Goal: Information Seeking & Learning: Learn about a topic

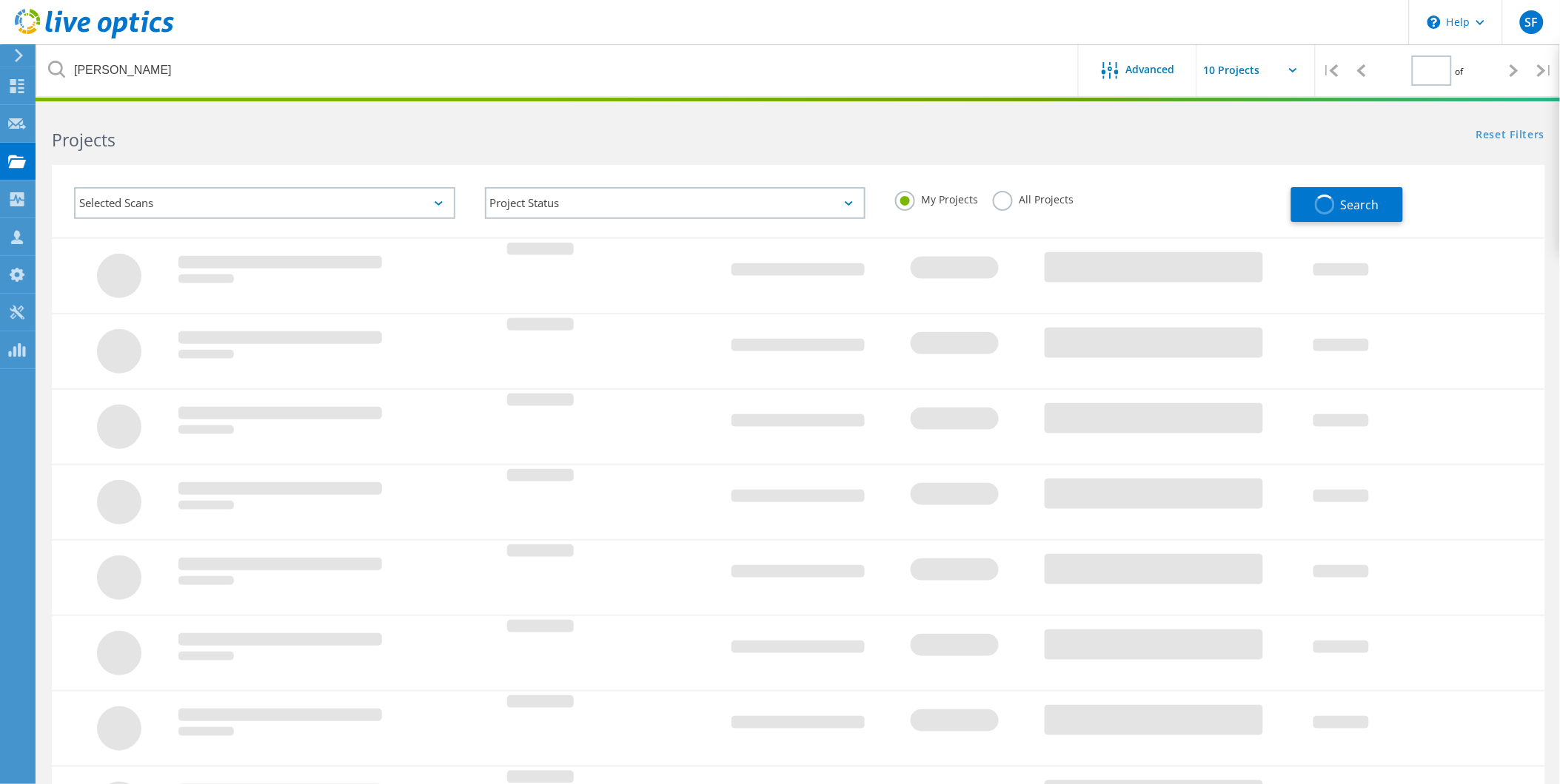
type input "1"
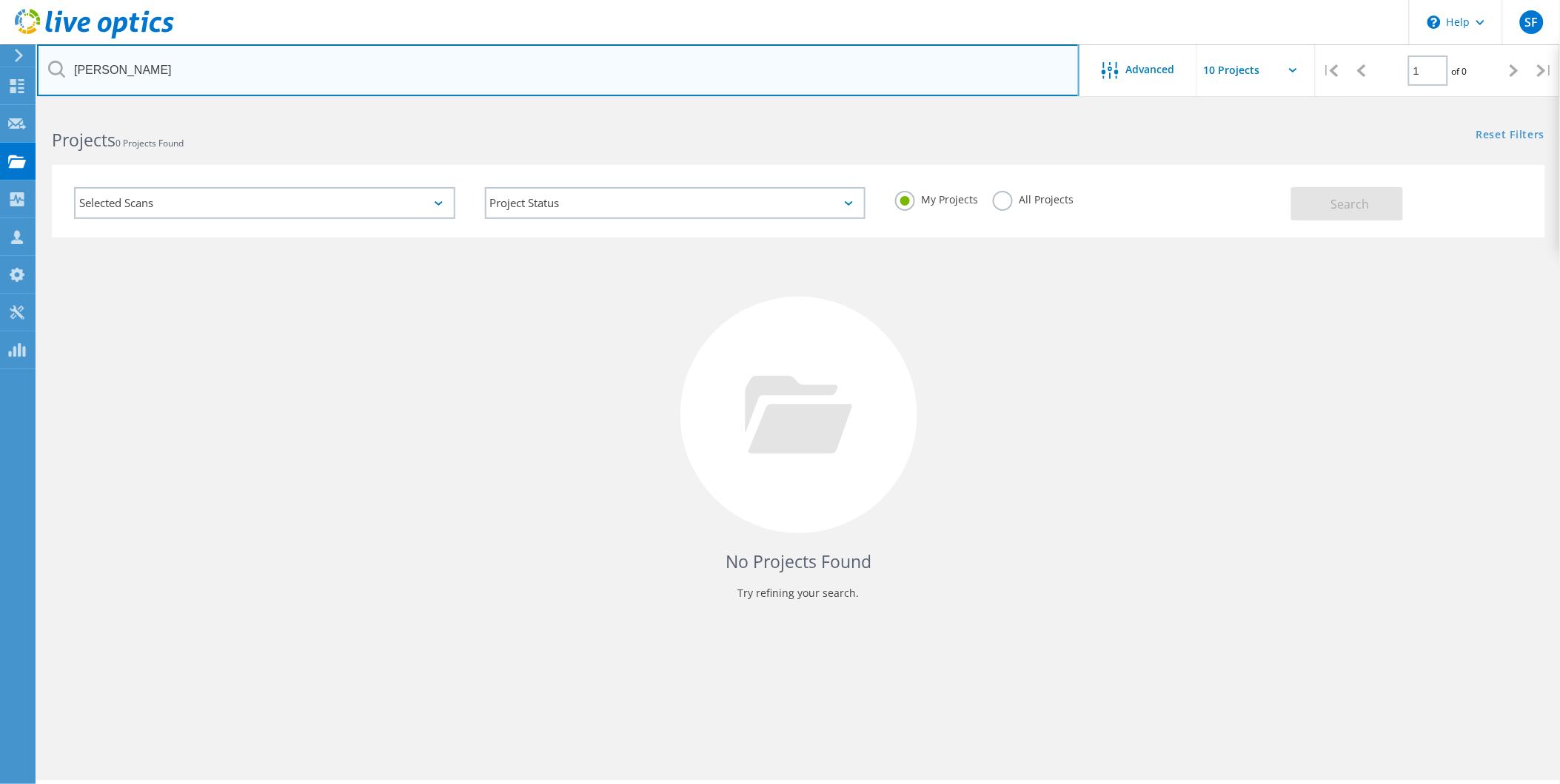
click at [237, 76] on input "[PERSON_NAME]" at bounding box center [558, 70] width 1042 height 51
click at [241, 73] on input "text" at bounding box center [558, 70] width 1042 height 51
click at [222, 73] on input "bedbank" at bounding box center [558, 70] width 1042 height 51
type input "nedbank"
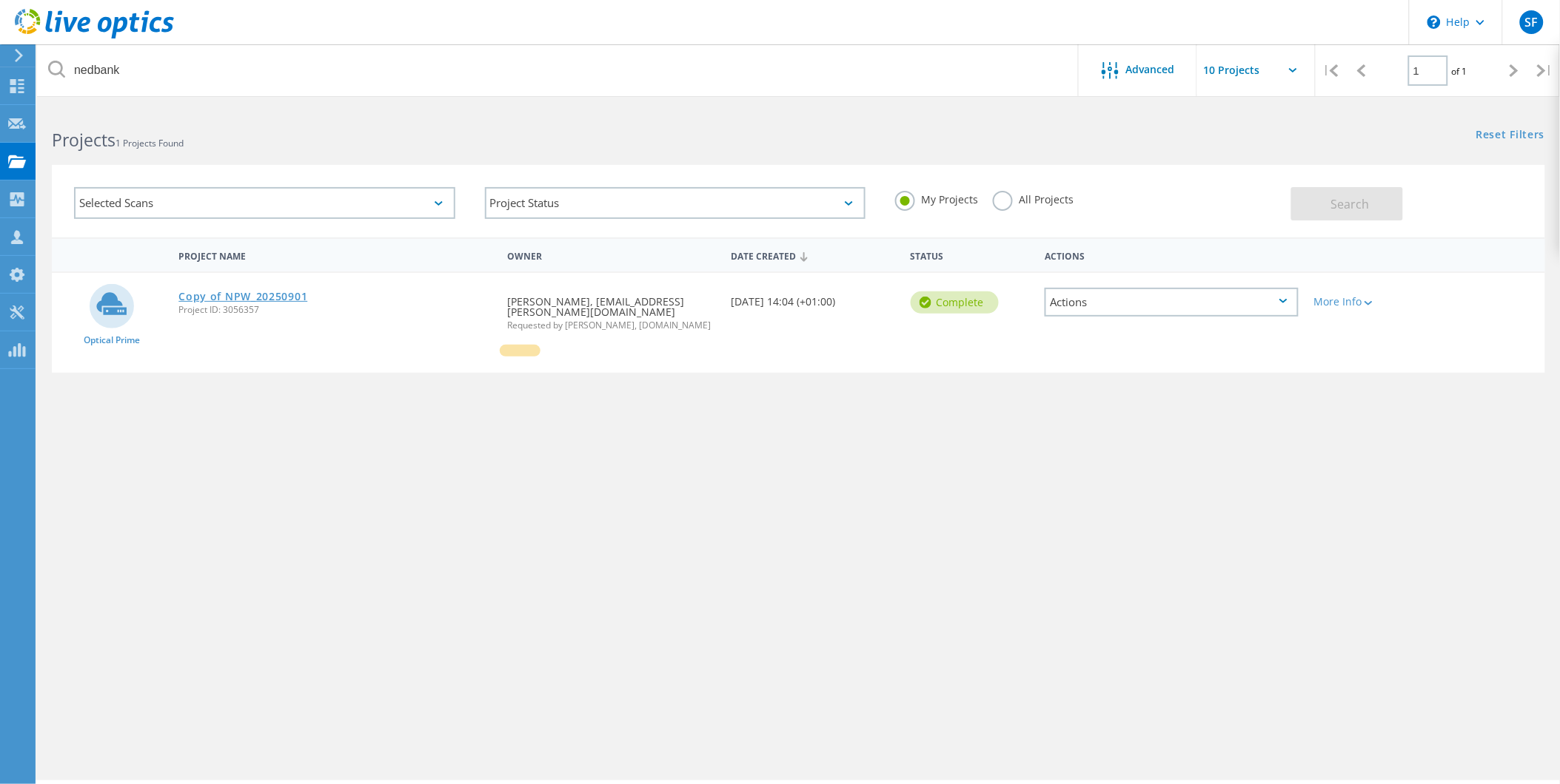
click at [263, 291] on link "Copy of NPW_20250901" at bounding box center [242, 296] width 129 height 10
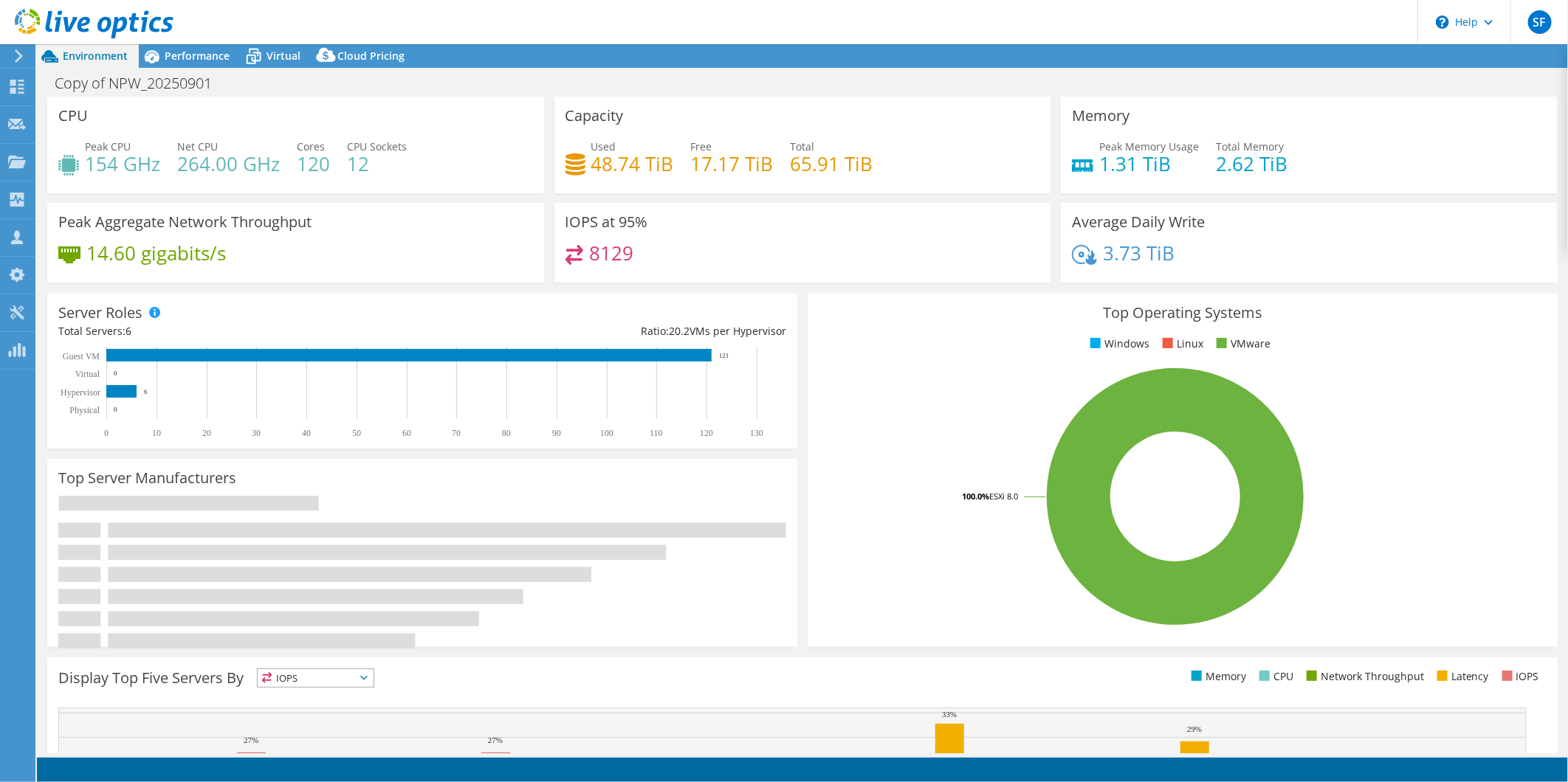
select select "EULondon"
select select "USD"
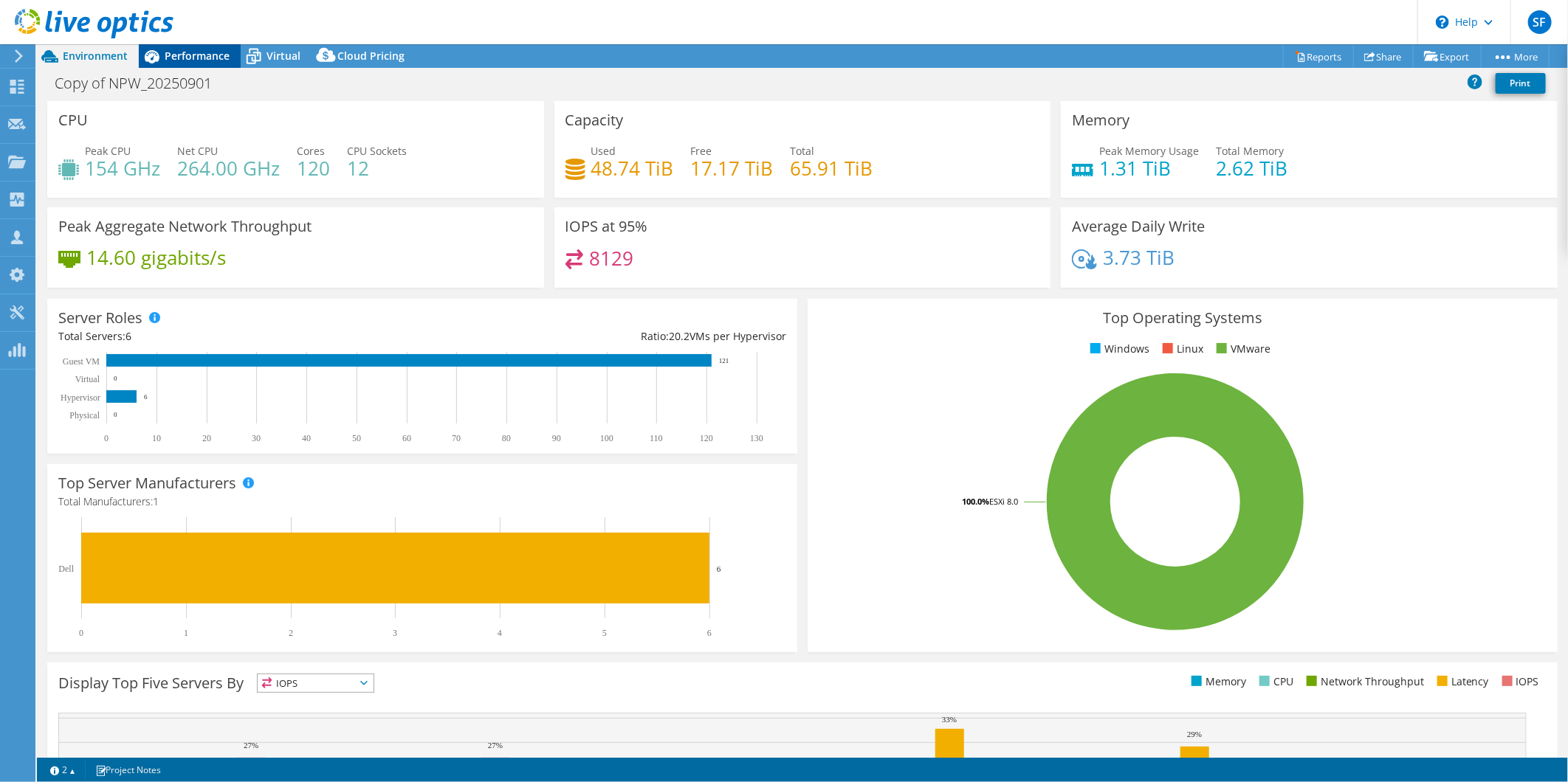
click at [216, 64] on div "Performance" at bounding box center [189, 56] width 102 height 24
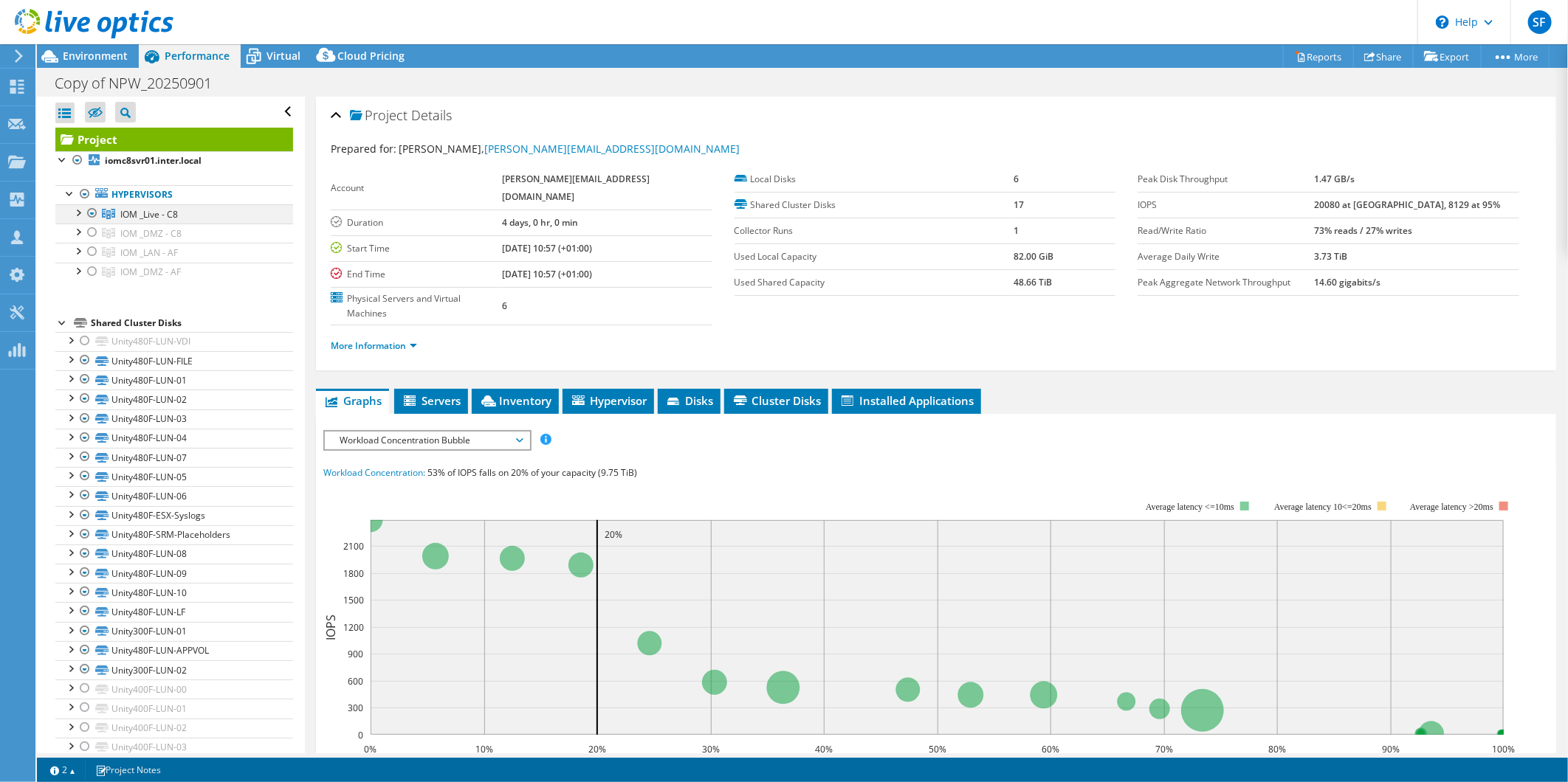
click at [76, 211] on div at bounding box center [77, 211] width 15 height 15
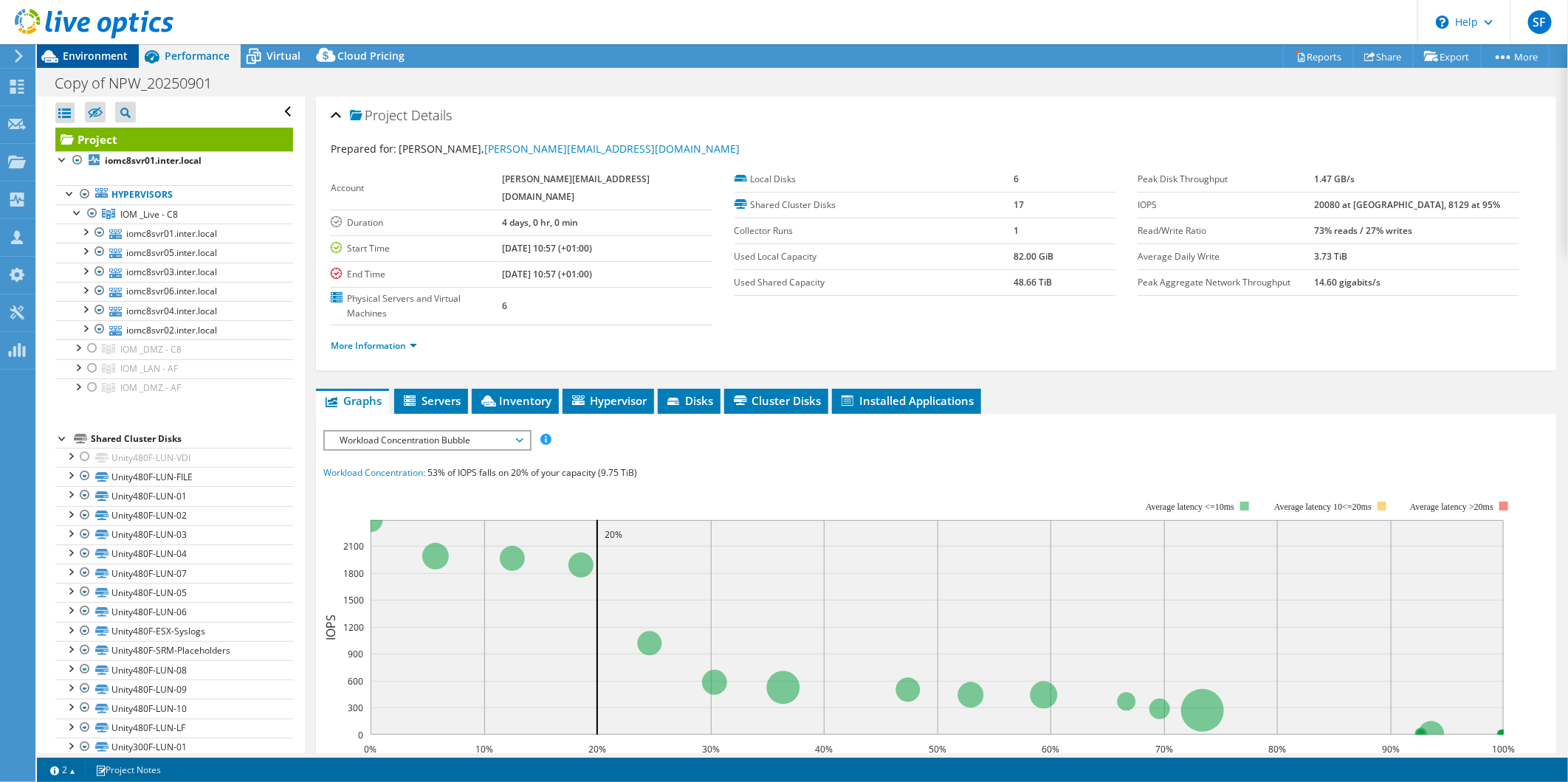
click at [100, 60] on span "Environment" at bounding box center [95, 56] width 65 height 14
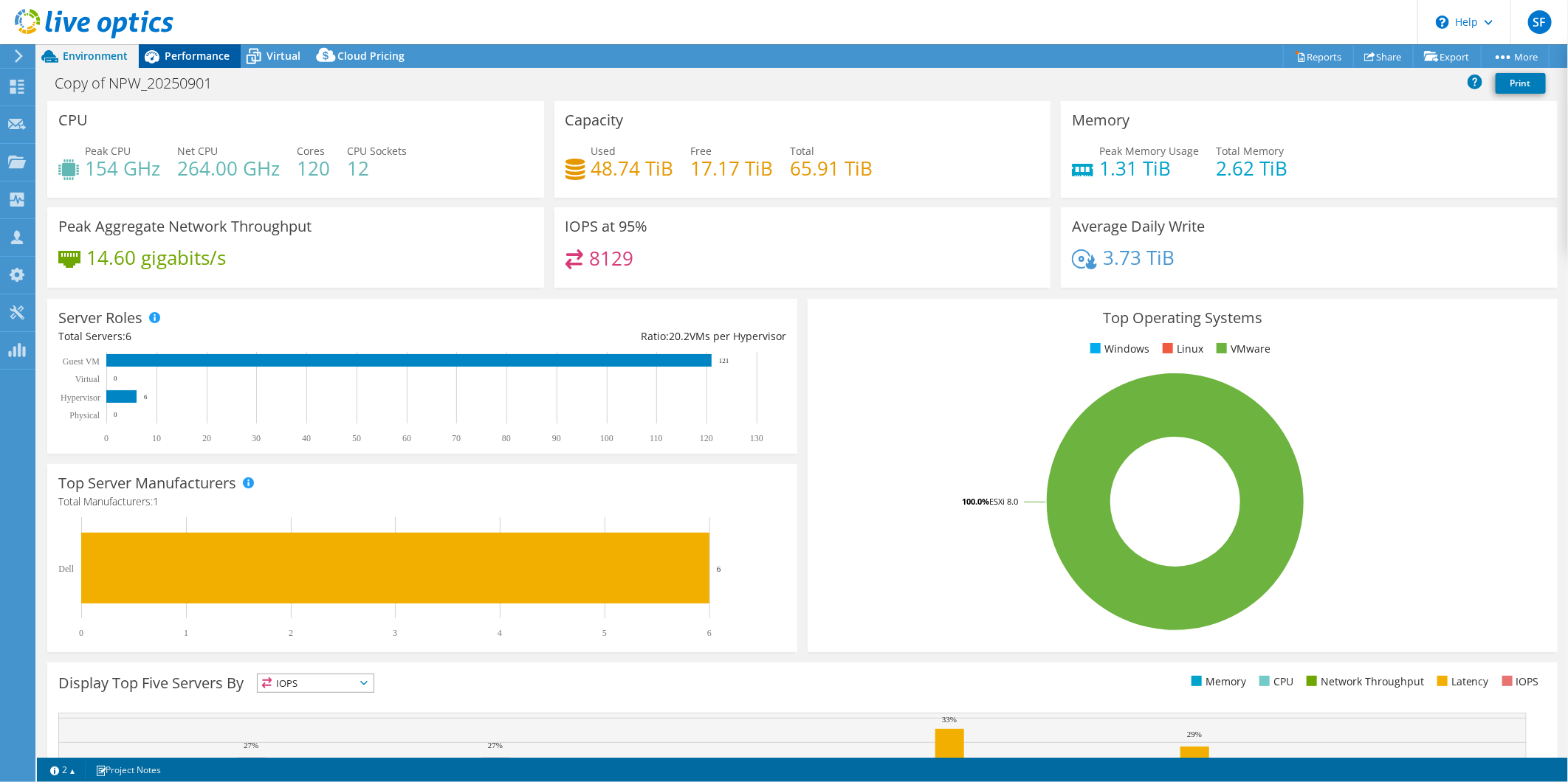
click at [208, 56] on span "Performance" at bounding box center [197, 56] width 65 height 14
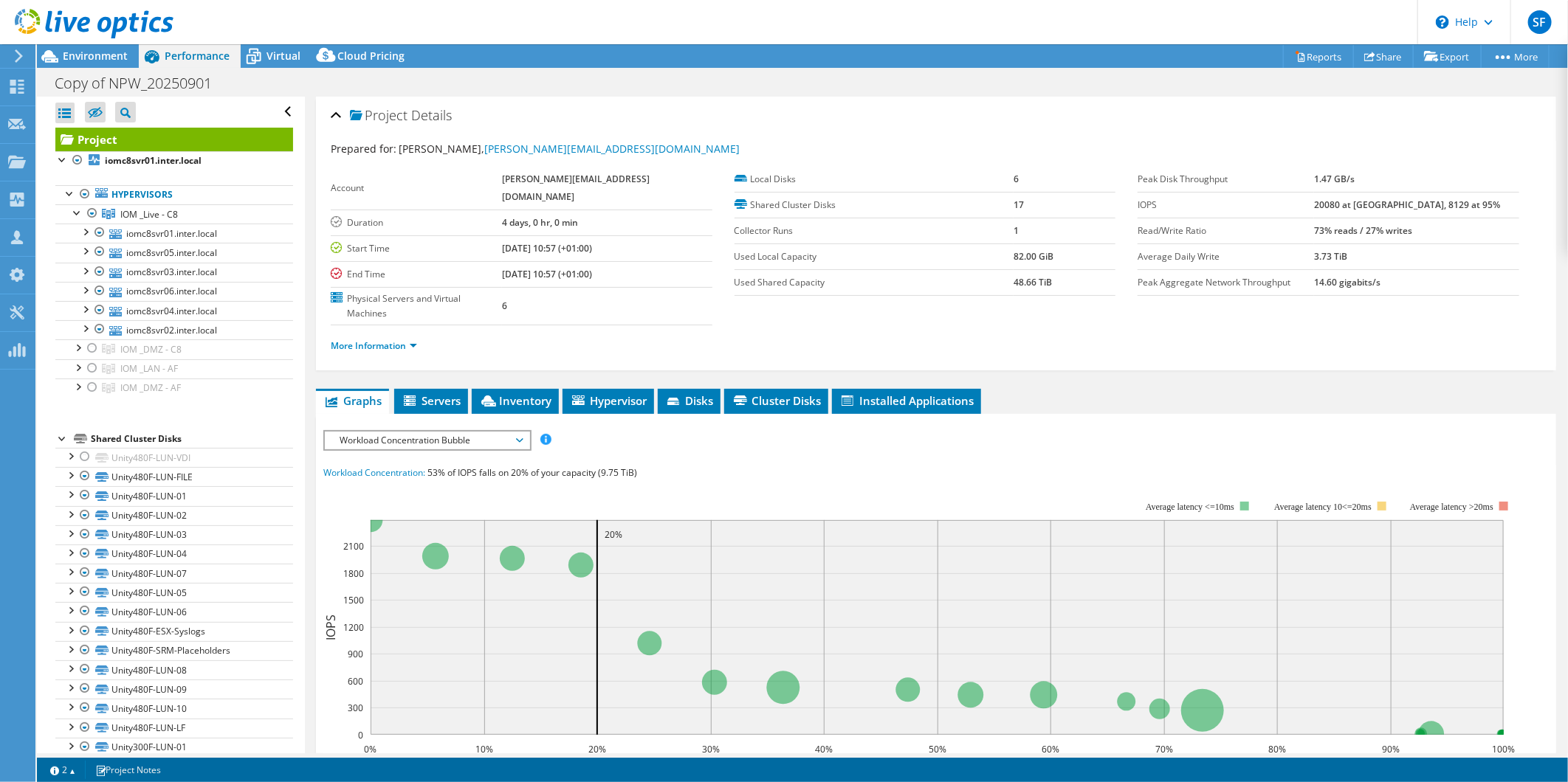
click at [371, 432] on span "Workload Concentration Bubble" at bounding box center [427, 440] width 189 height 17
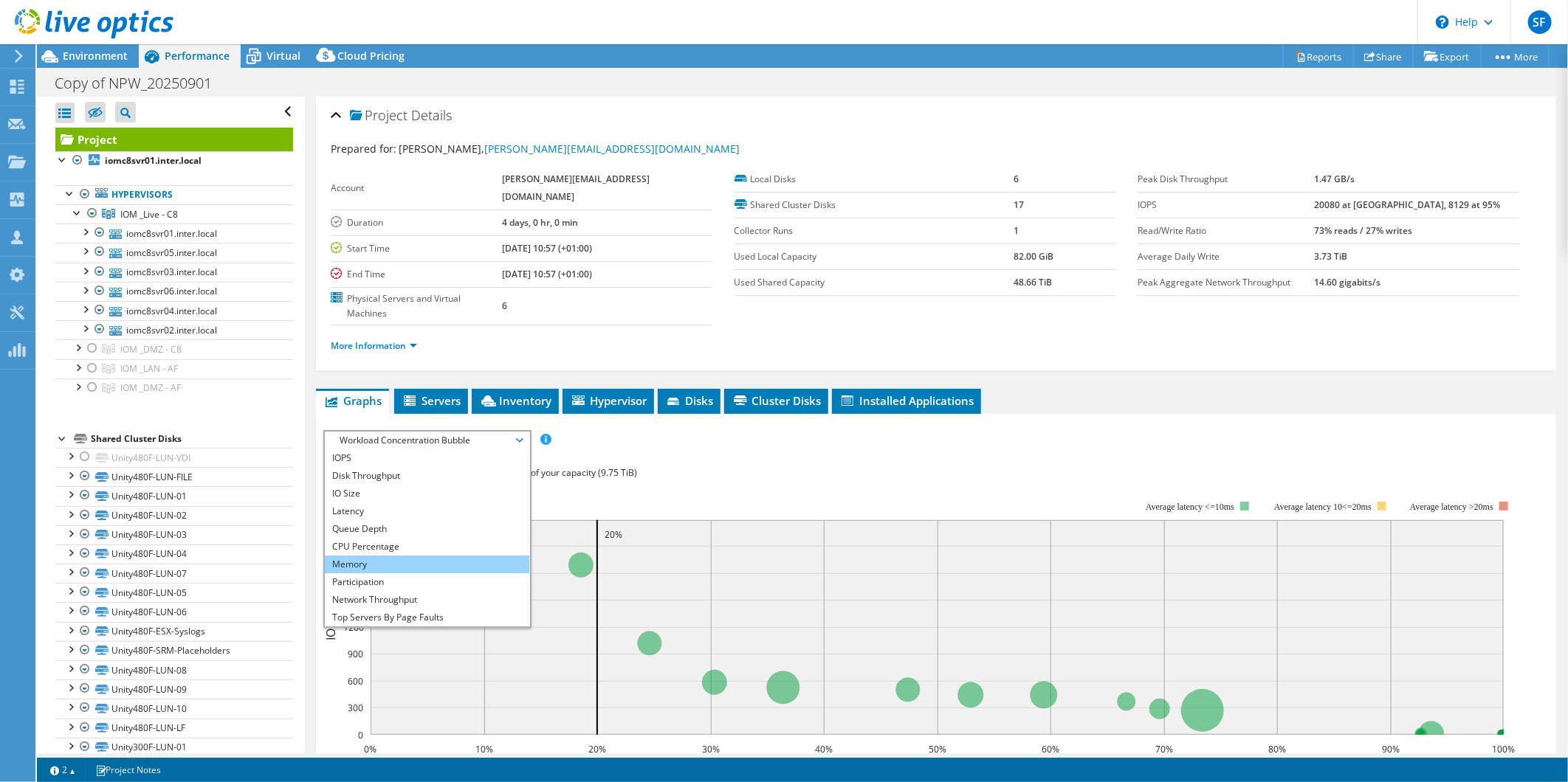
click at [392, 556] on li "Memory" at bounding box center [427, 564] width 204 height 17
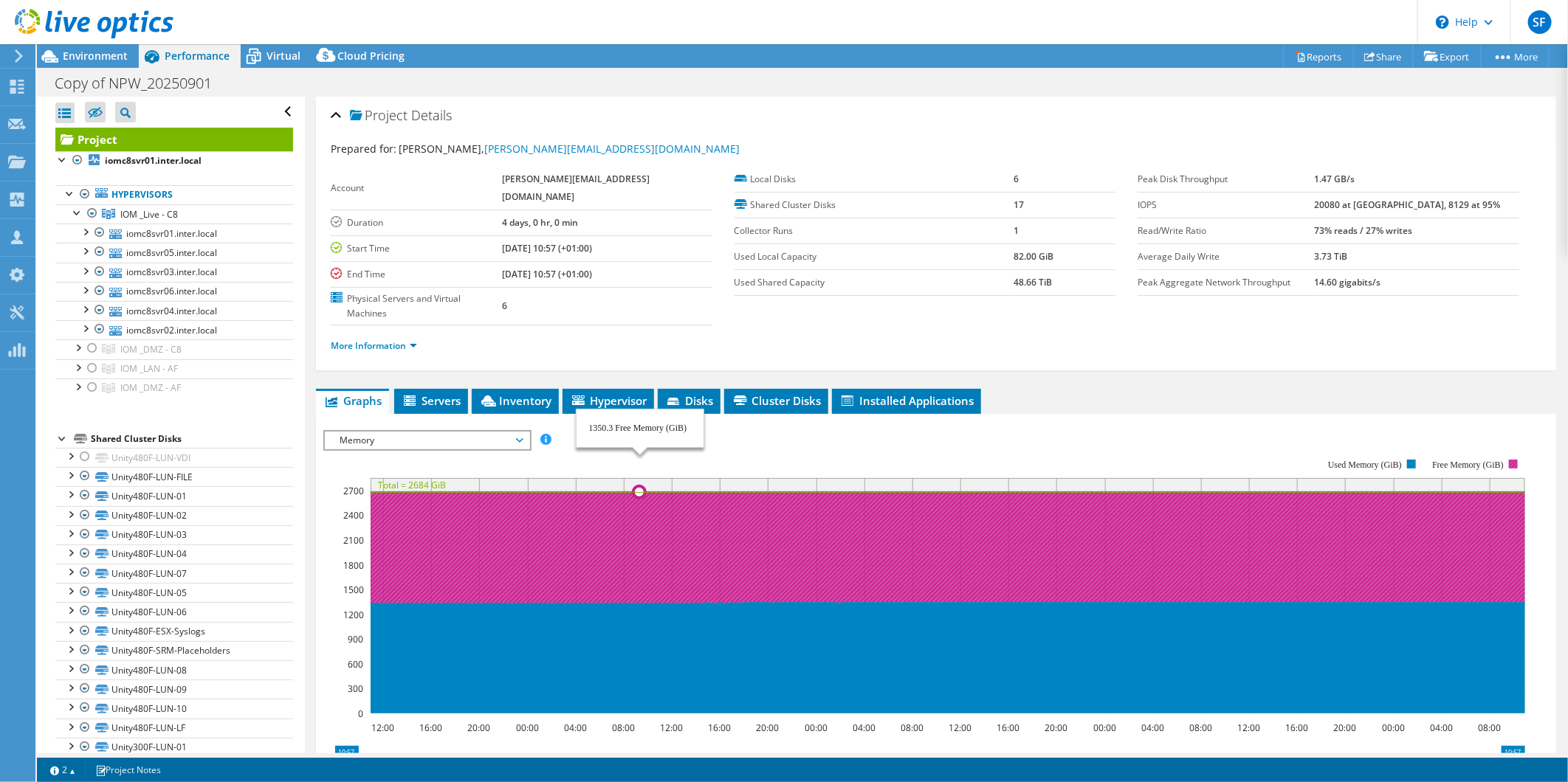
drag, startPoint x: 772, startPoint y: 408, endPoint x: 551, endPoint y: 574, distance: 276.4
click at [551, 574] on icon "12:00 16:00 20:00 00:00 04:00 08:00 12:00 16:00 20:00 00:00 04:00 08:00 12:00 1…" at bounding box center [930, 586] width 1214 height 295
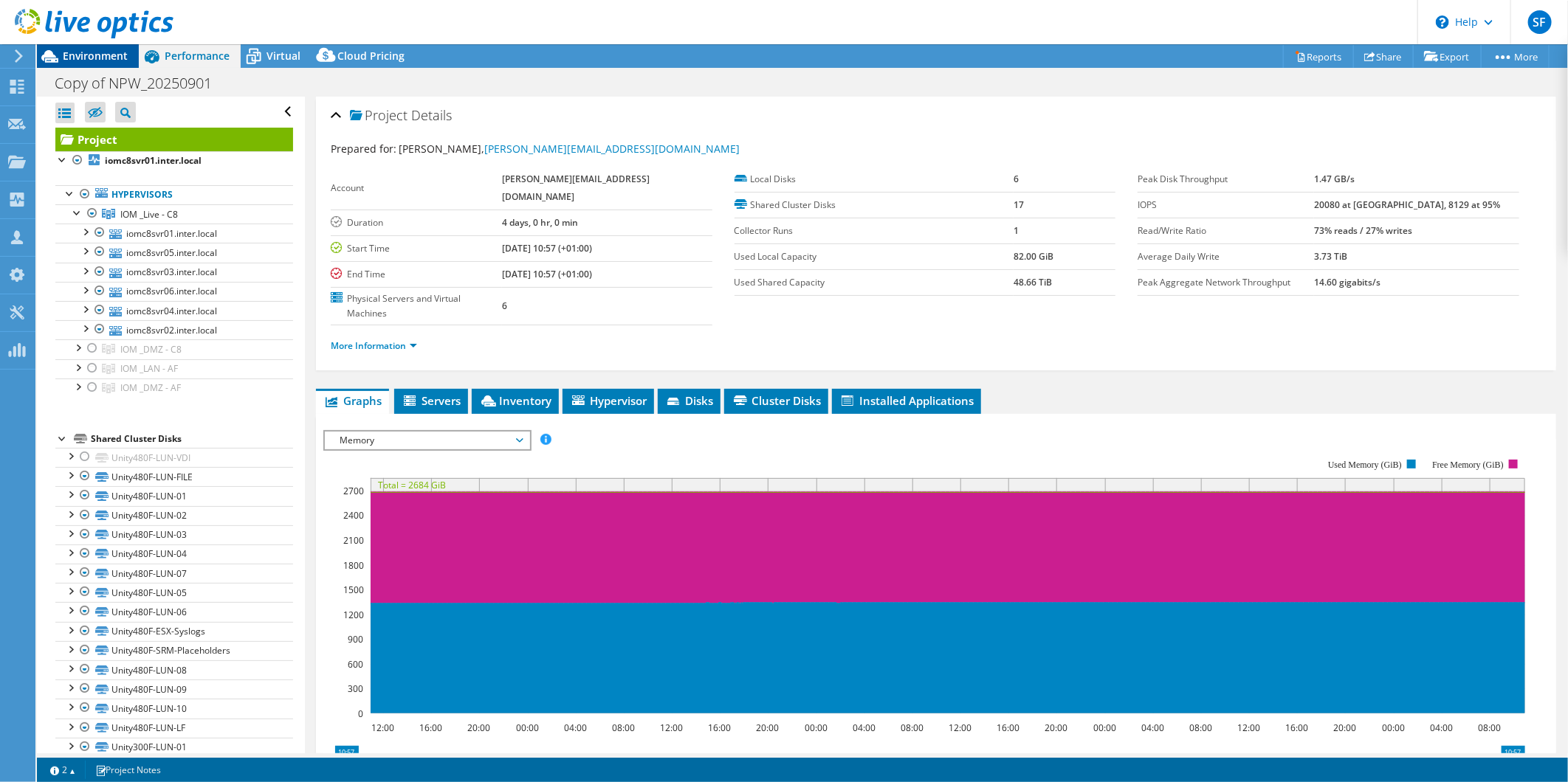
click at [111, 50] on span "Environment" at bounding box center [95, 56] width 65 height 14
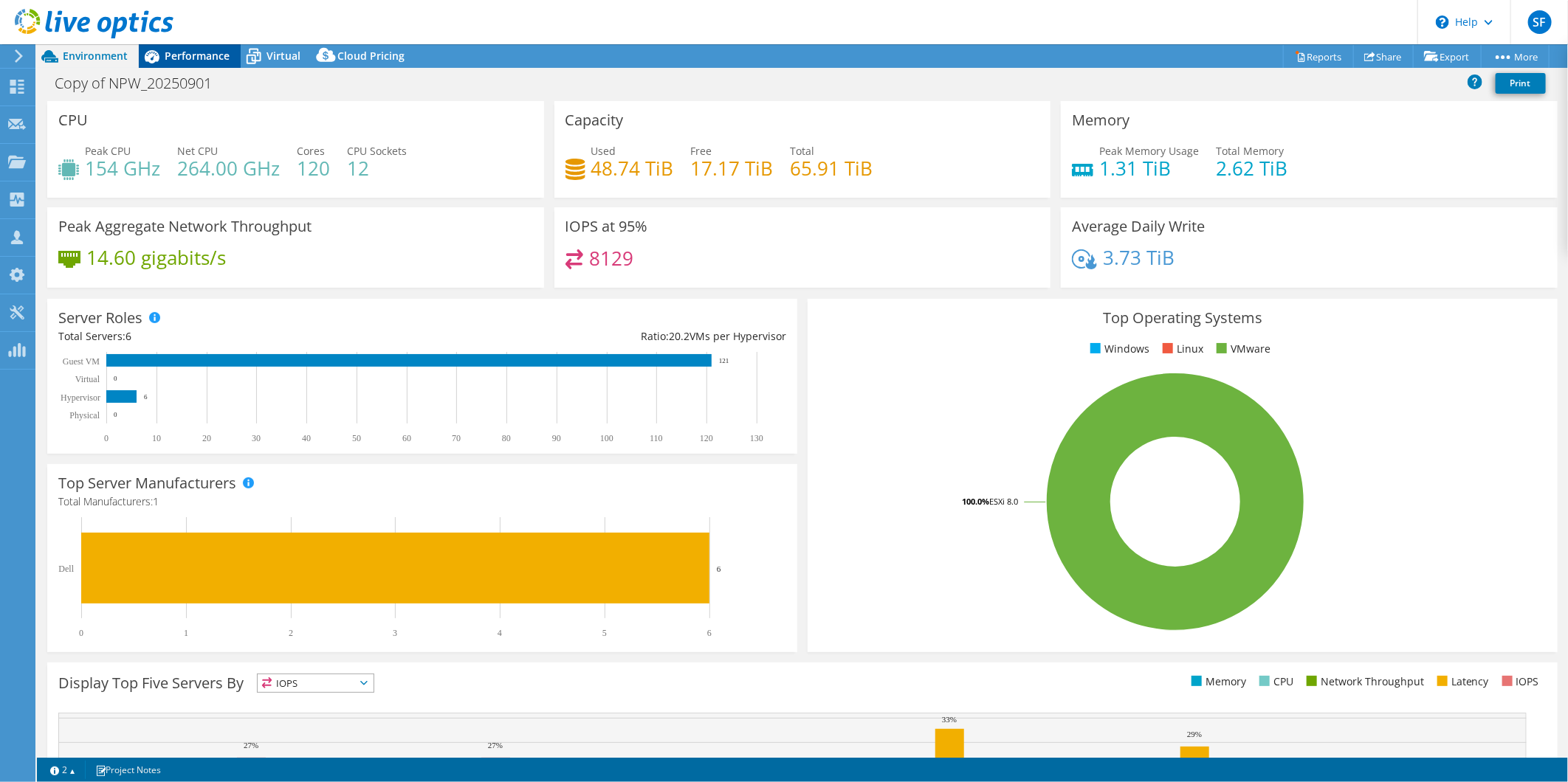
click at [204, 50] on span "Performance" at bounding box center [197, 56] width 65 height 14
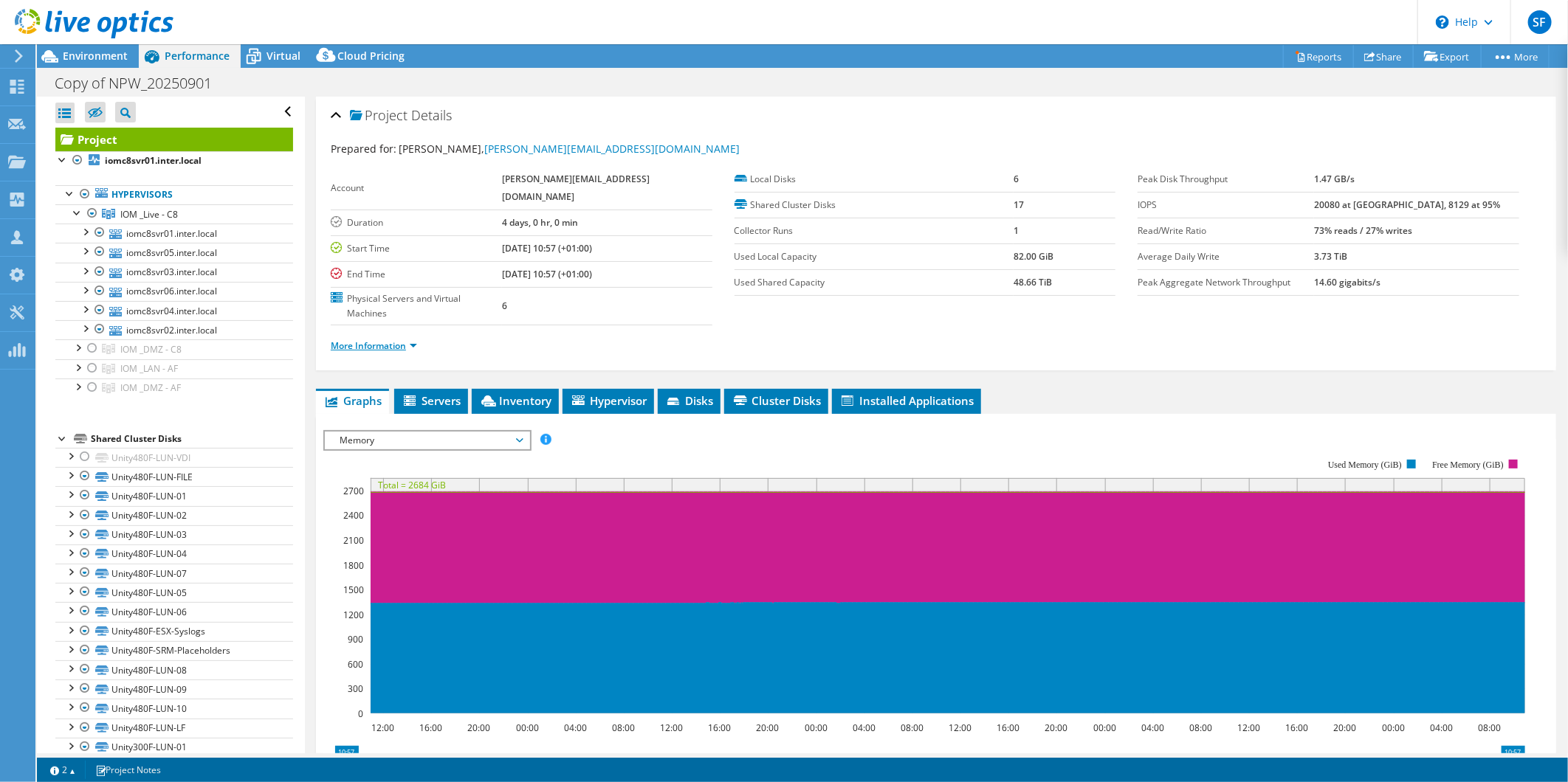
click at [402, 339] on link "More Information" at bounding box center [373, 346] width 86 height 13
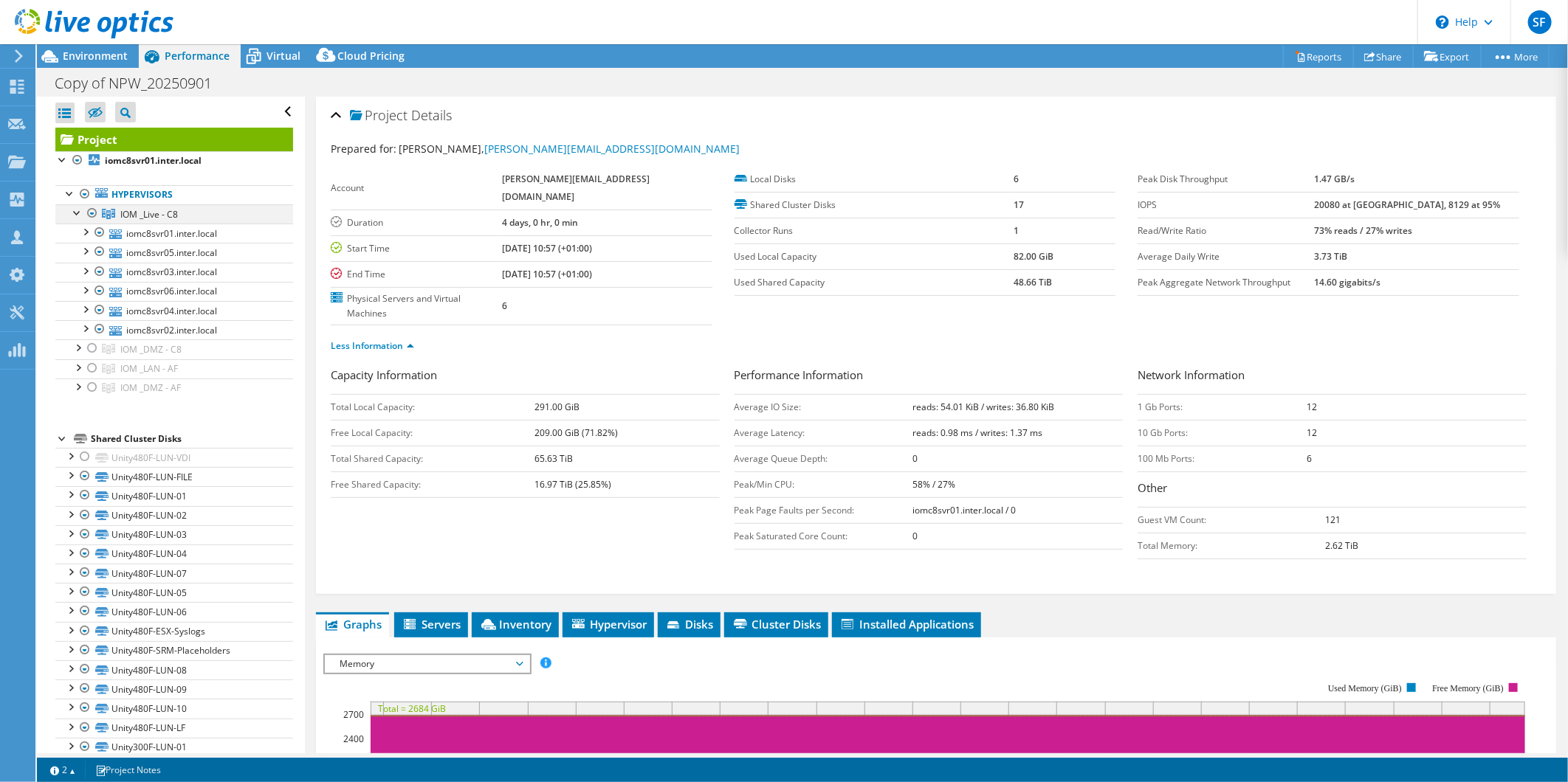
click at [93, 214] on div at bounding box center [92, 213] width 15 height 17
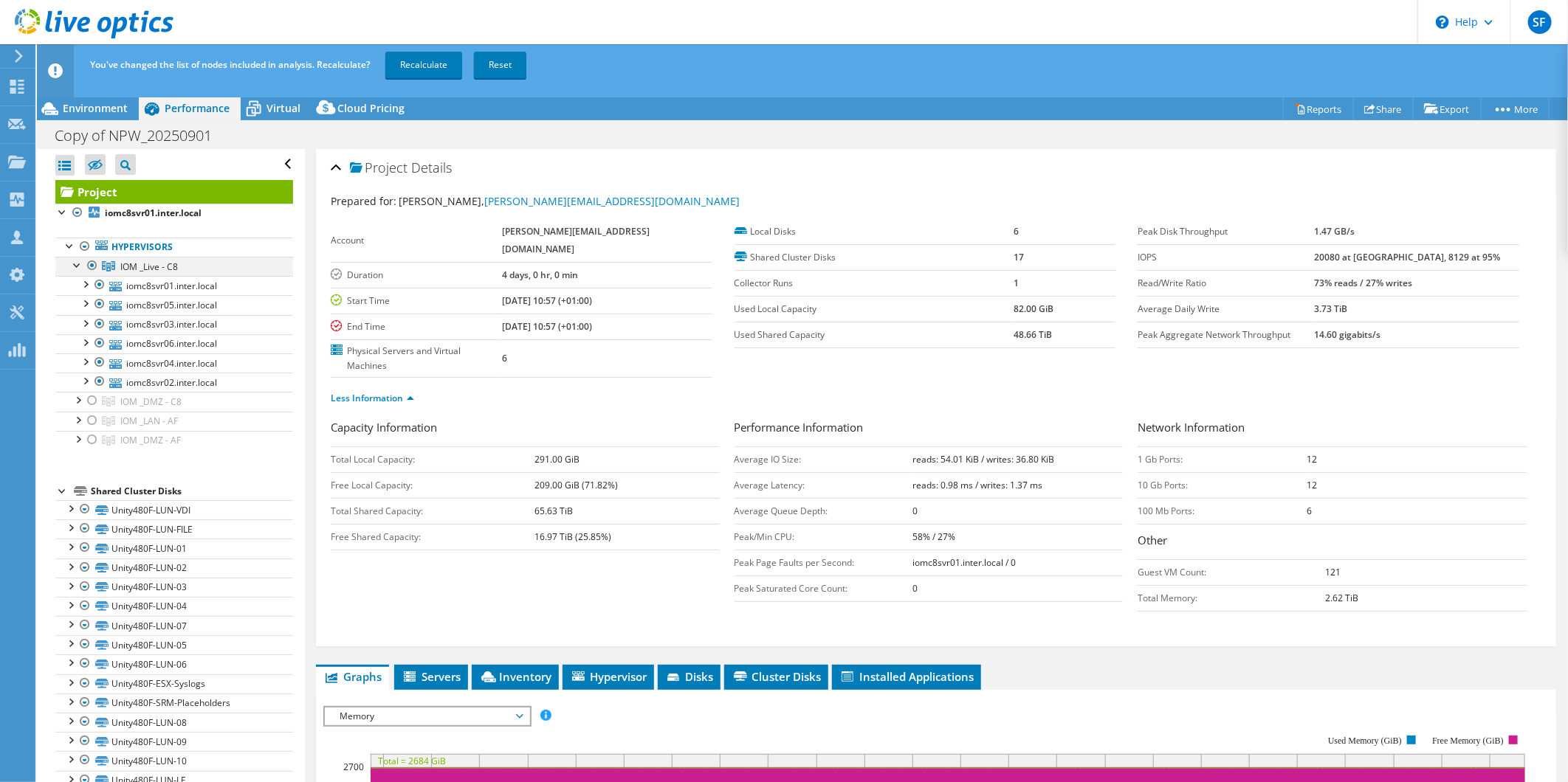
click at [92, 263] on div at bounding box center [92, 265] width 15 height 17
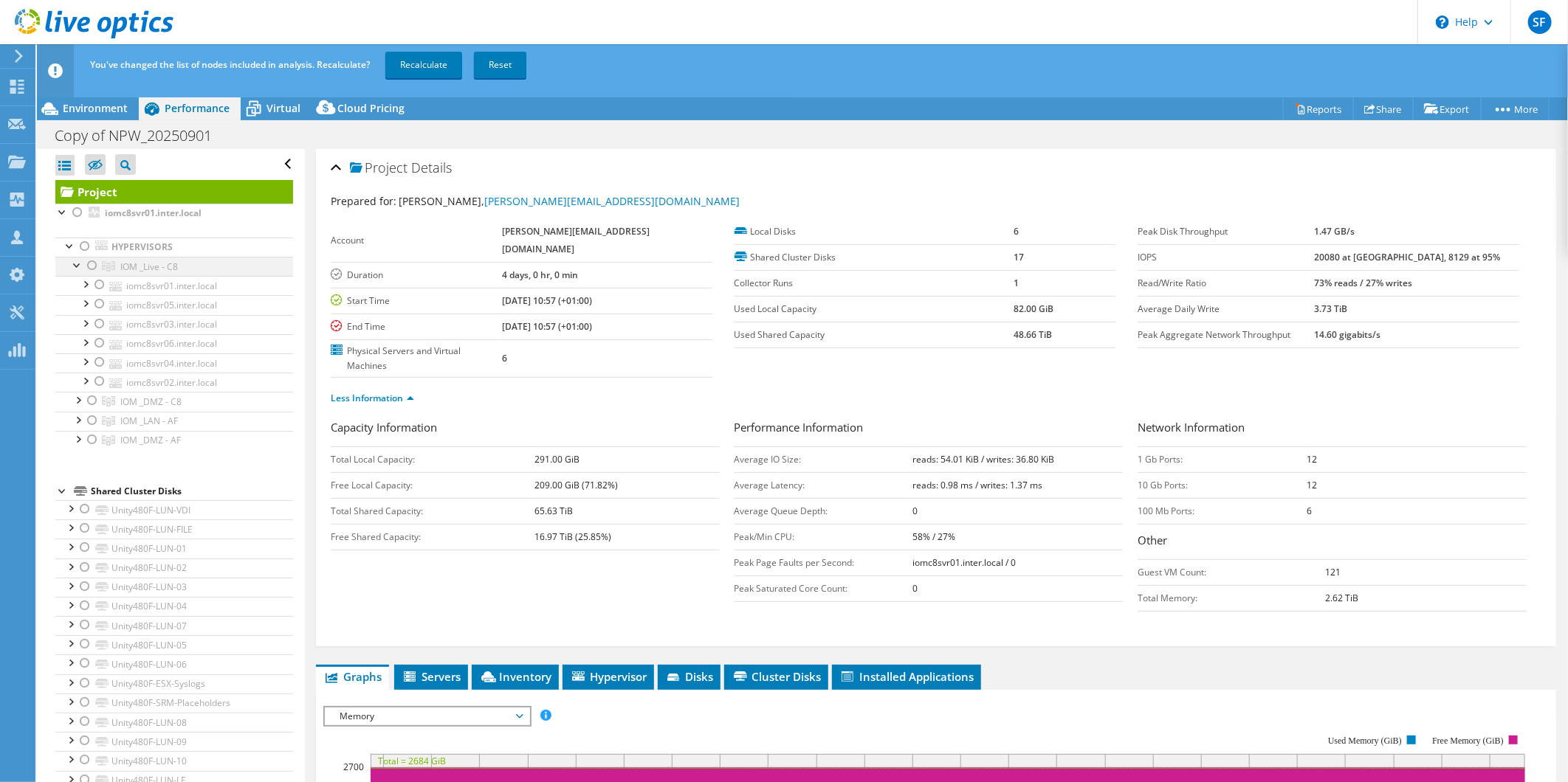
click at [74, 269] on div at bounding box center [77, 264] width 15 height 15
click at [96, 305] on div at bounding box center [92, 304] width 15 height 17
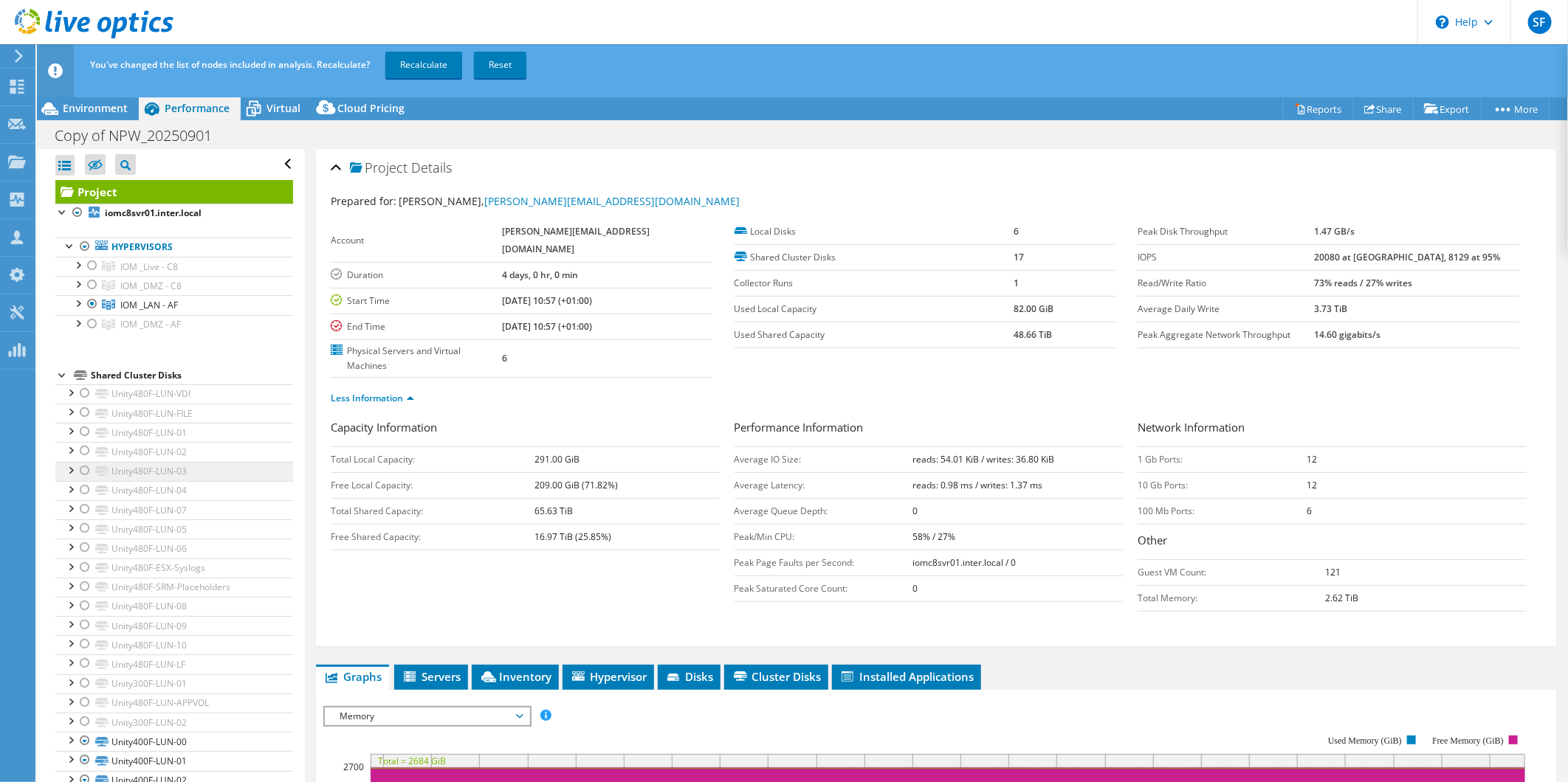
scroll to position [237, 0]
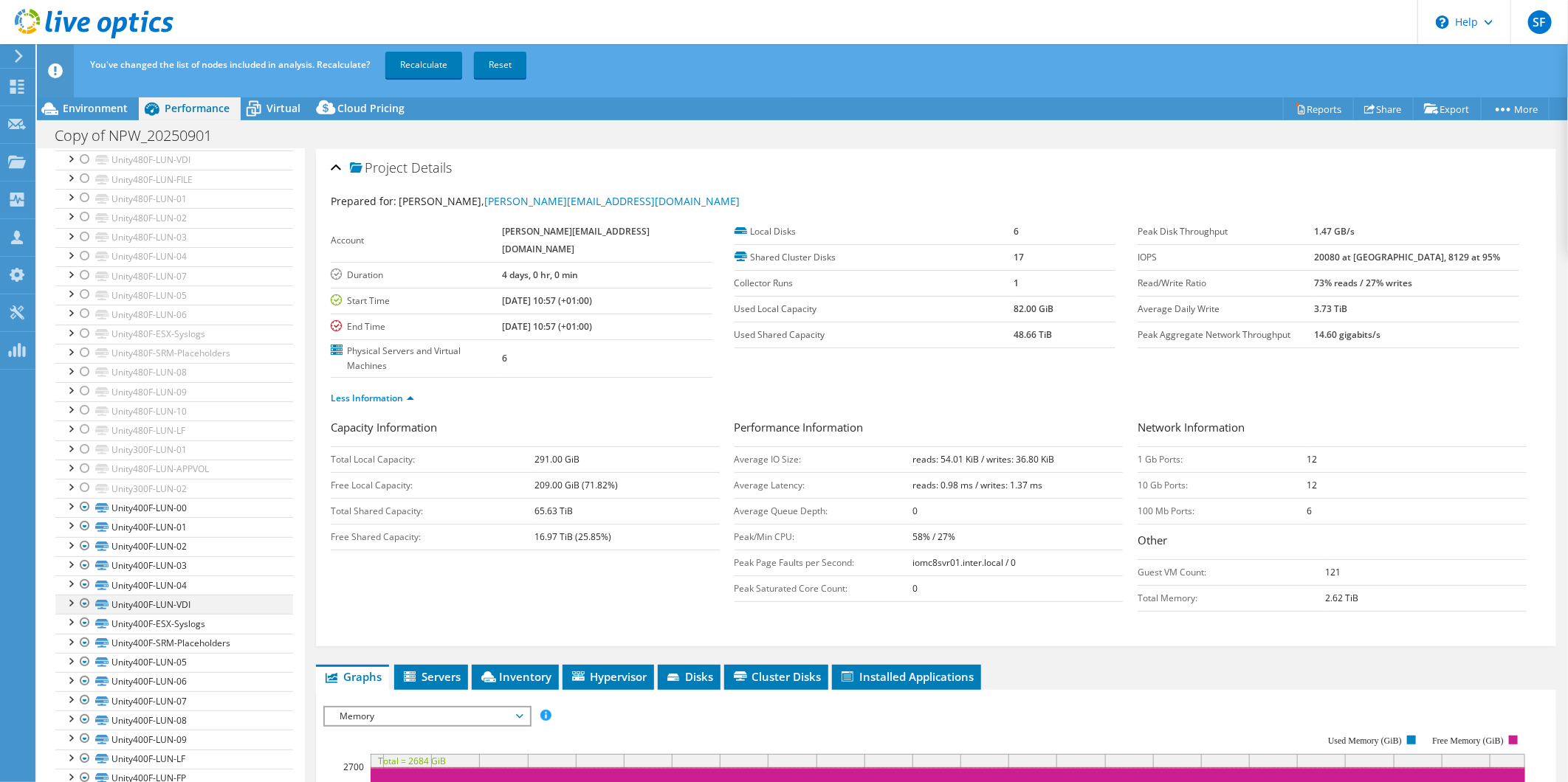
click at [85, 603] on div at bounding box center [84, 604] width 15 height 17
click at [86, 604] on div at bounding box center [84, 604] width 15 height 17
click at [430, 59] on link "Recalculate" at bounding box center [423, 65] width 77 height 27
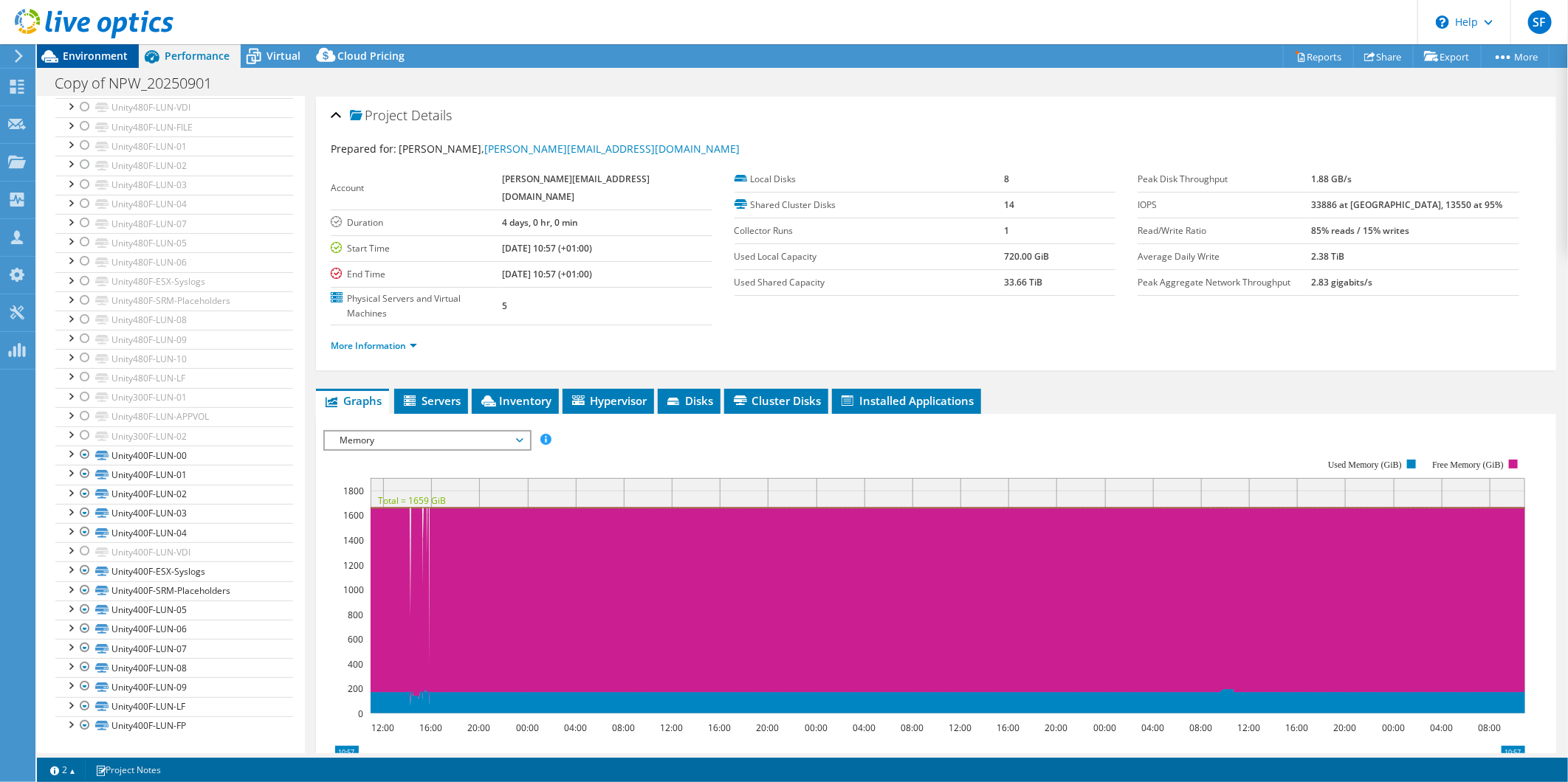
click at [89, 62] on span "Environment" at bounding box center [95, 56] width 65 height 14
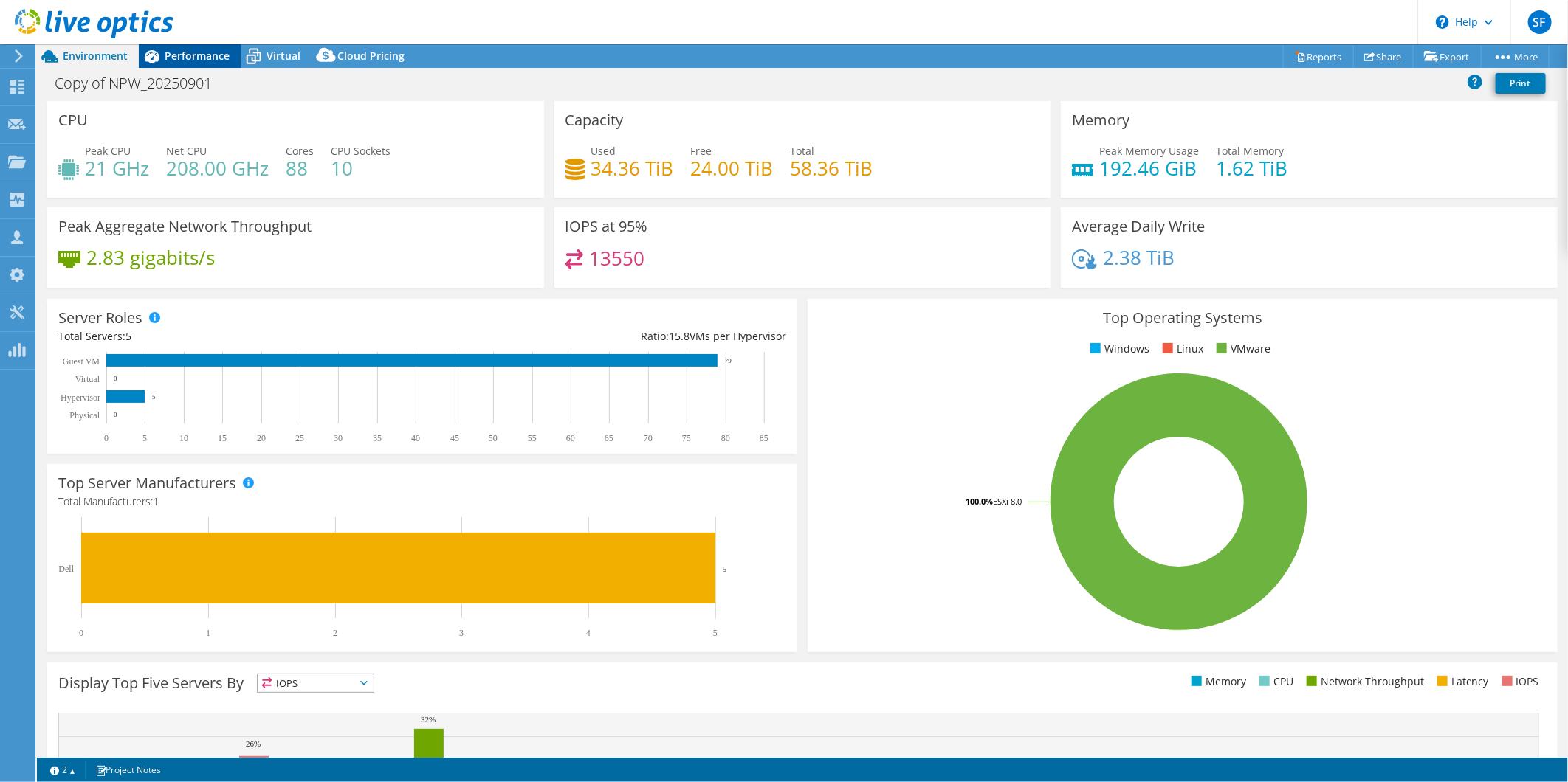
click at [209, 51] on span "Performance" at bounding box center [197, 56] width 65 height 14
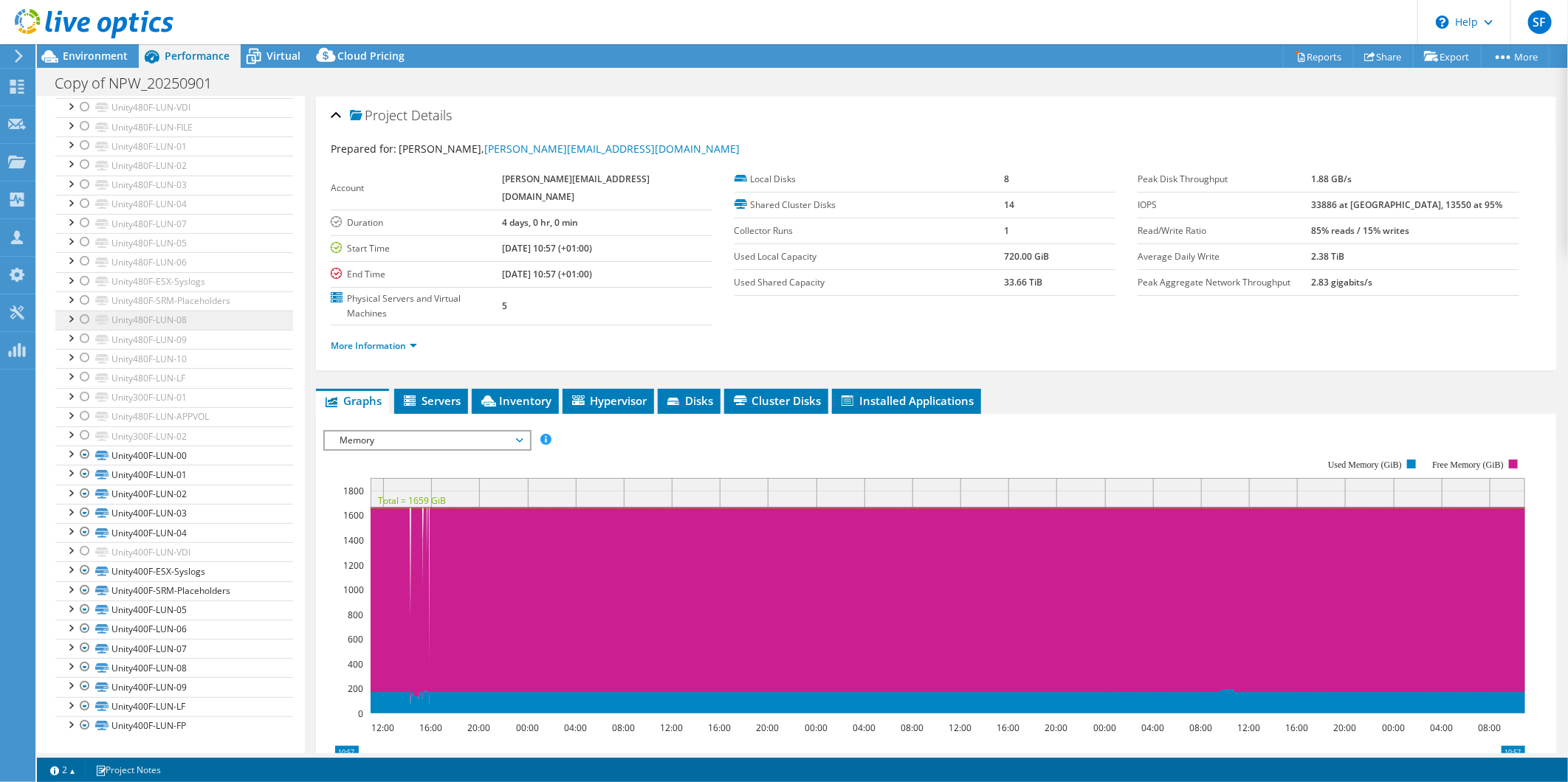
scroll to position [0, 0]
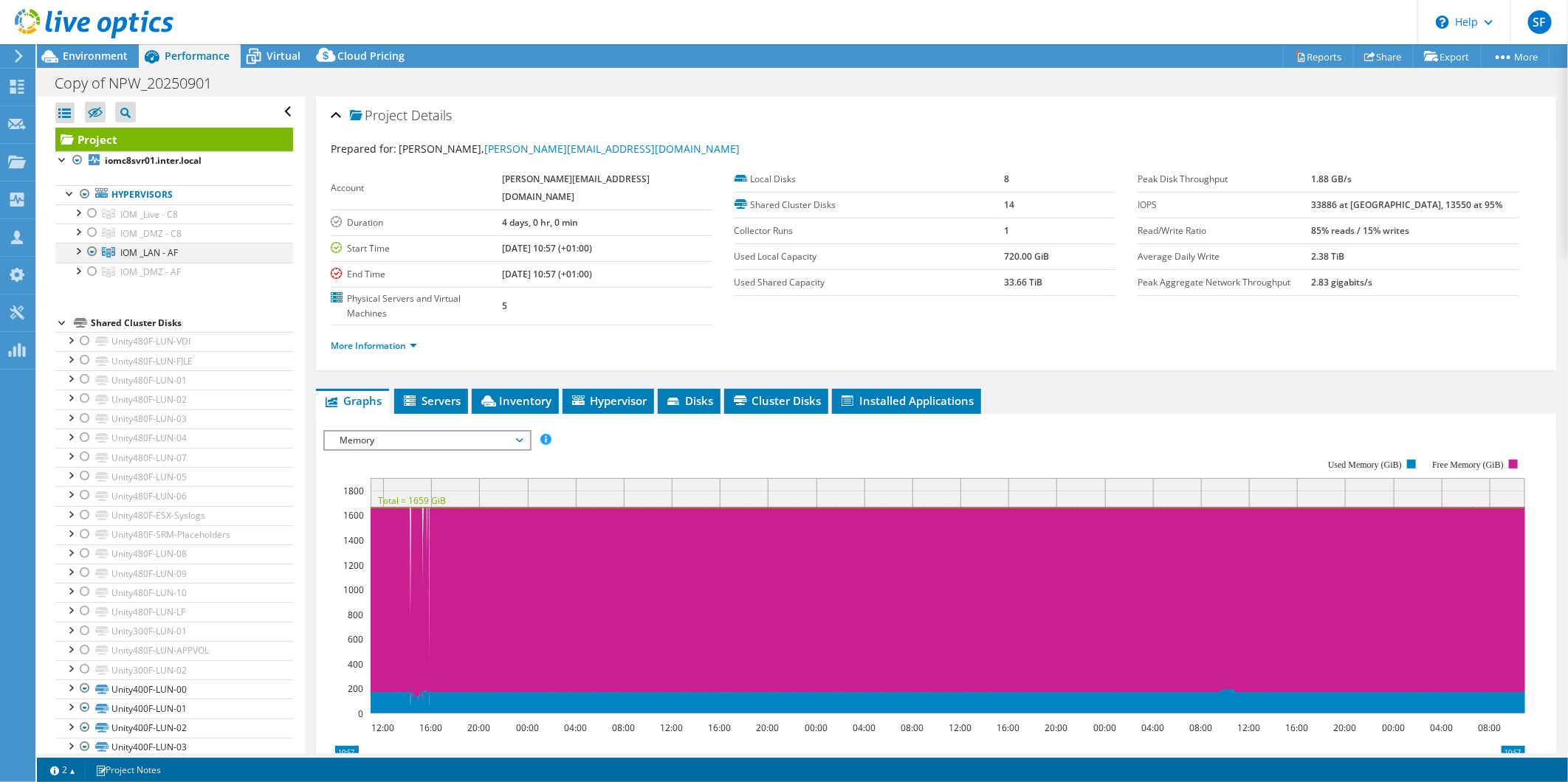
click at [77, 254] on div at bounding box center [77, 250] width 15 height 15
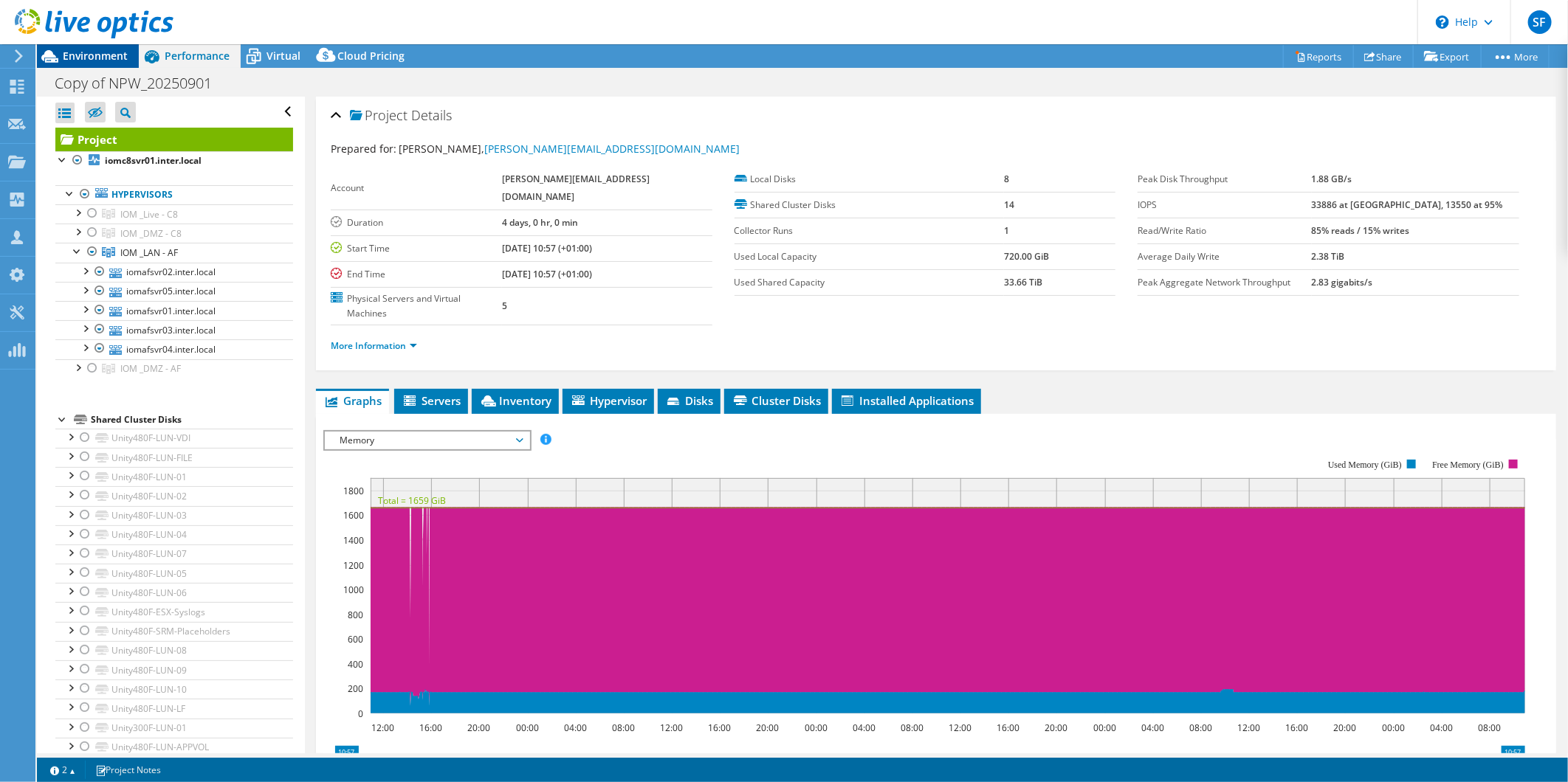
click at [111, 54] on span "Environment" at bounding box center [95, 56] width 65 height 14
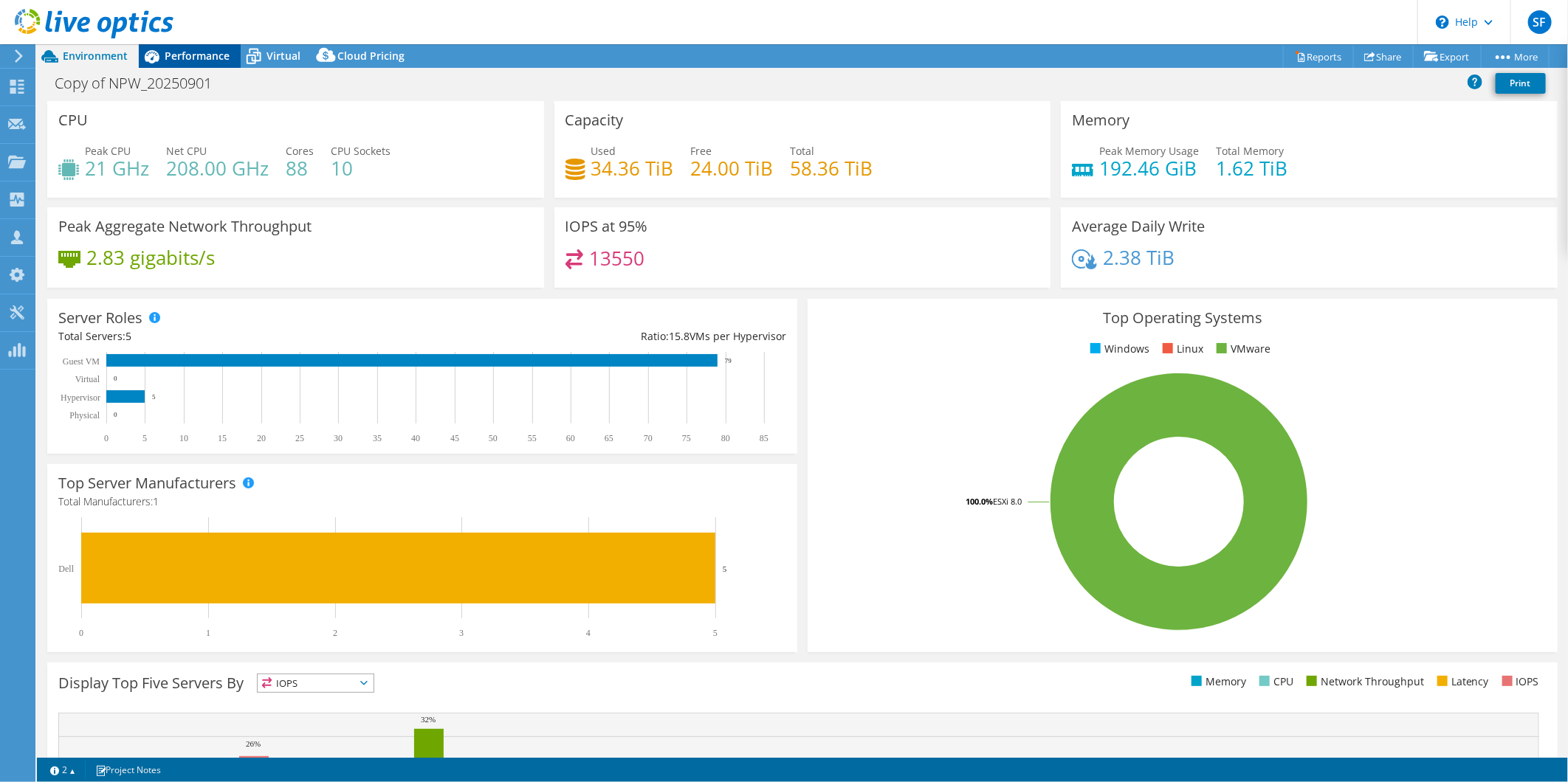
click at [186, 56] on span "Performance" at bounding box center [197, 56] width 65 height 14
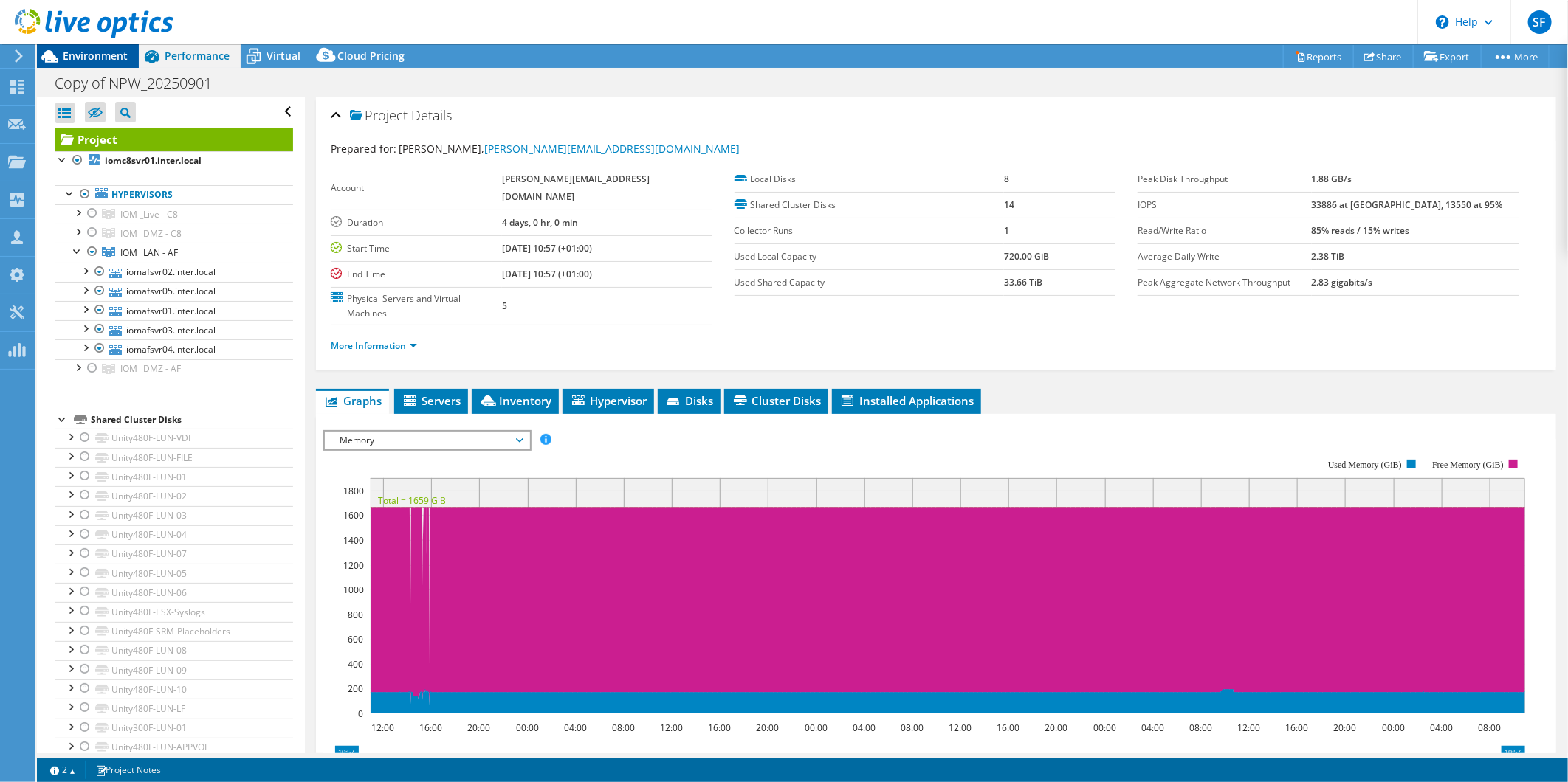
click at [92, 58] on span "Environment" at bounding box center [95, 56] width 65 height 14
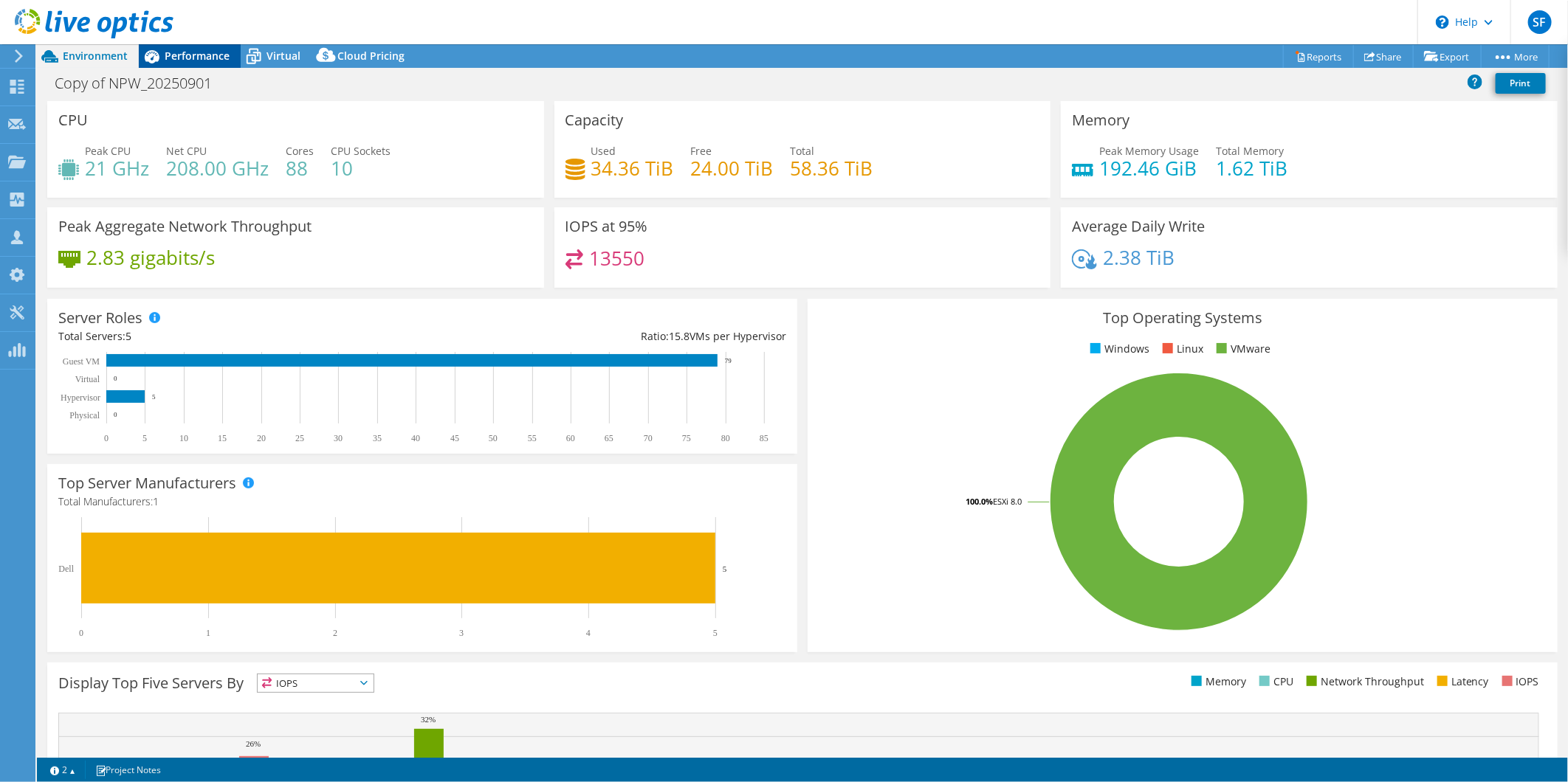
click at [192, 52] on span "Performance" at bounding box center [197, 56] width 65 height 14
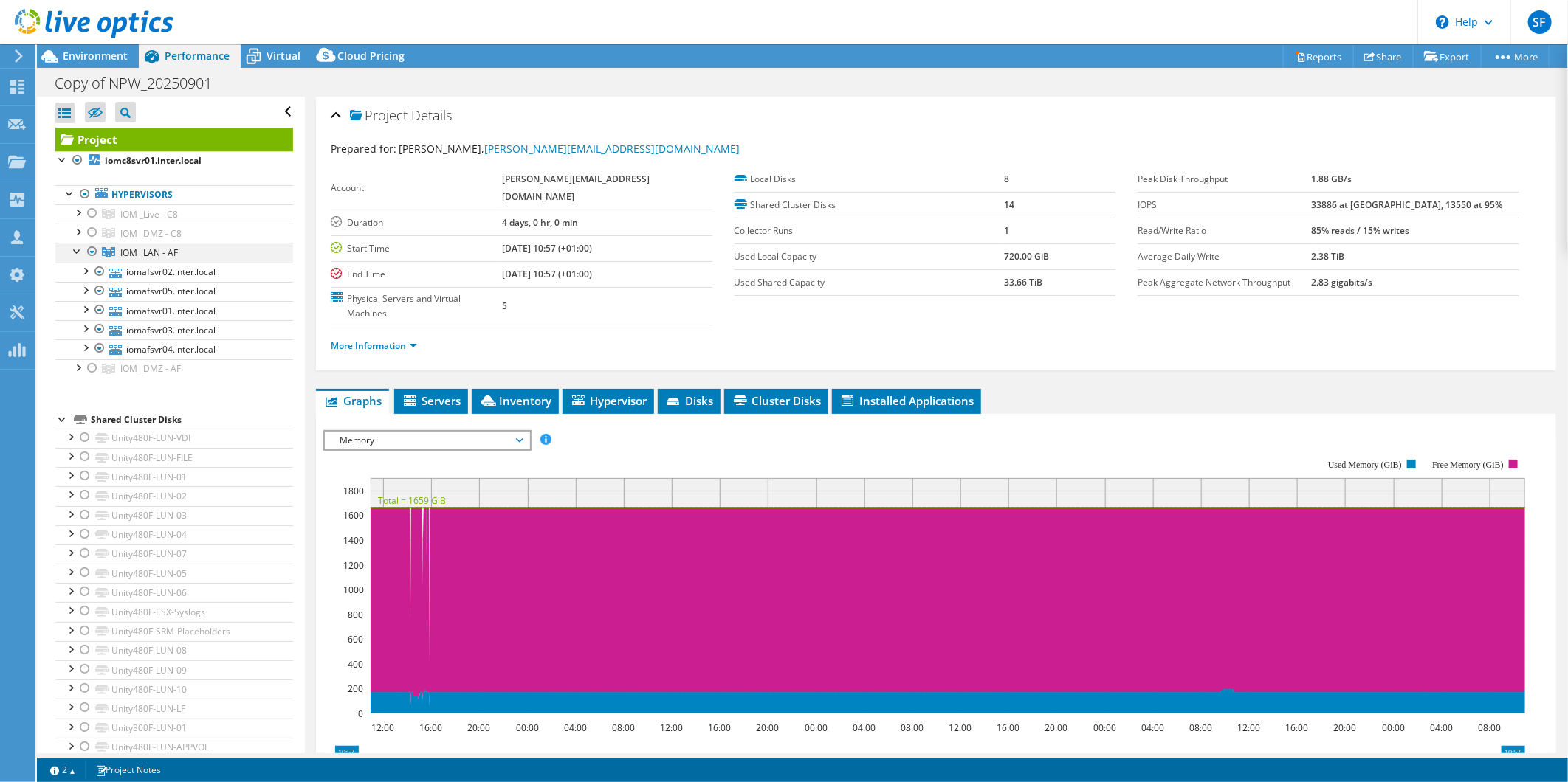
click at [90, 256] on div at bounding box center [92, 252] width 15 height 17
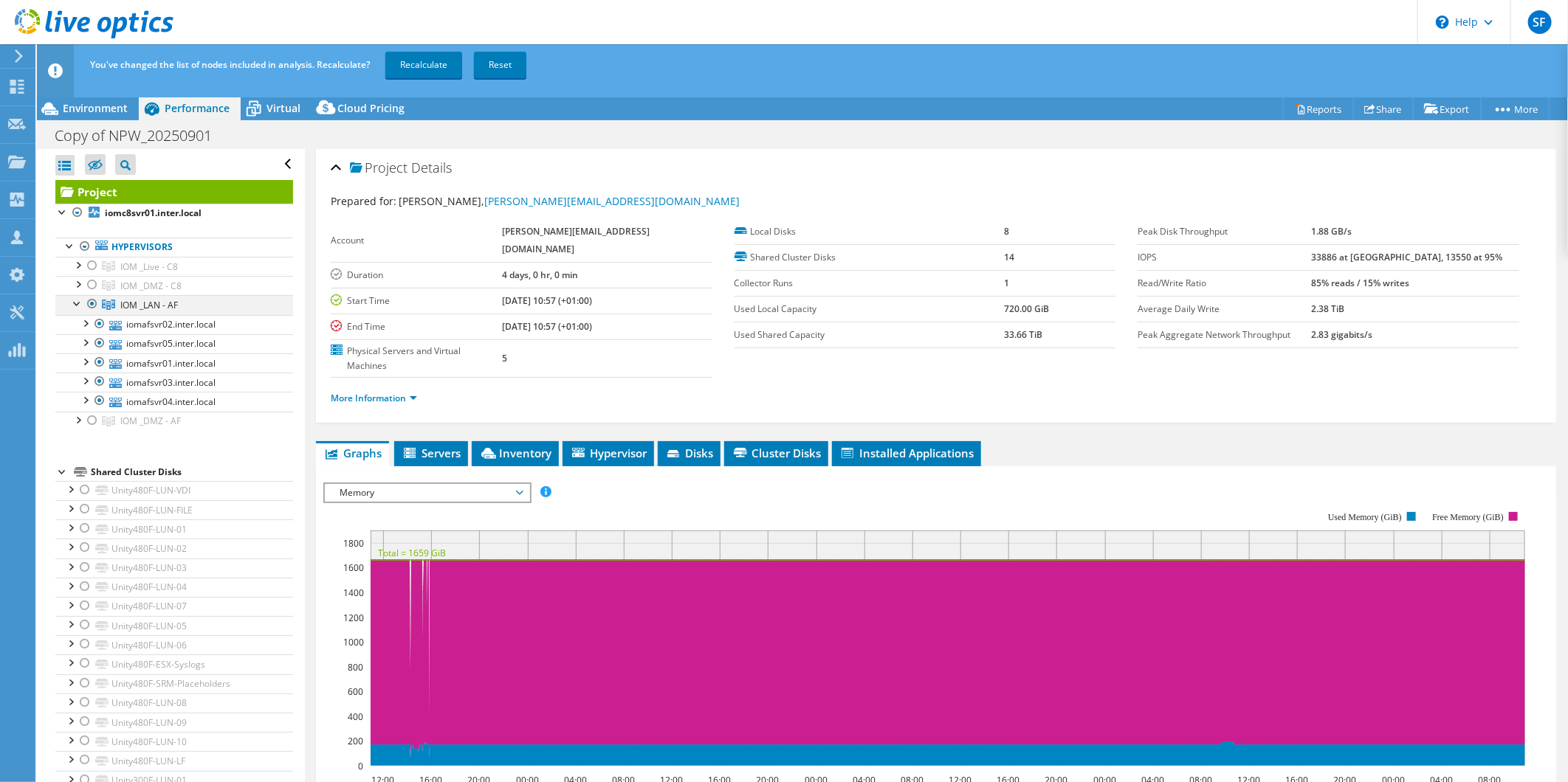
click at [85, 303] on div at bounding box center [92, 304] width 15 height 17
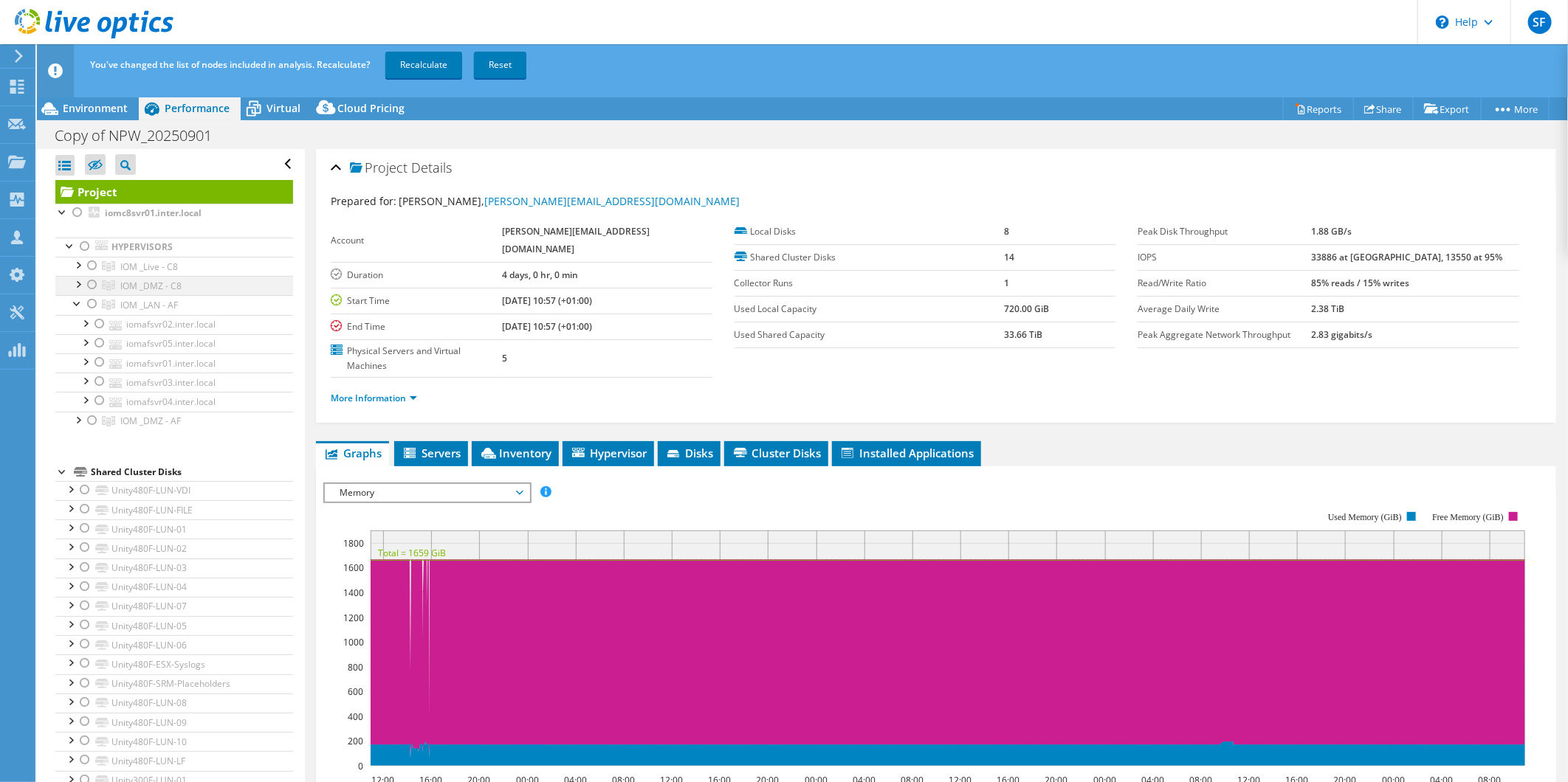
click at [92, 279] on div at bounding box center [92, 285] width 15 height 17
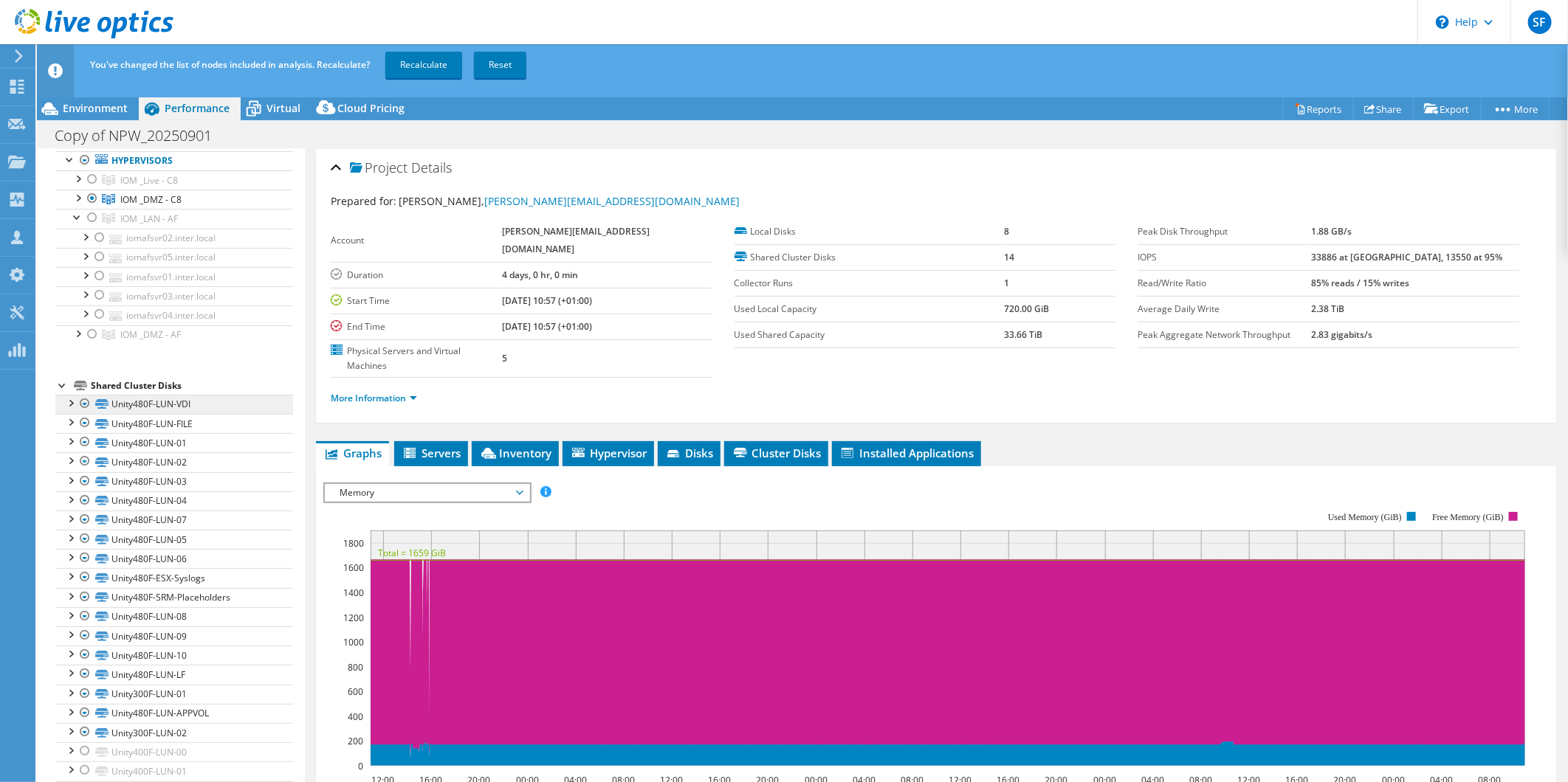
scroll to position [86, 0]
click at [85, 406] on div at bounding box center [84, 403] width 15 height 17
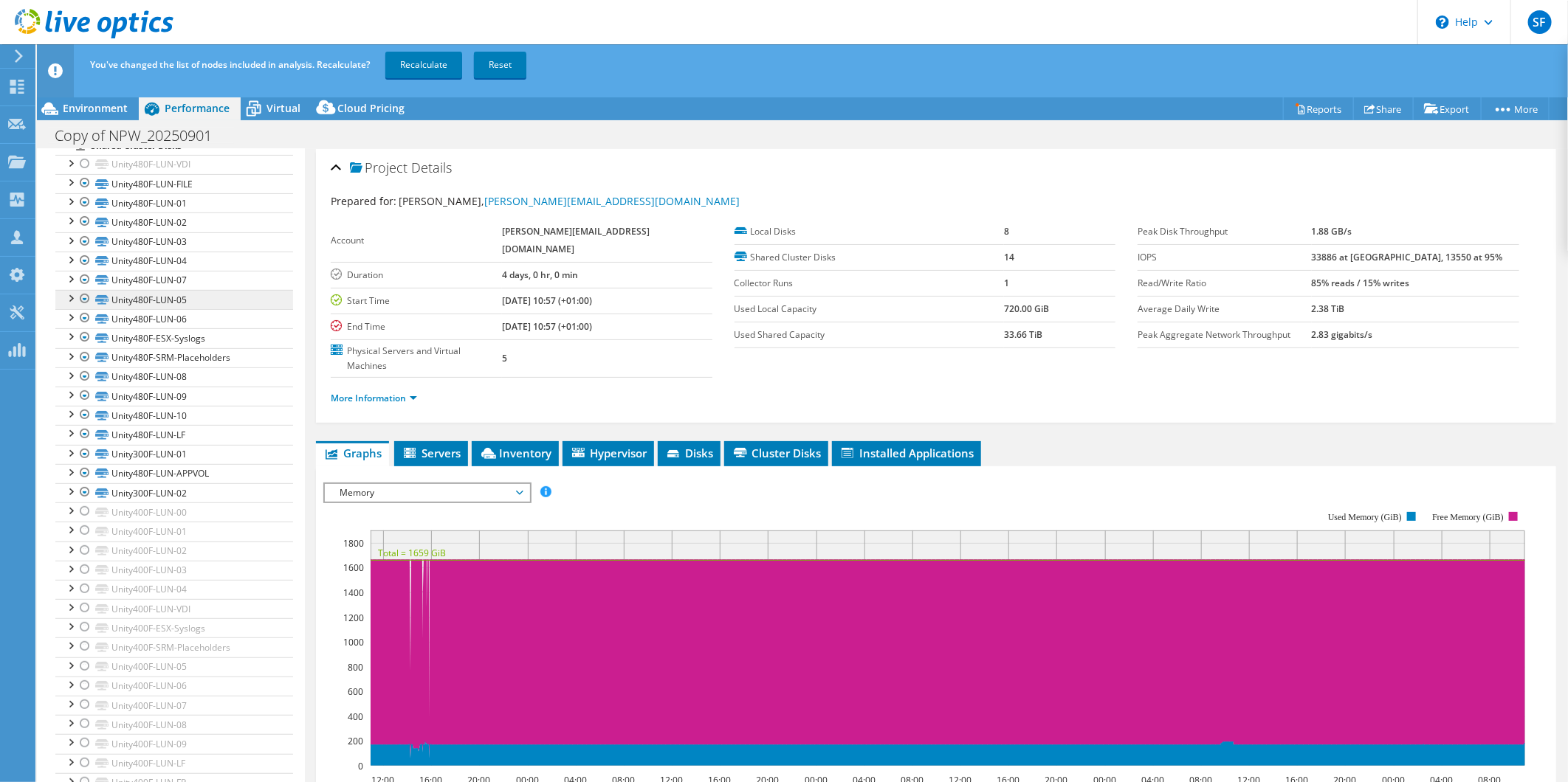
scroll to position [335, 0]
click at [429, 63] on link "Recalculate" at bounding box center [423, 65] width 77 height 27
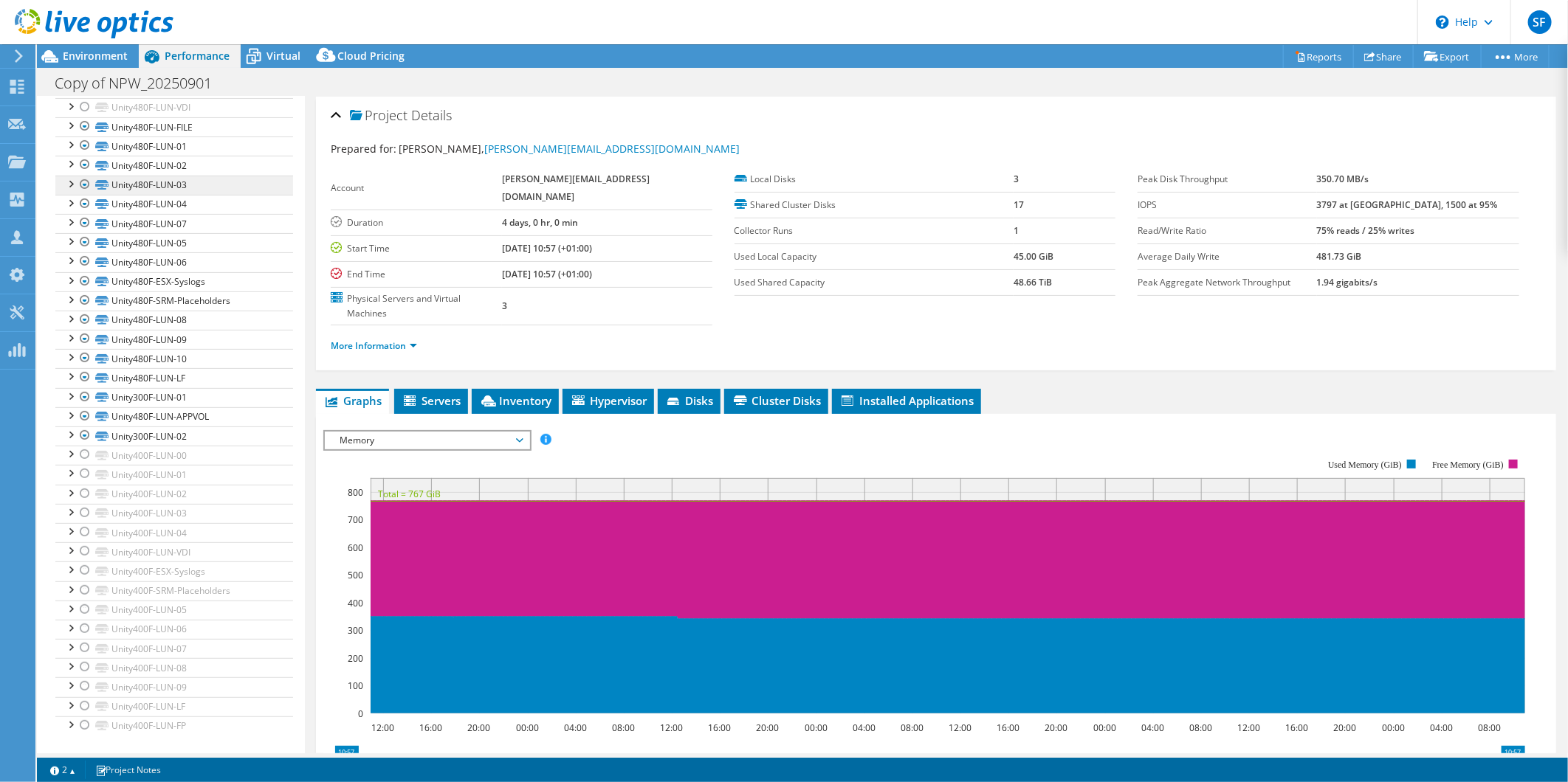
scroll to position [0, 0]
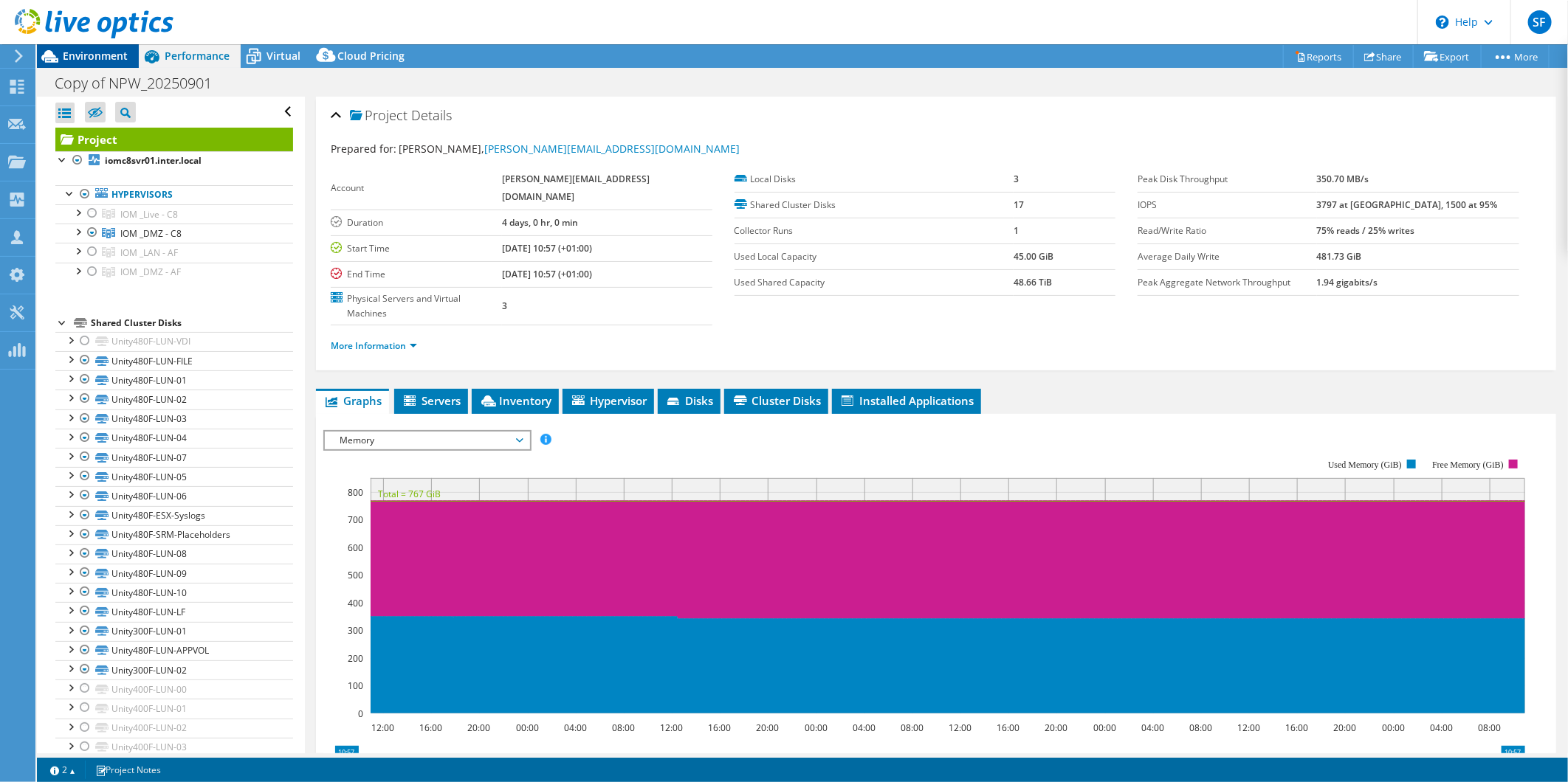
click at [97, 56] on span "Environment" at bounding box center [95, 56] width 65 height 14
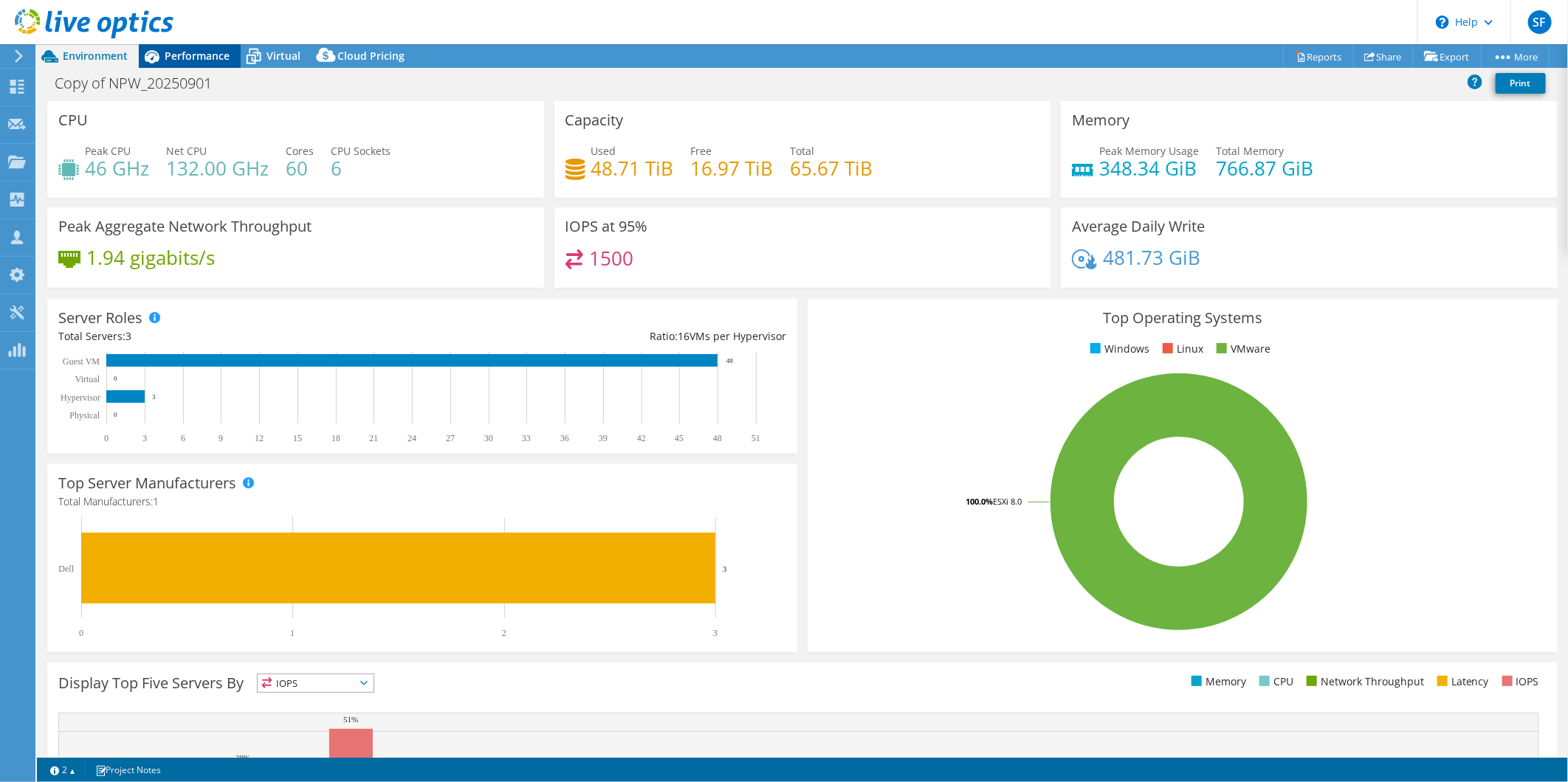
click at [188, 50] on span "Performance" at bounding box center [197, 56] width 65 height 14
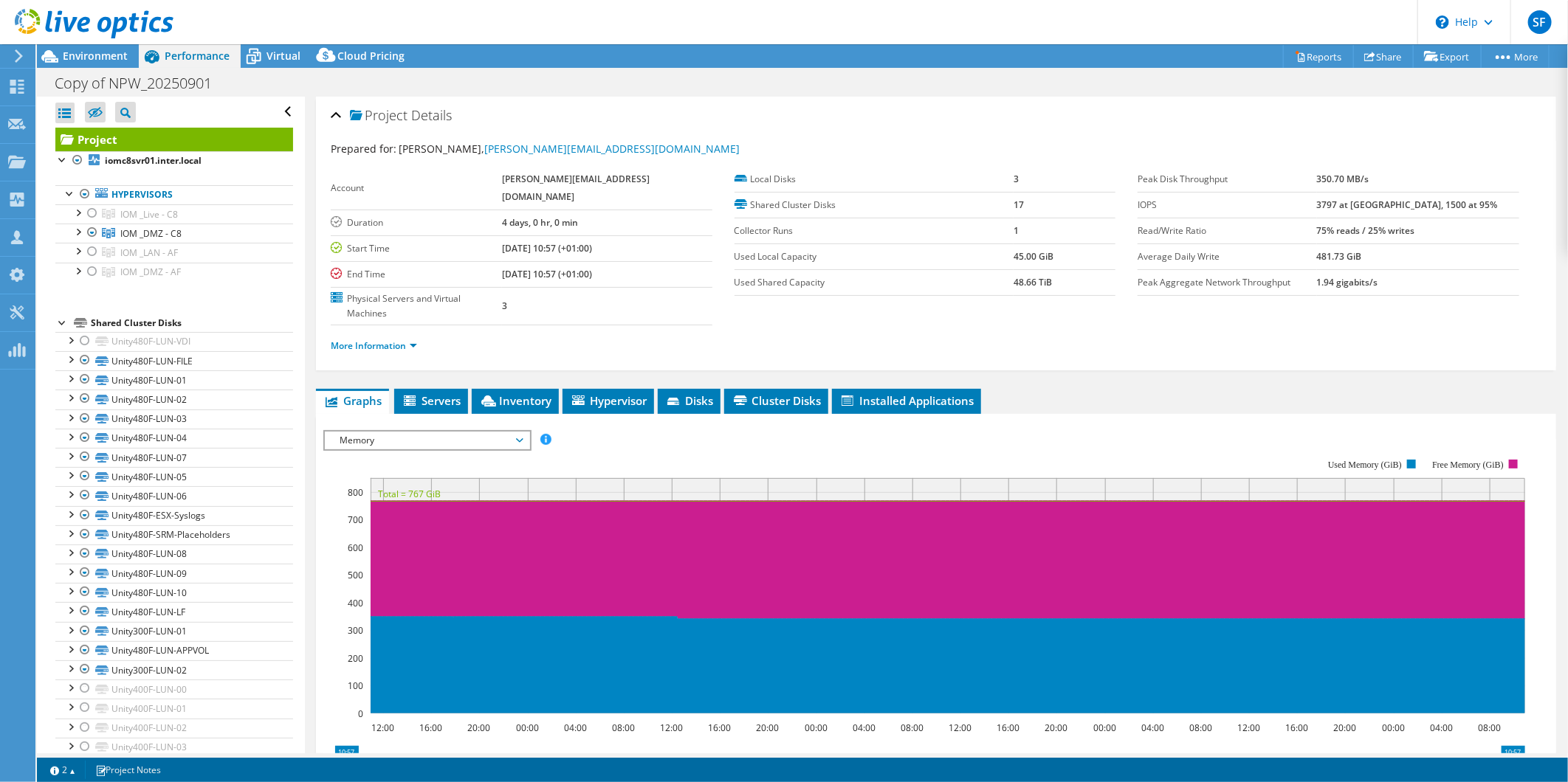
click at [188, 50] on span "Performance" at bounding box center [197, 56] width 65 height 14
click at [78, 234] on div at bounding box center [77, 230] width 15 height 15
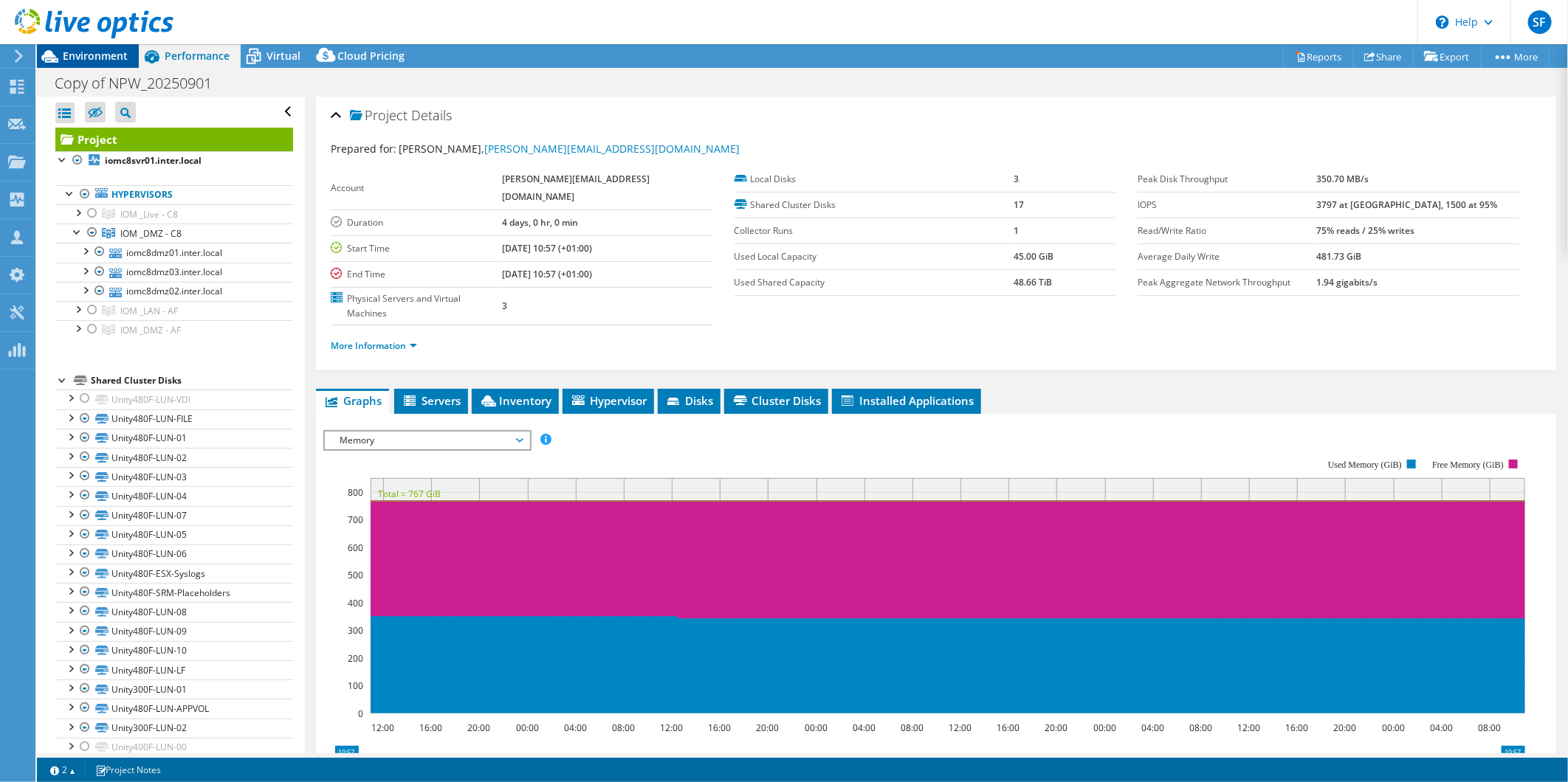
click at [82, 57] on span "Environment" at bounding box center [95, 56] width 65 height 14
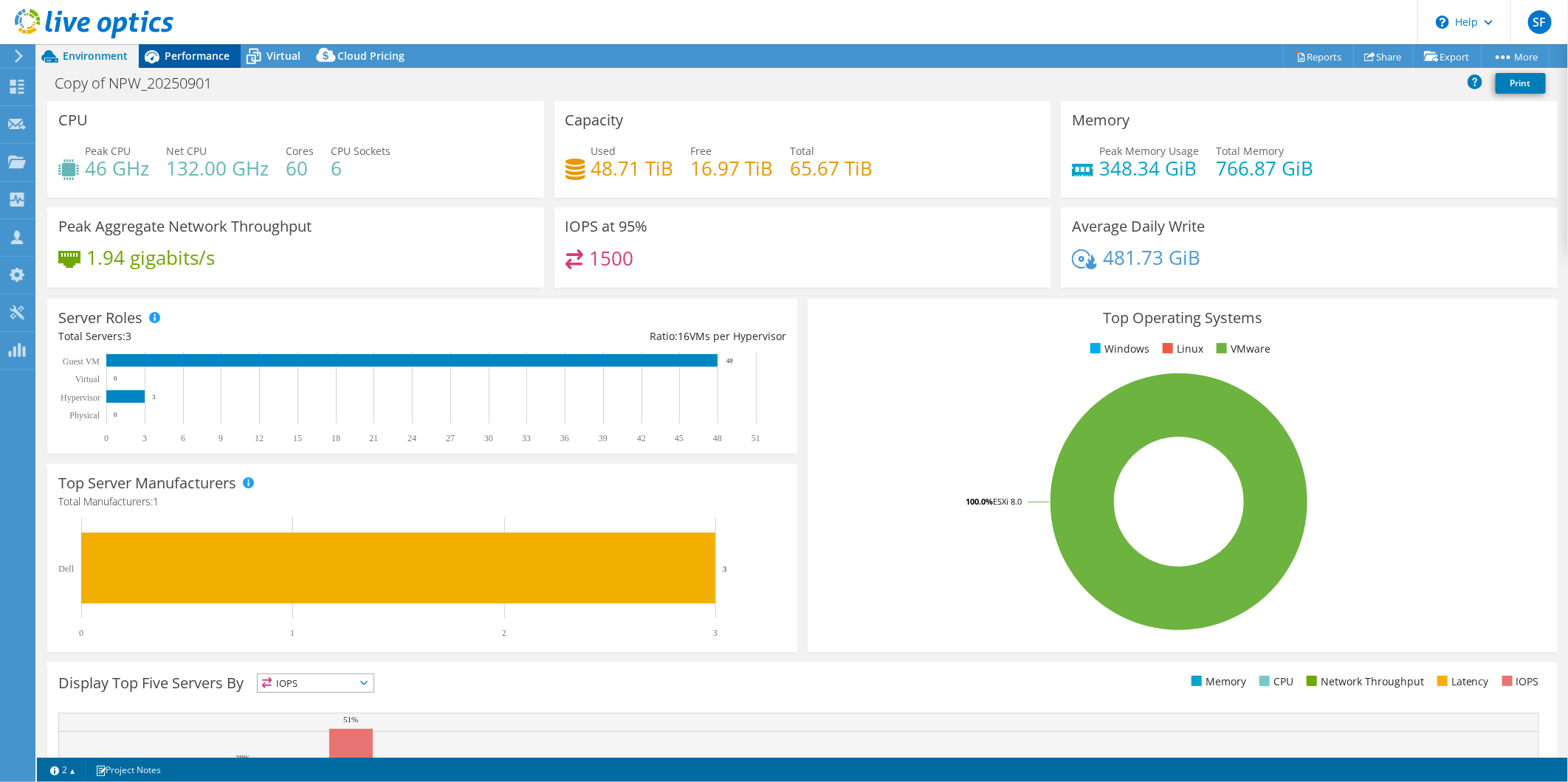
click at [197, 54] on span "Performance" at bounding box center [197, 56] width 65 height 14
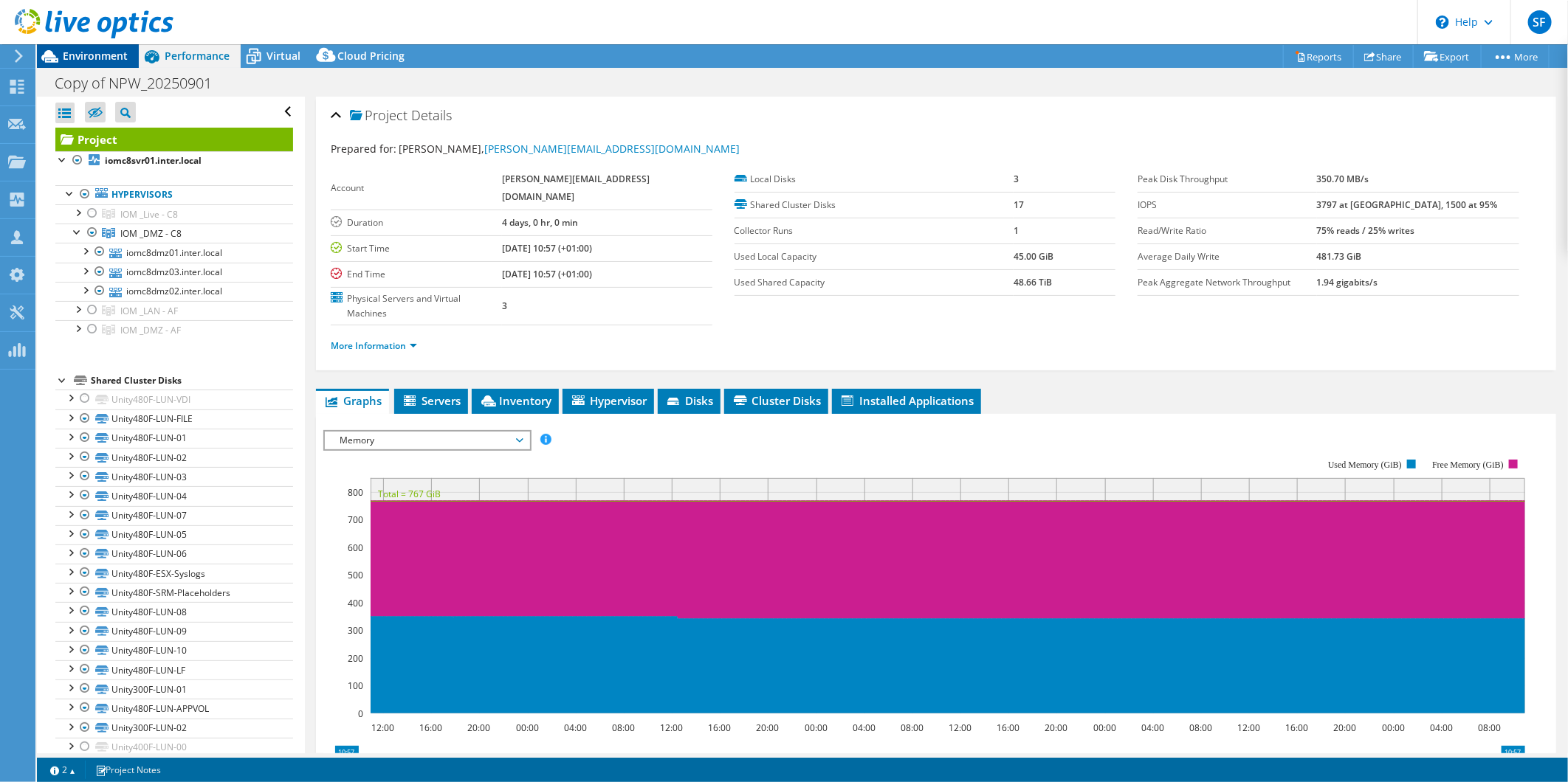
click at [84, 51] on span "Environment" at bounding box center [95, 56] width 65 height 14
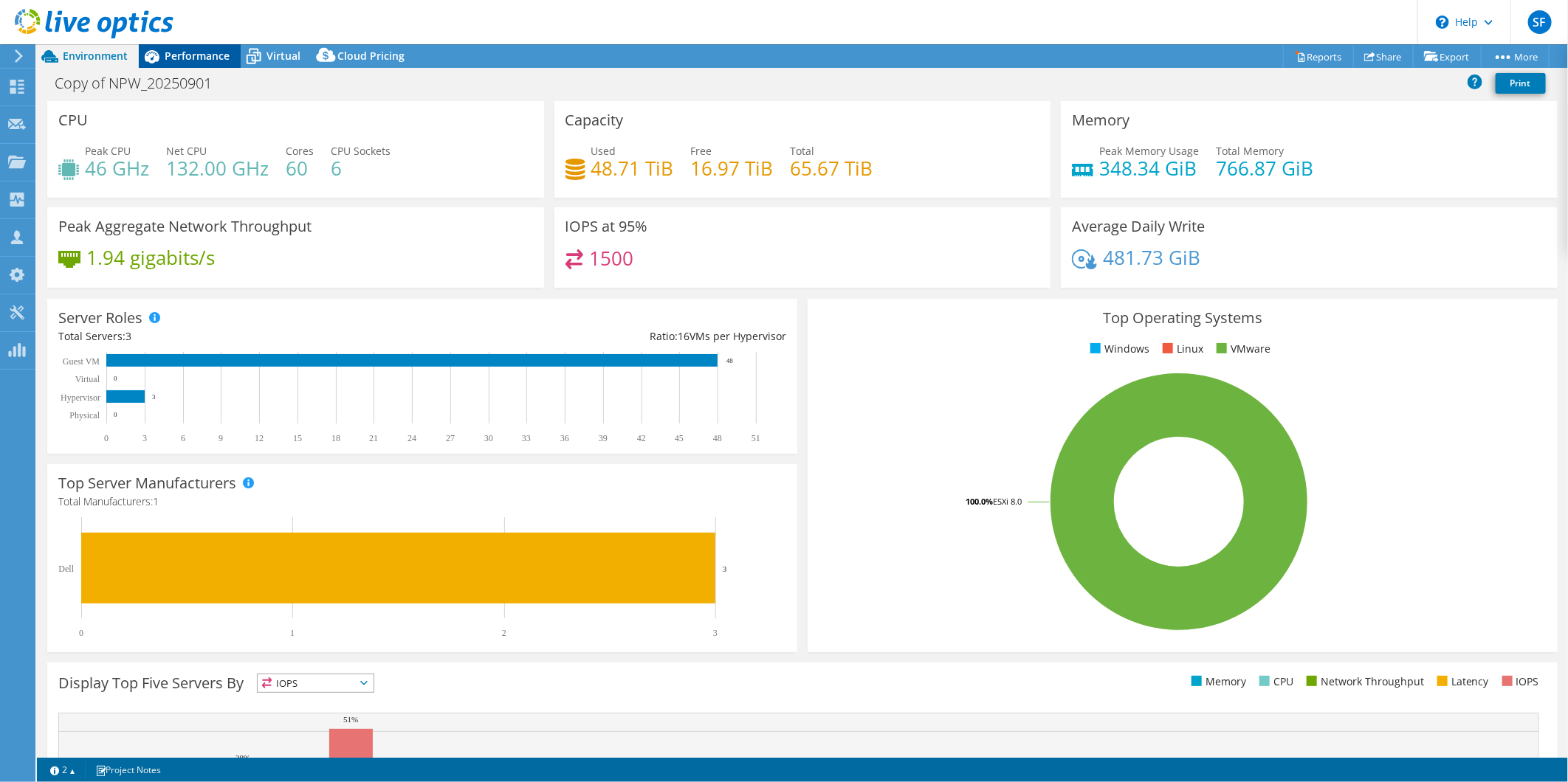
click at [214, 54] on span "Performance" at bounding box center [197, 56] width 65 height 14
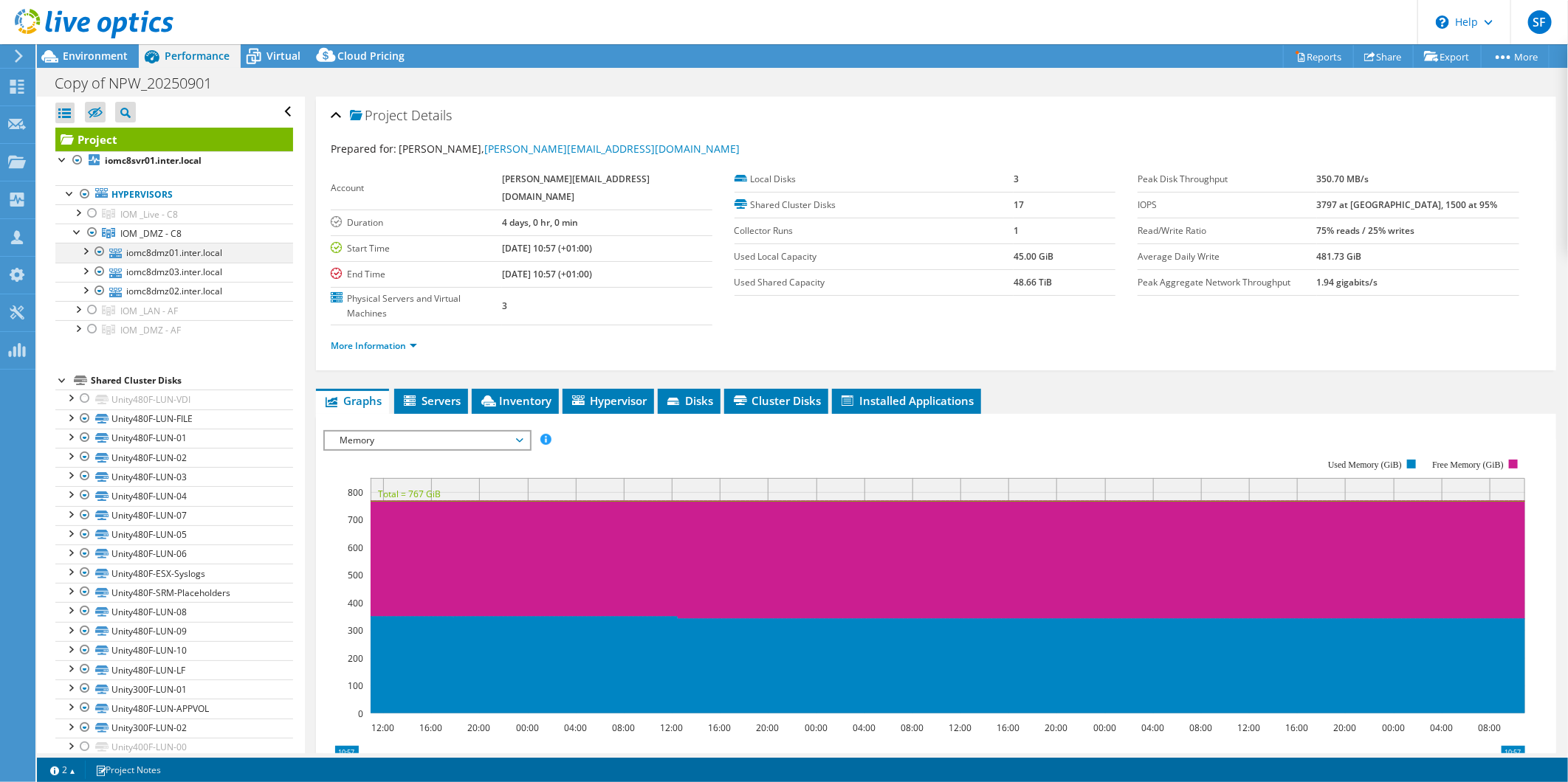
click at [85, 249] on div at bounding box center [84, 250] width 15 height 15
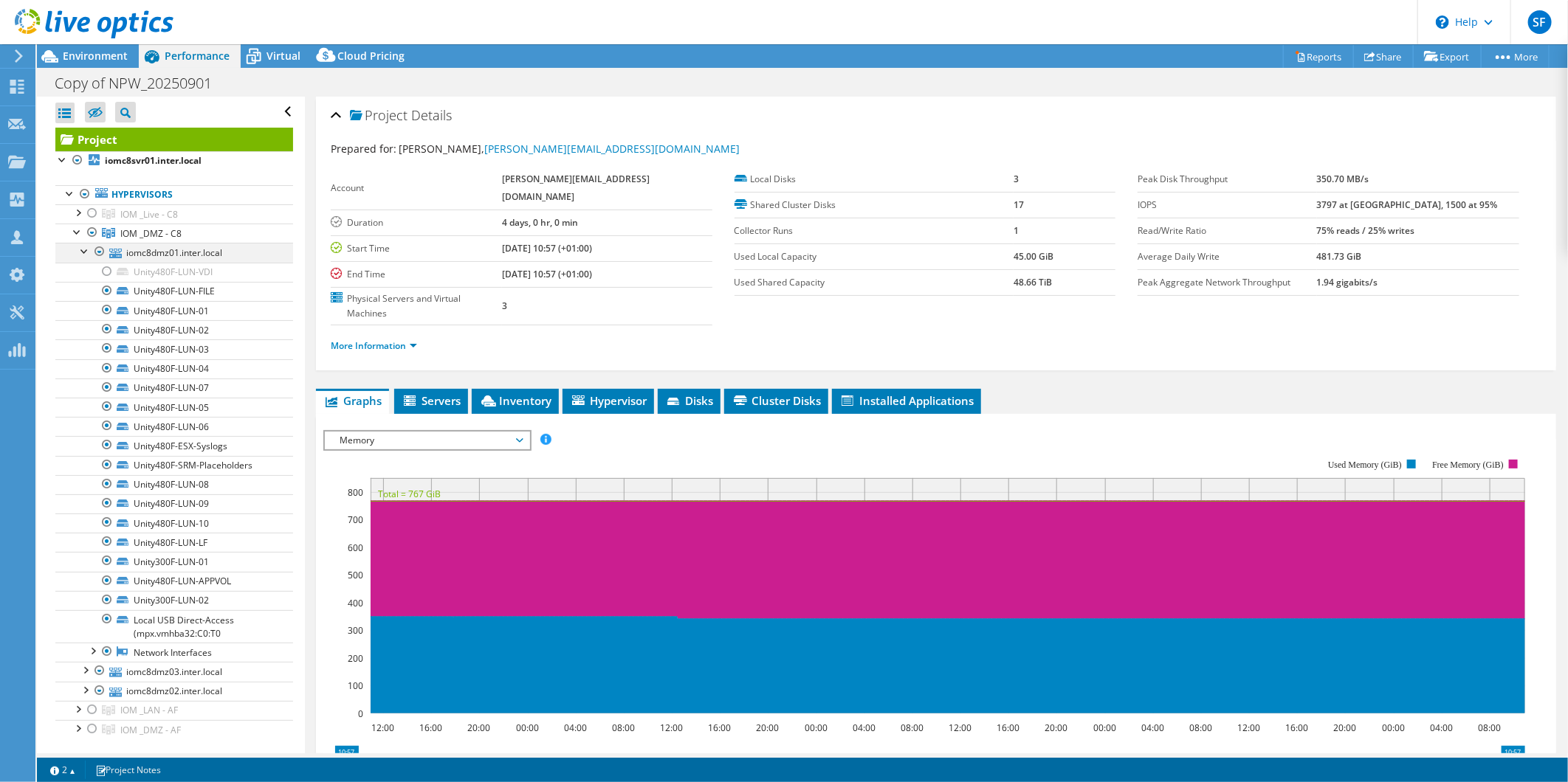
click at [85, 249] on div at bounding box center [84, 250] width 15 height 15
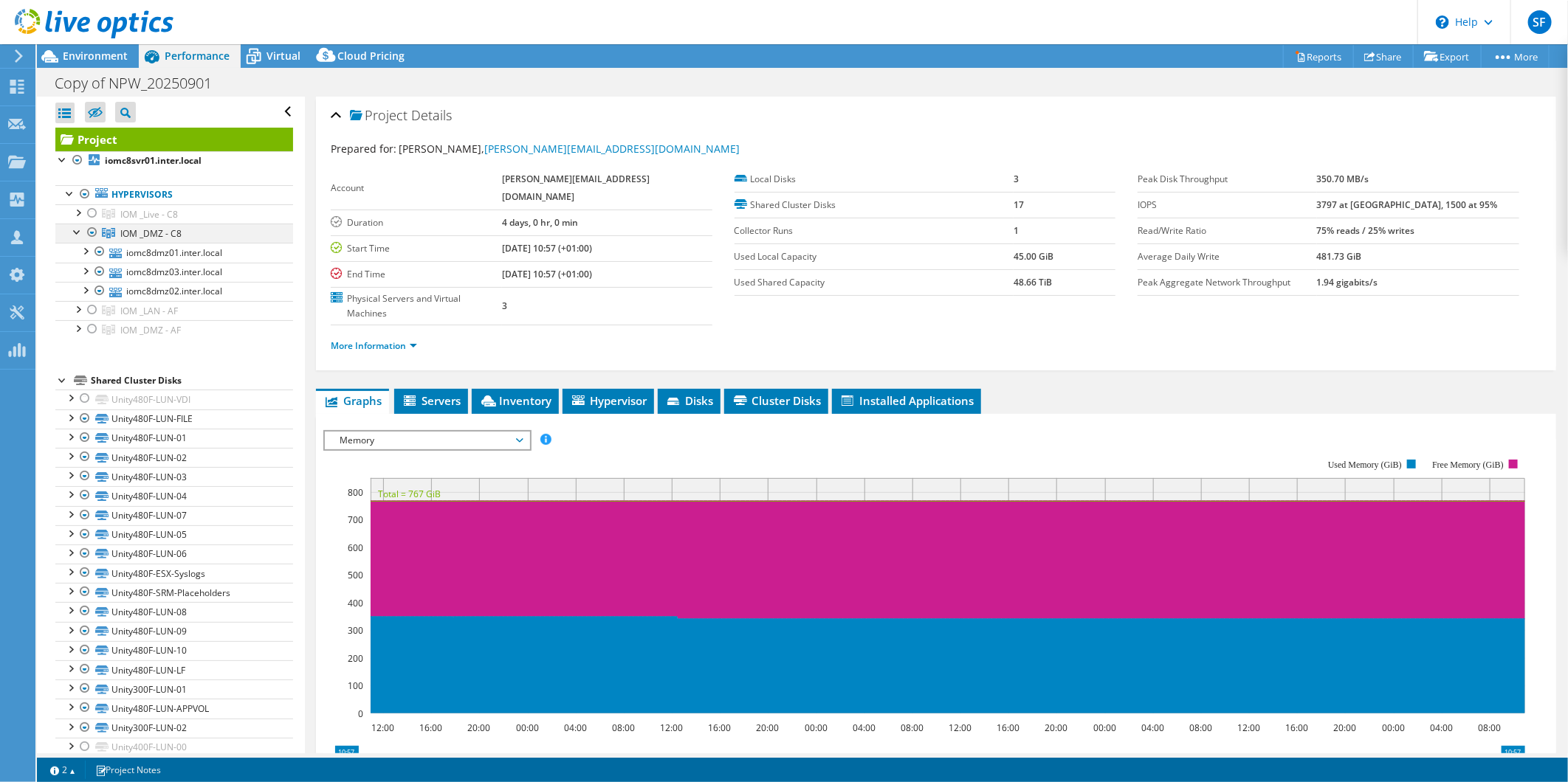
click at [94, 229] on div at bounding box center [92, 232] width 15 height 17
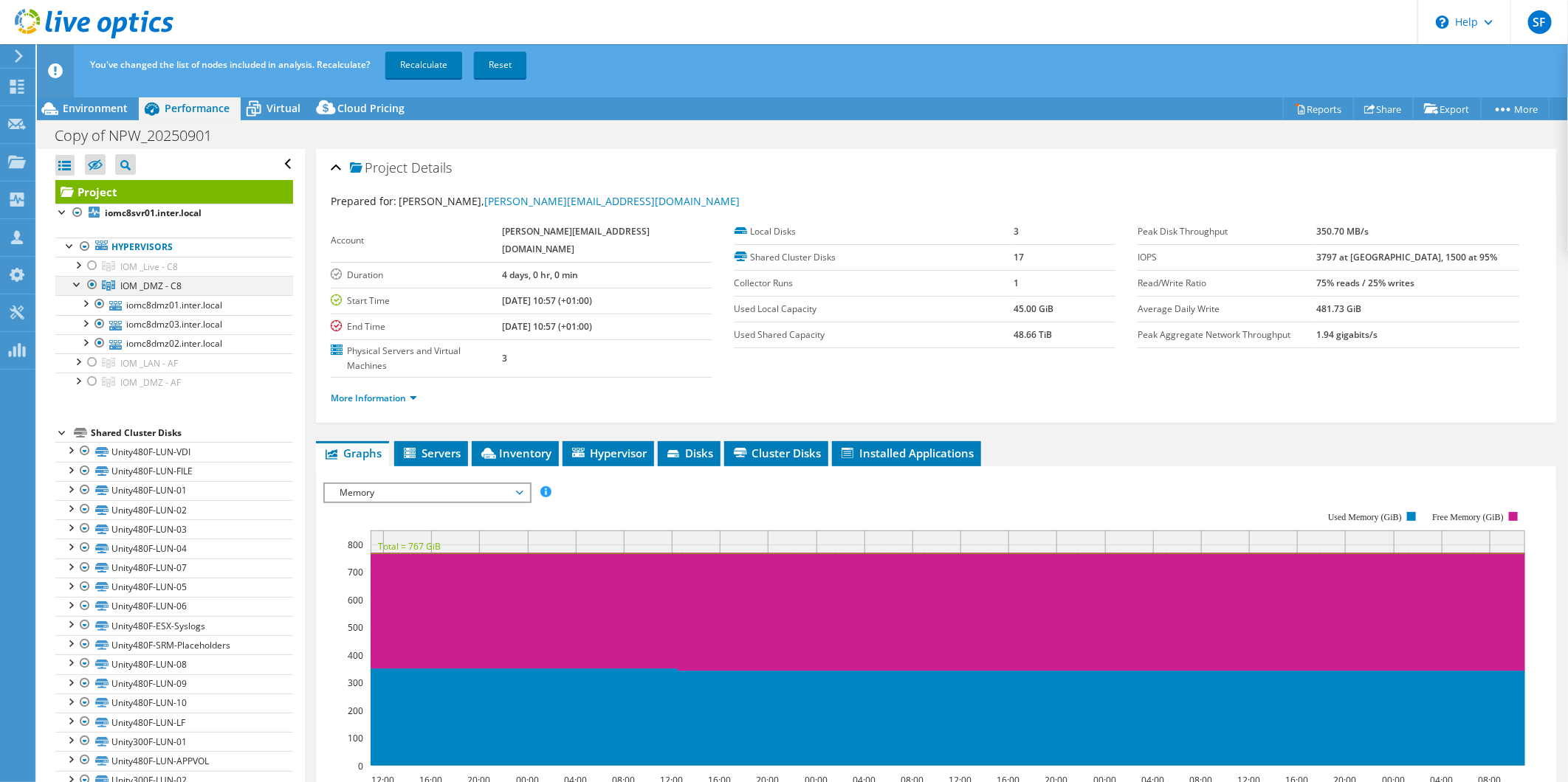
click at [95, 278] on div at bounding box center [92, 285] width 15 height 17
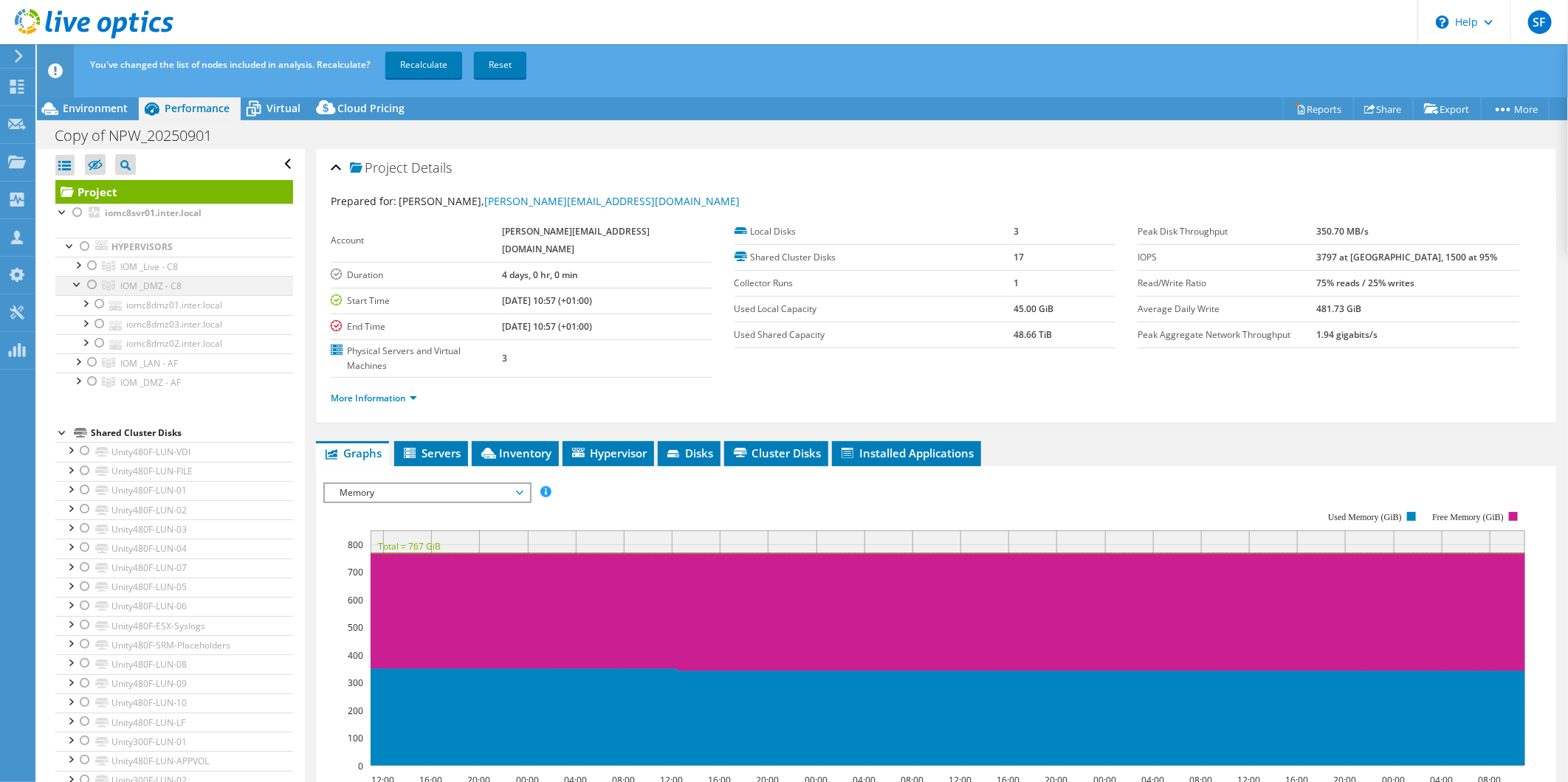
click at [74, 285] on div at bounding box center [77, 283] width 15 height 15
click at [94, 323] on div at bounding box center [92, 324] width 15 height 17
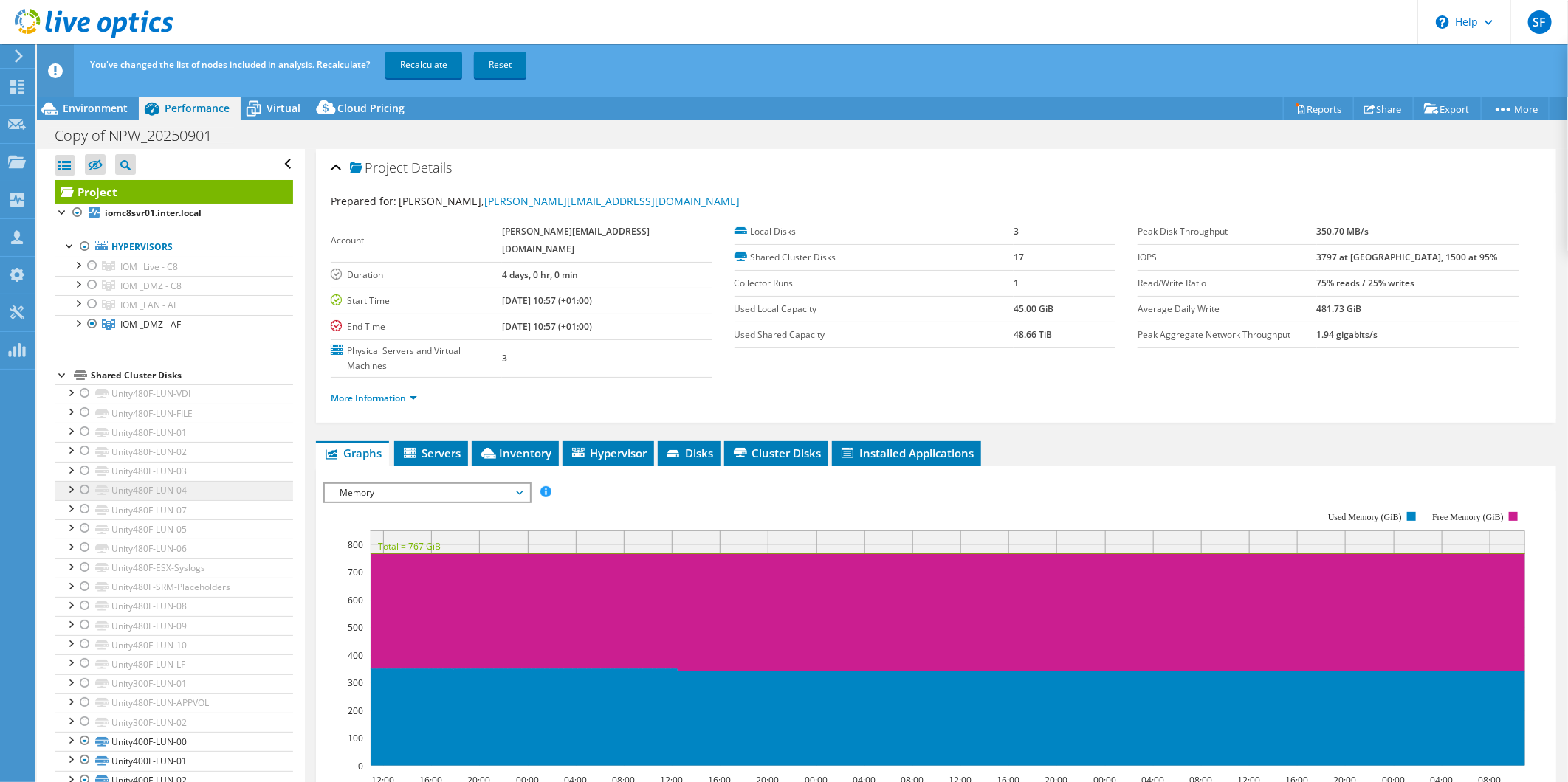
scroll to position [237, 0]
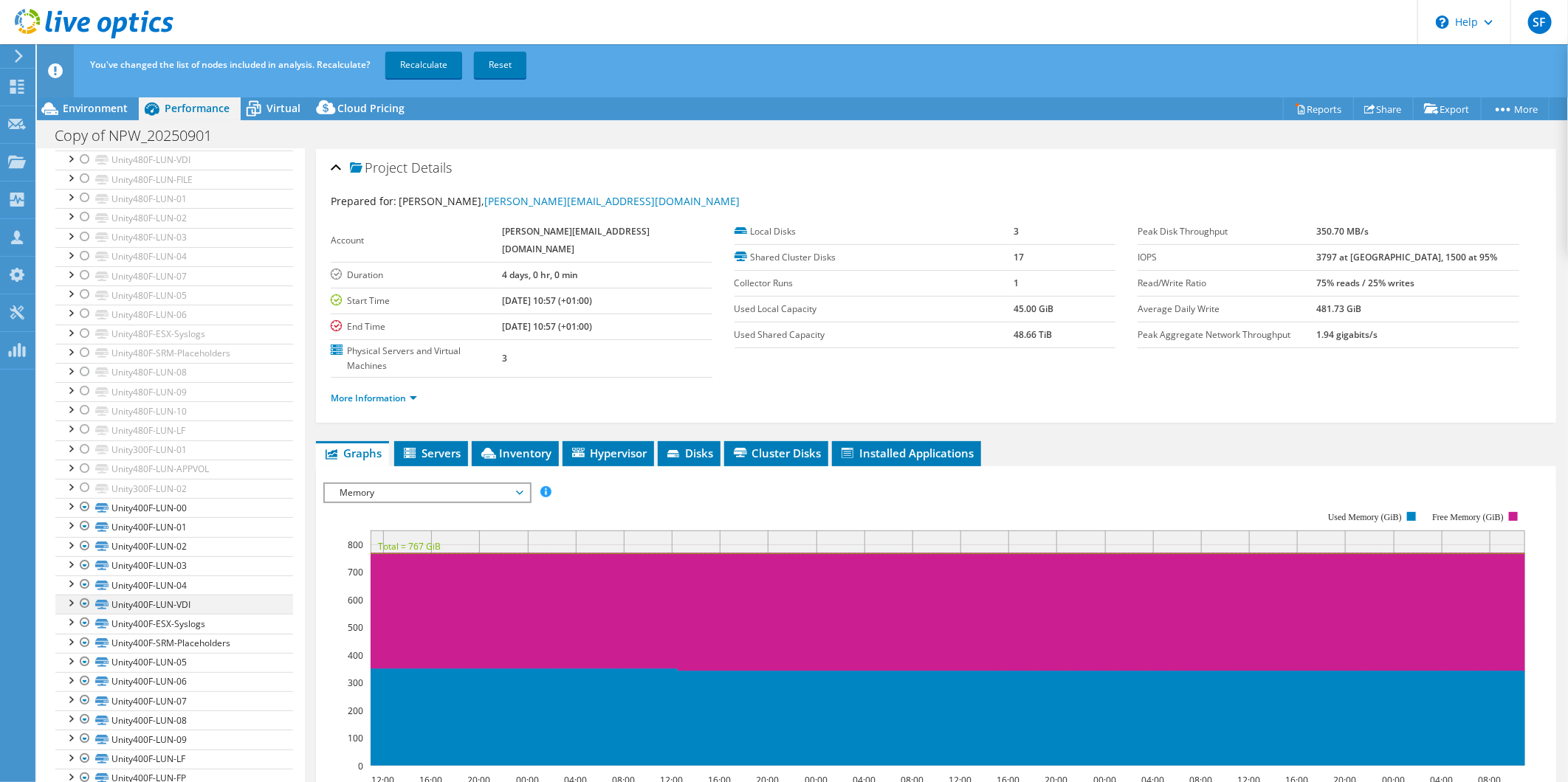
click at [86, 603] on div at bounding box center [84, 604] width 15 height 17
drag, startPoint x: 81, startPoint y: 601, endPoint x: 97, endPoint y: 598, distance: 16.3
click at [81, 601] on div at bounding box center [84, 604] width 15 height 17
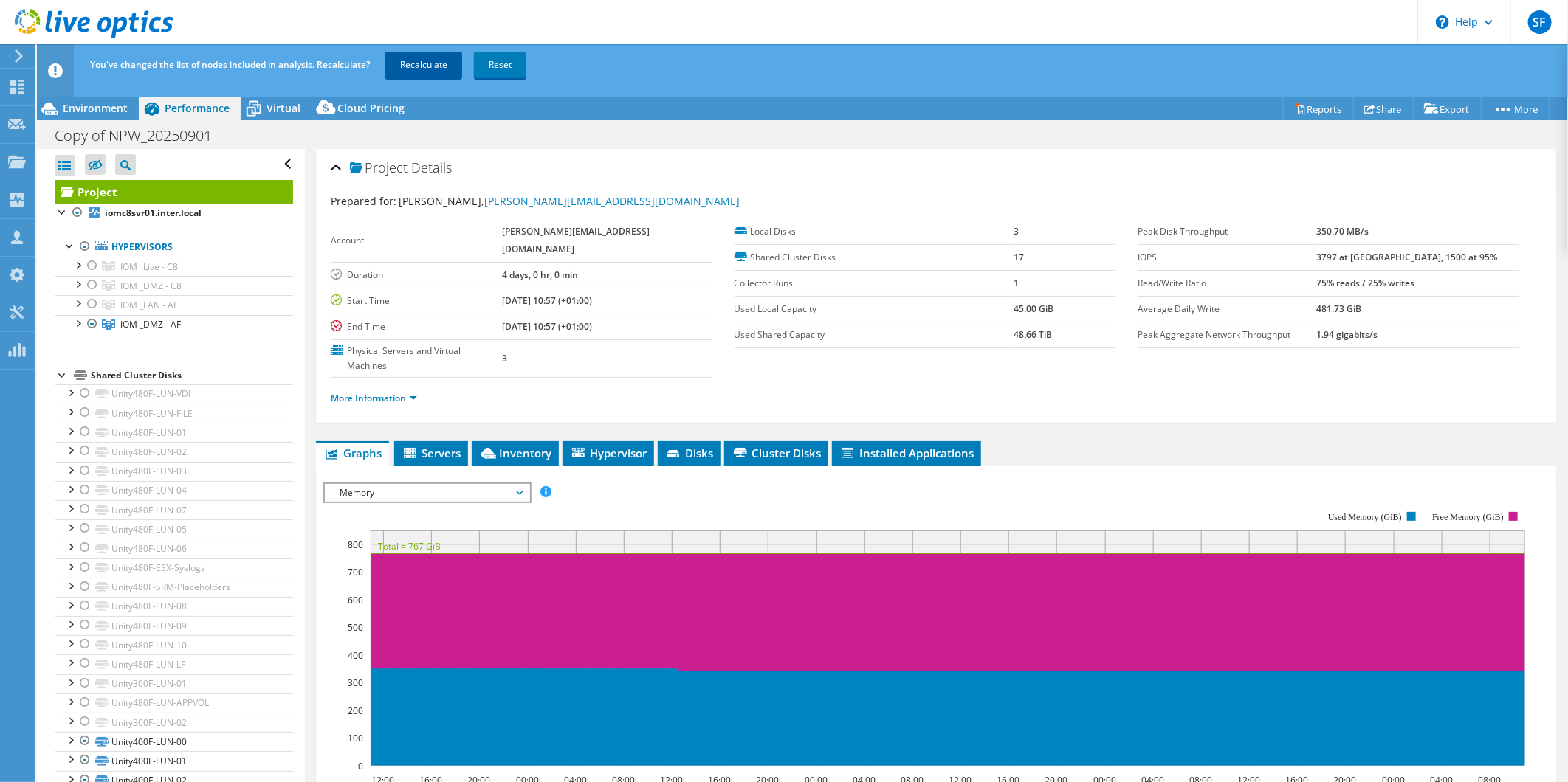
click at [440, 66] on link "Recalculate" at bounding box center [423, 65] width 77 height 27
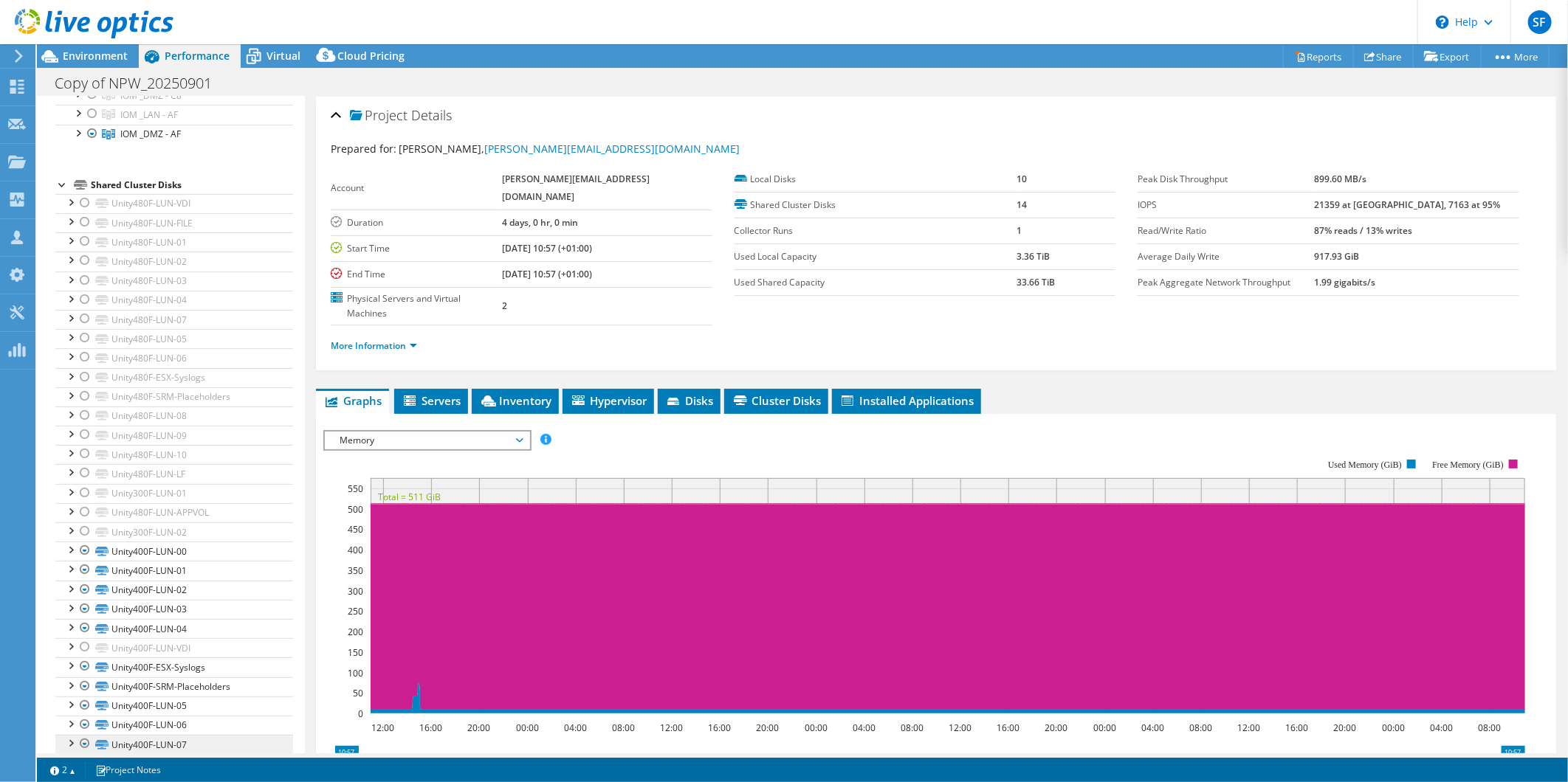
scroll to position [139, 0]
click at [92, 47] on div at bounding box center [87, 24] width 174 height 50
click at [91, 52] on span "Environment" at bounding box center [95, 56] width 65 height 14
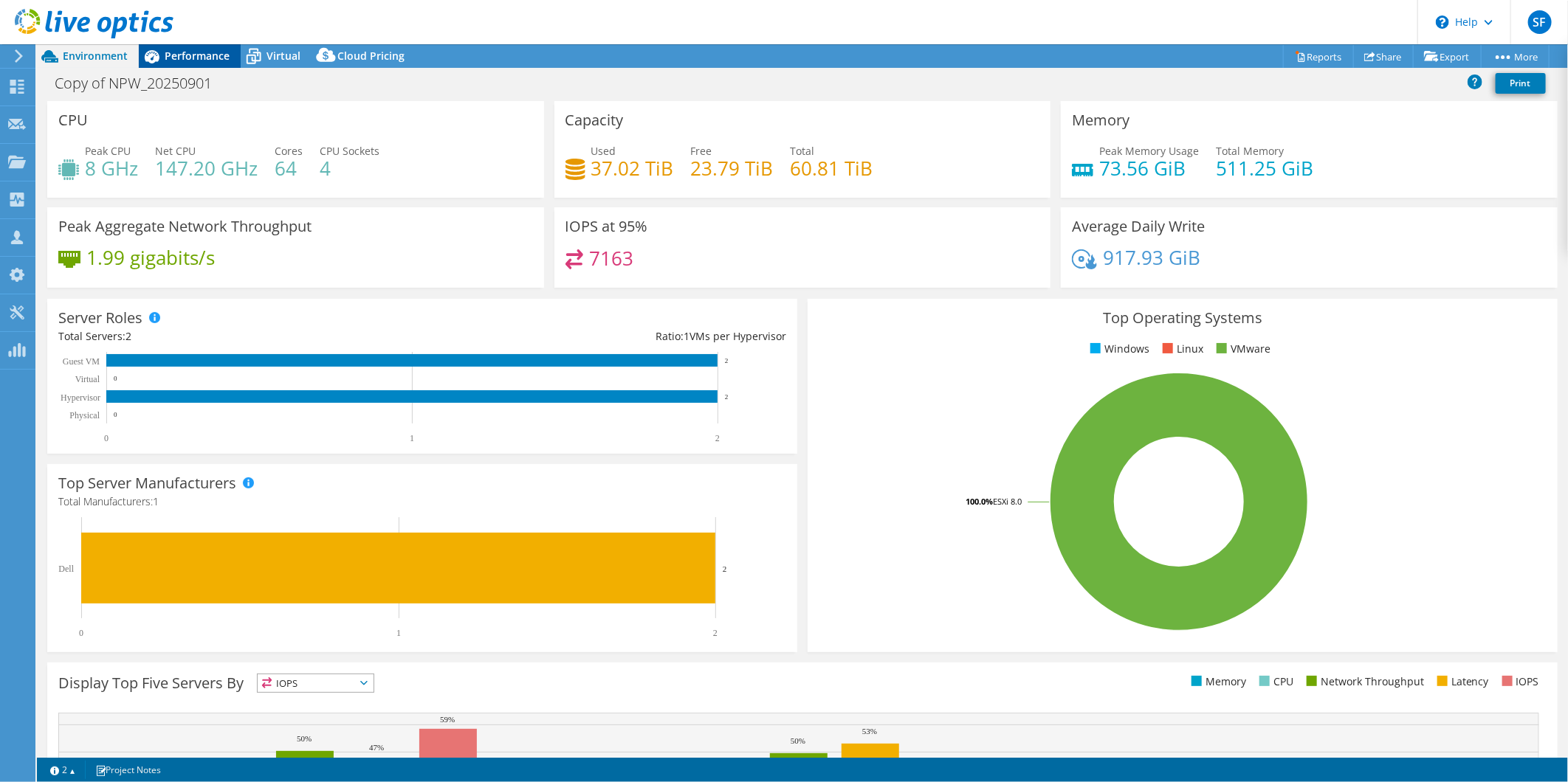
click at [216, 62] on span "Performance" at bounding box center [197, 56] width 65 height 14
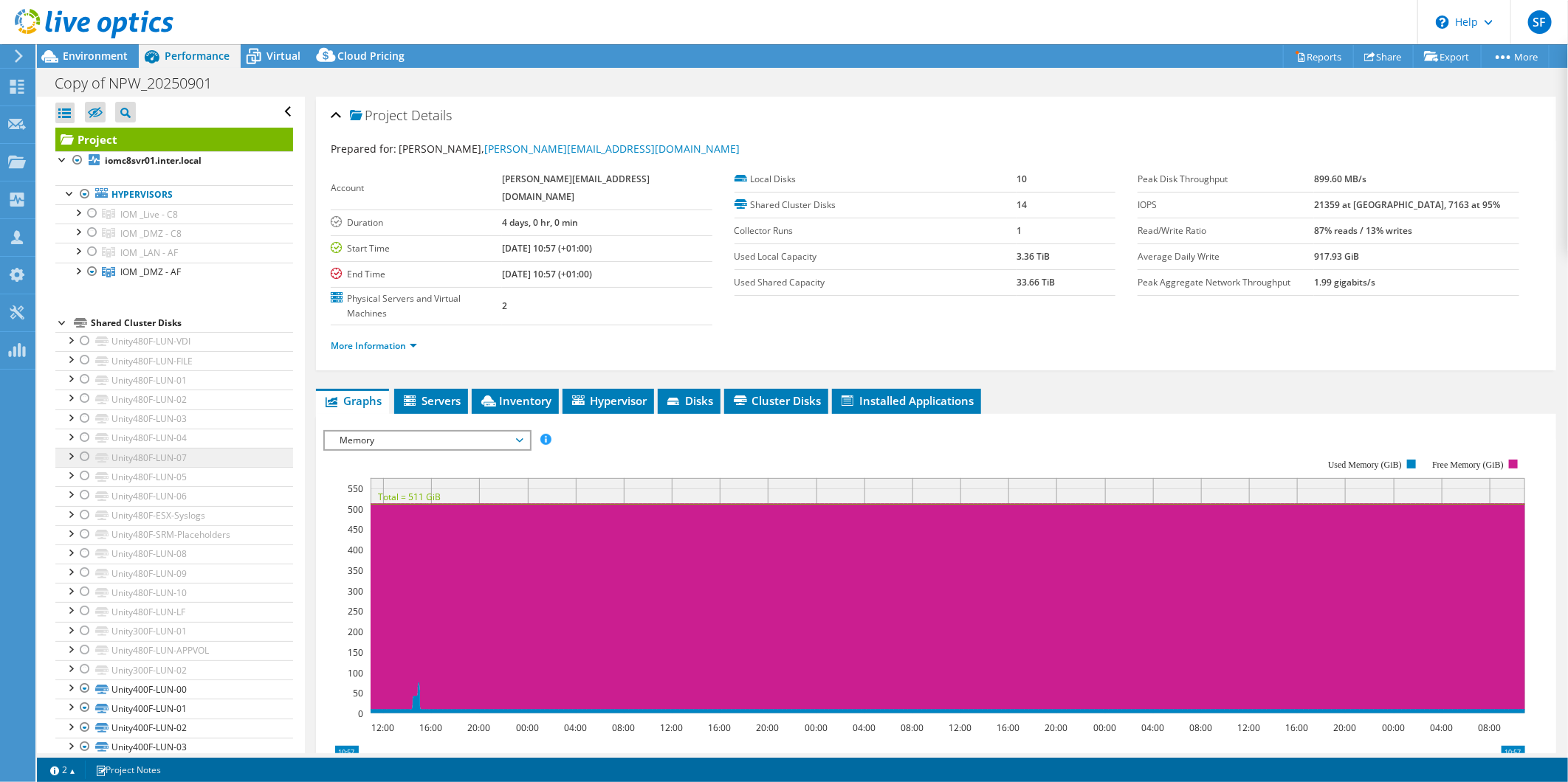
scroll to position [0, 0]
click at [79, 277] on div at bounding box center [77, 270] width 15 height 15
click at [74, 273] on div at bounding box center [77, 270] width 15 height 15
click at [105, 55] on span "Environment" at bounding box center [95, 56] width 65 height 14
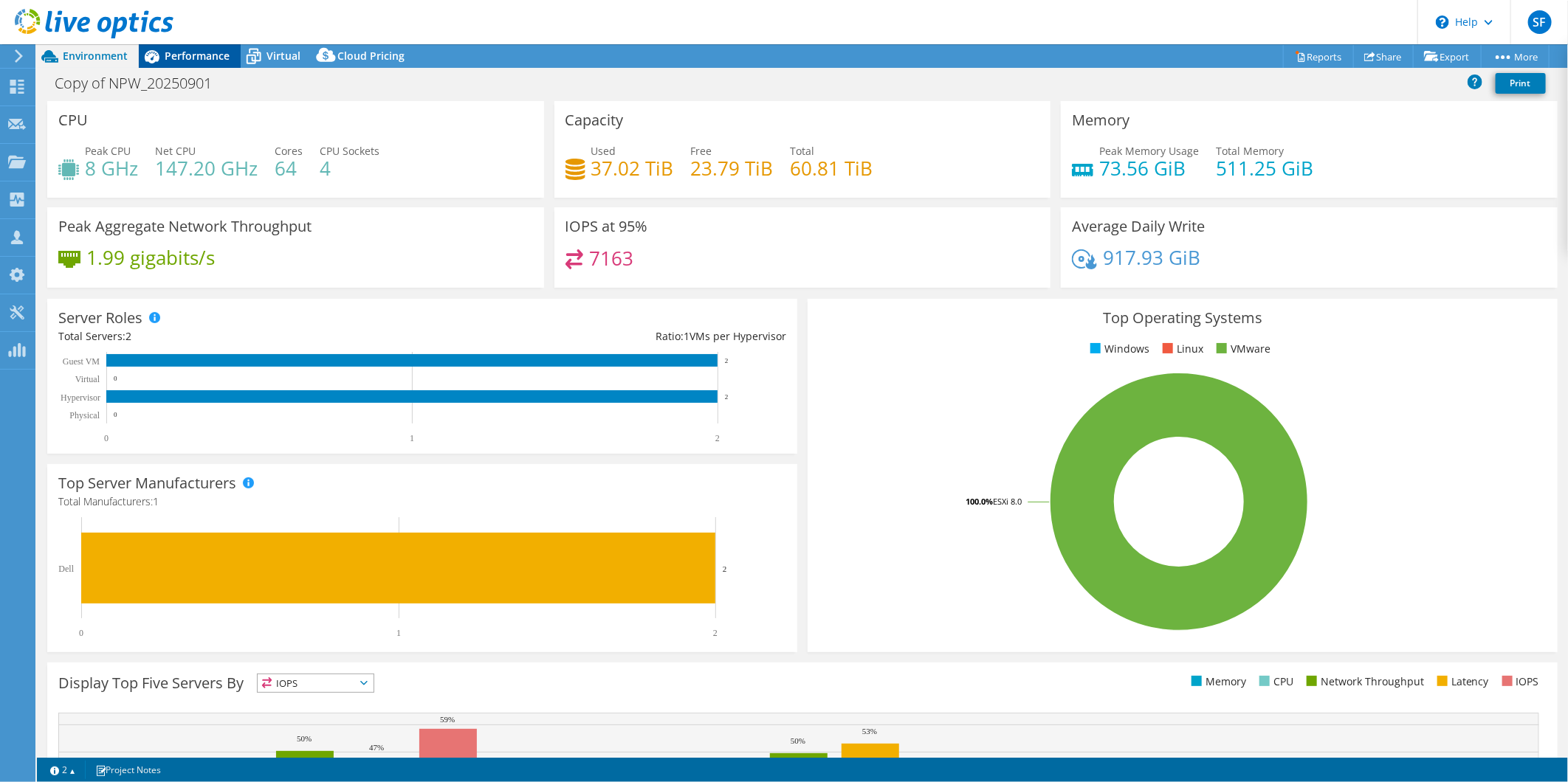
click at [211, 55] on span "Performance" at bounding box center [197, 56] width 65 height 14
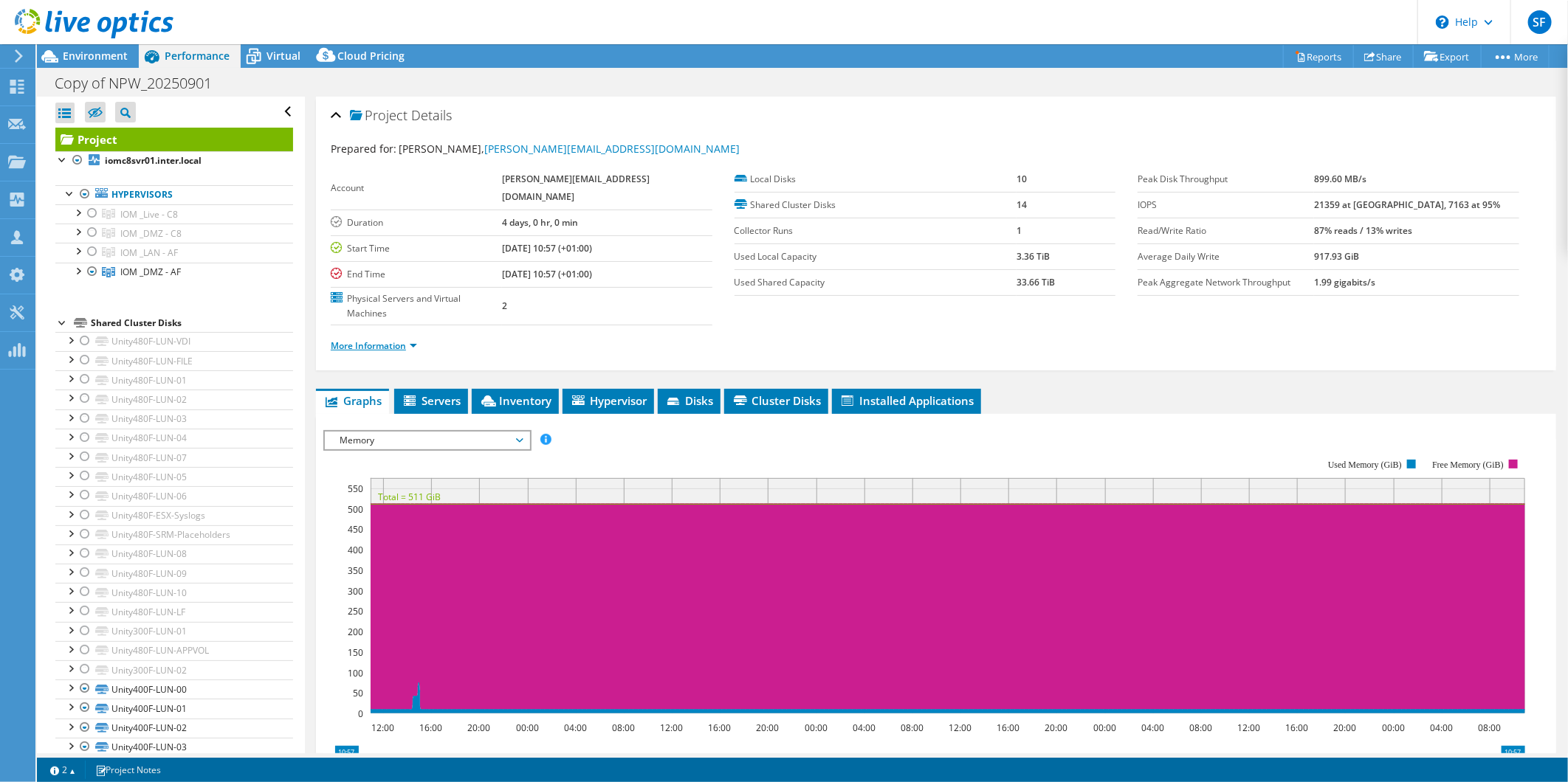
click at [394, 339] on link "More Information" at bounding box center [373, 346] width 86 height 13
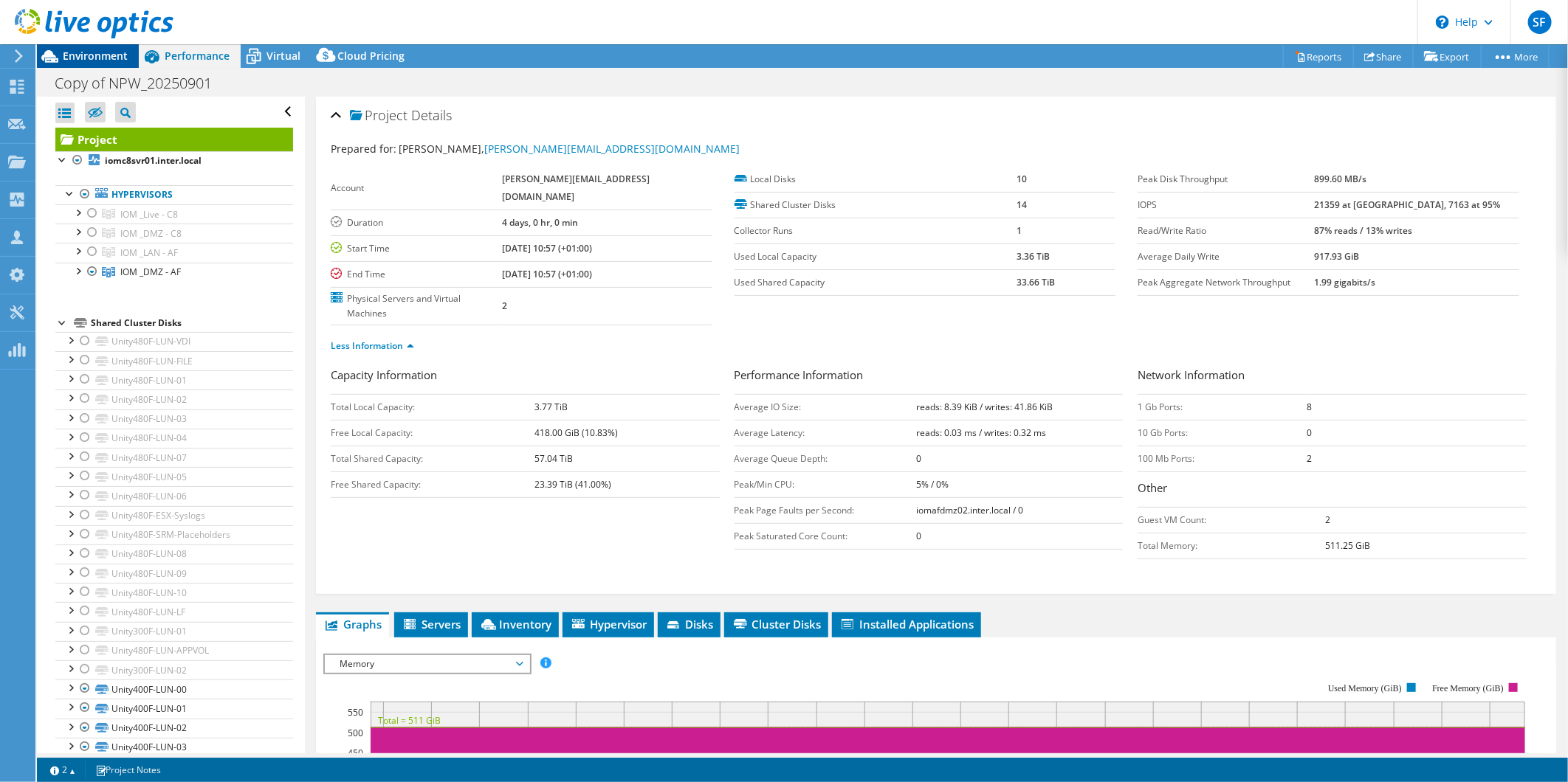
click at [97, 63] on div "Environment" at bounding box center [88, 56] width 102 height 24
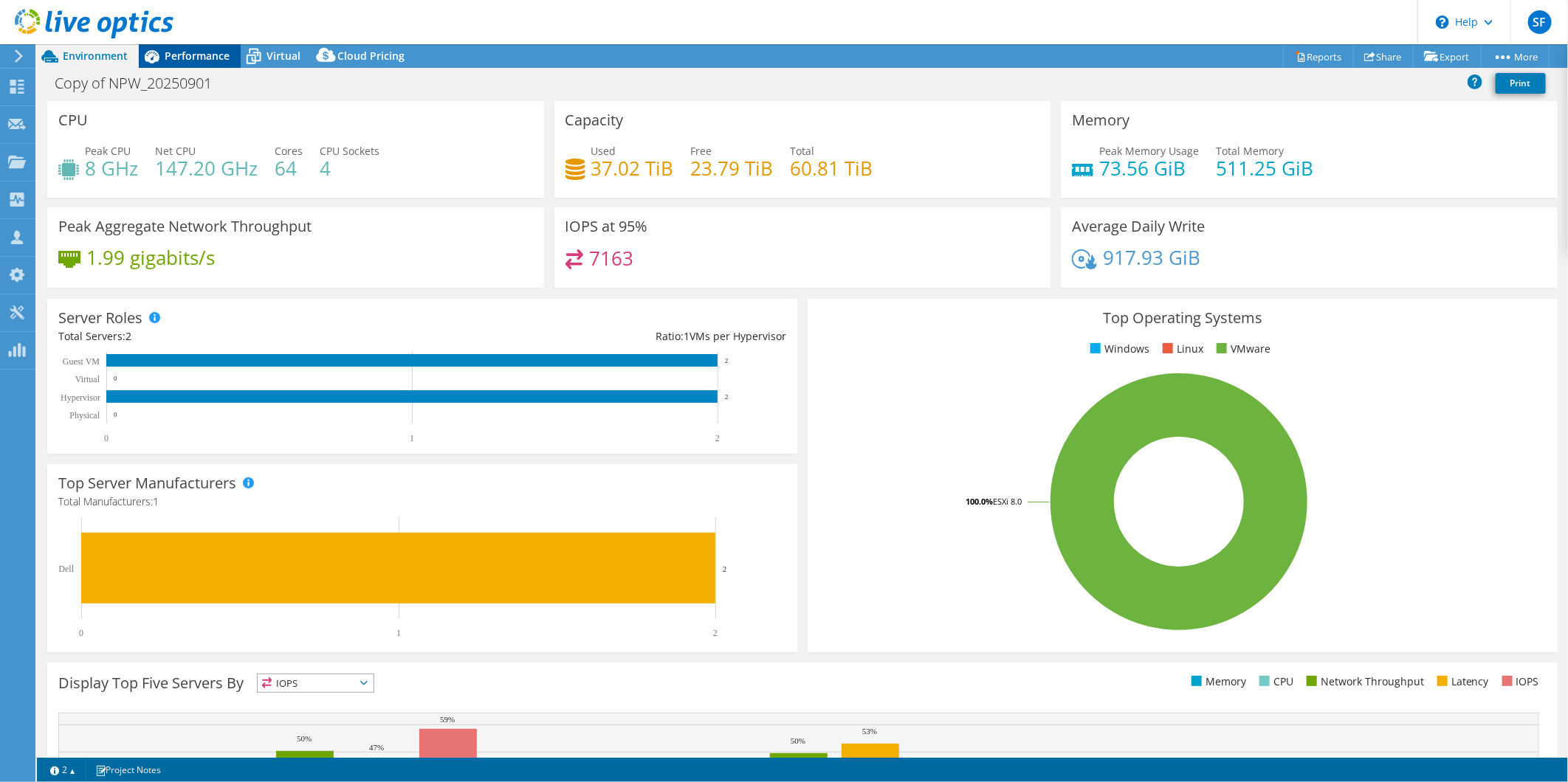
click at [197, 54] on span "Performance" at bounding box center [197, 56] width 65 height 14
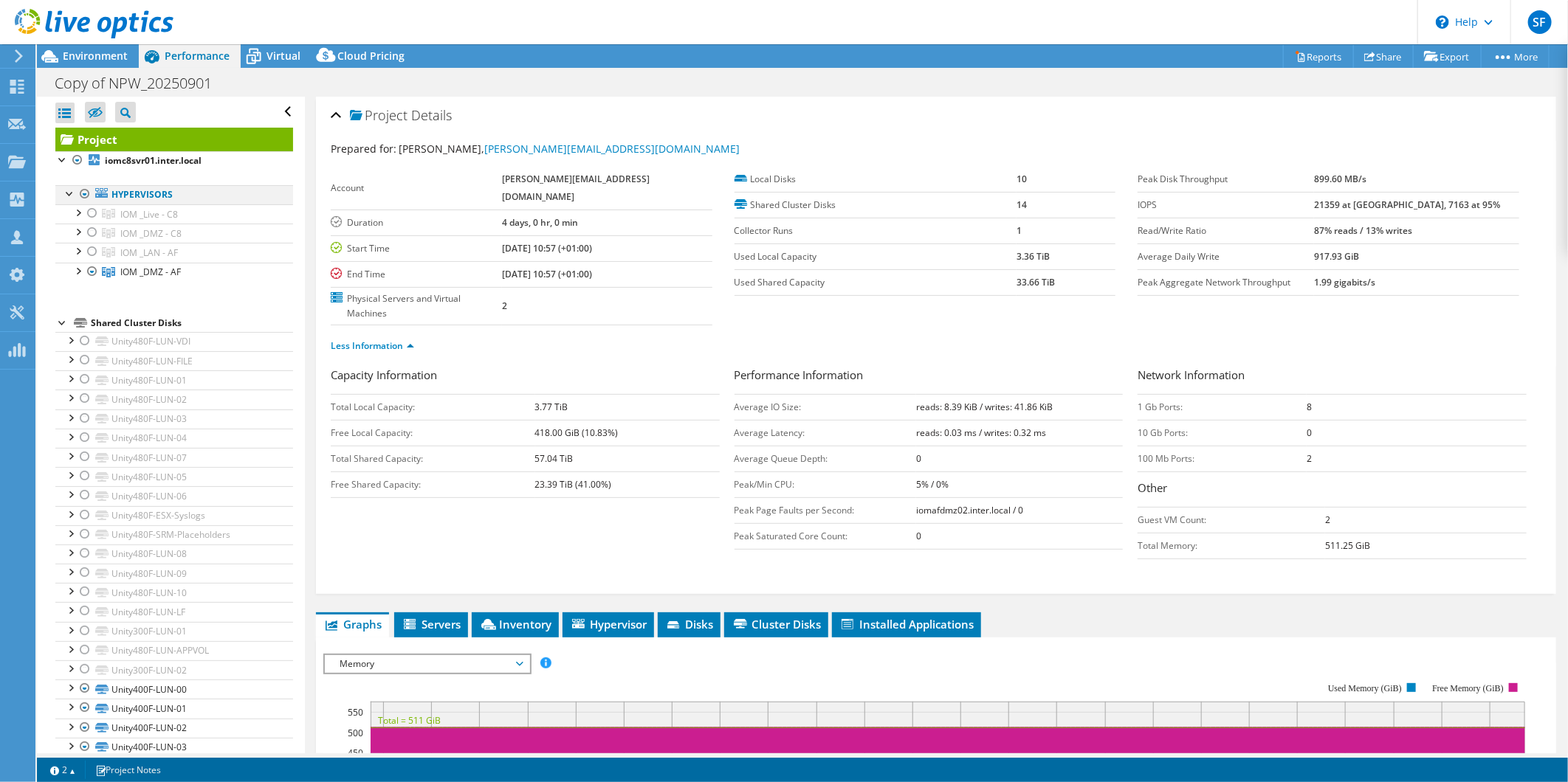
click at [86, 196] on div at bounding box center [84, 194] width 15 height 17
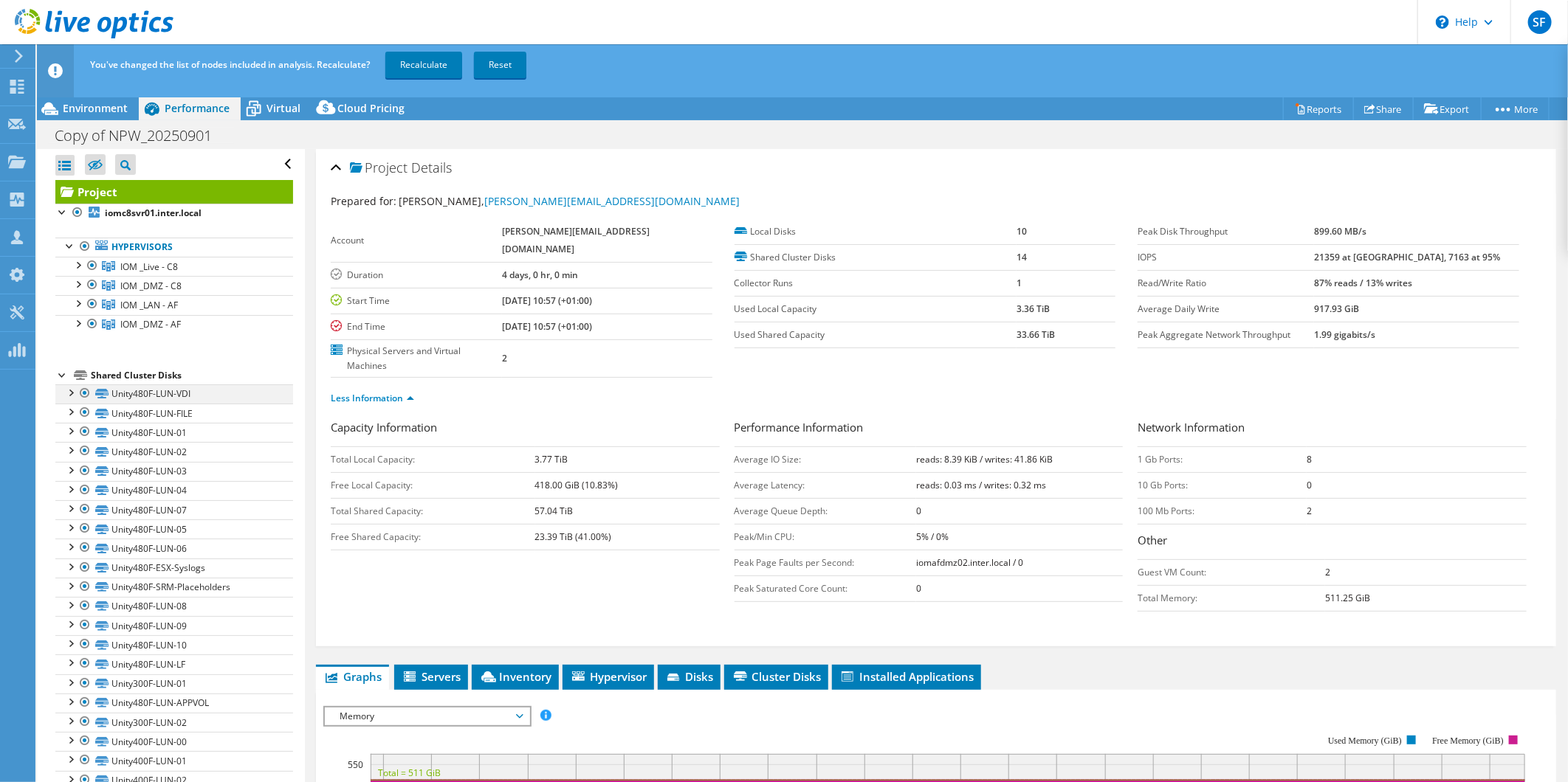
click at [85, 394] on div at bounding box center [84, 393] width 15 height 17
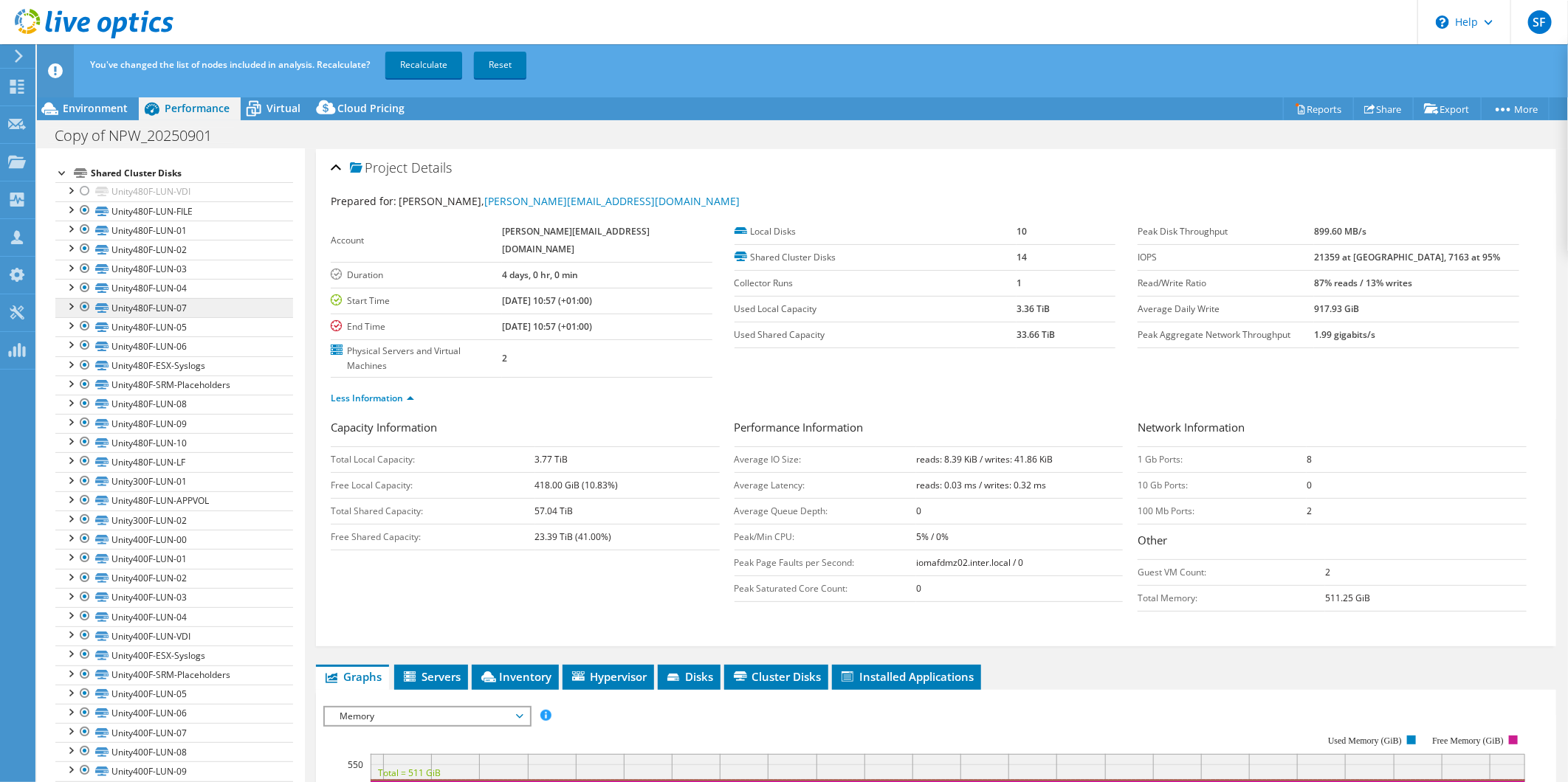
scroll to position [237, 0]
click at [84, 603] on div at bounding box center [84, 604] width 15 height 17
click at [417, 57] on link "Recalculate" at bounding box center [423, 65] width 77 height 27
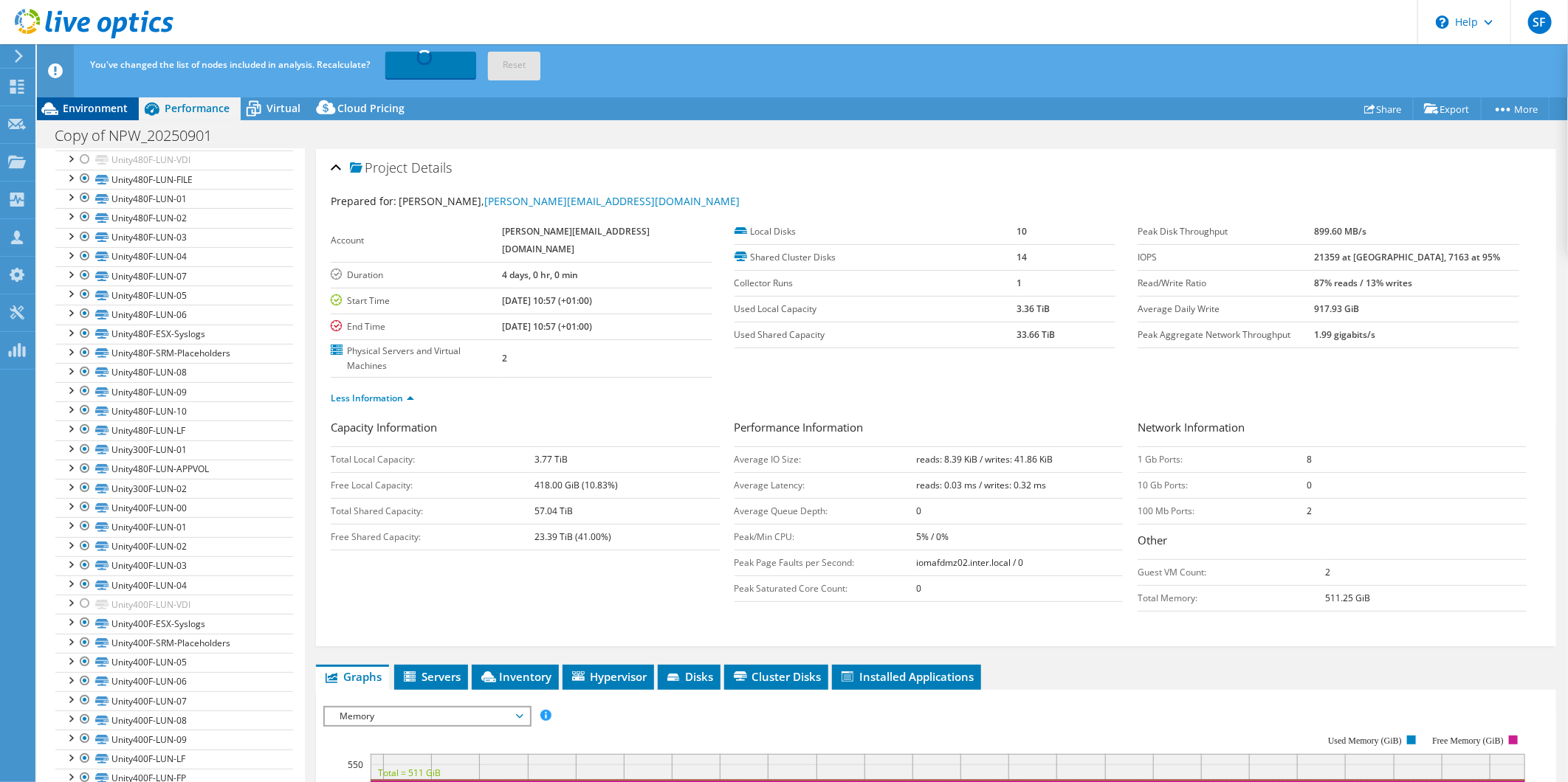
click at [89, 102] on span "Environment" at bounding box center [95, 108] width 65 height 14
